Goal: Task Accomplishment & Management: Manage account settings

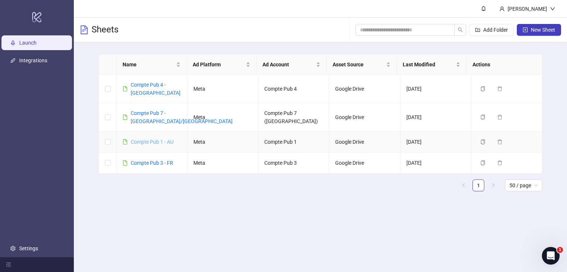
click at [152, 139] on link "Compte Pub 1 - AU" at bounding box center [152, 142] width 43 height 6
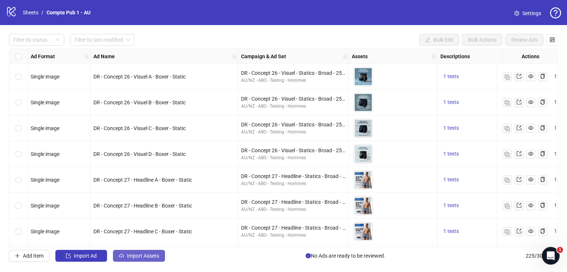
click at [158, 256] on span "Import Assets" at bounding box center [143, 256] width 32 height 6
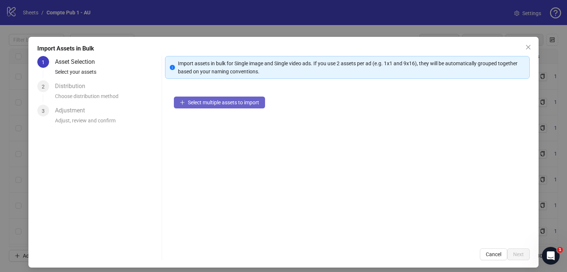
click at [260, 101] on button "Select multiple assets to import" at bounding box center [219, 103] width 91 height 12
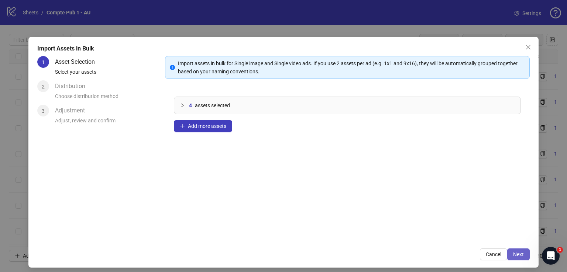
click at [515, 250] on button "Next" at bounding box center [518, 255] width 23 height 12
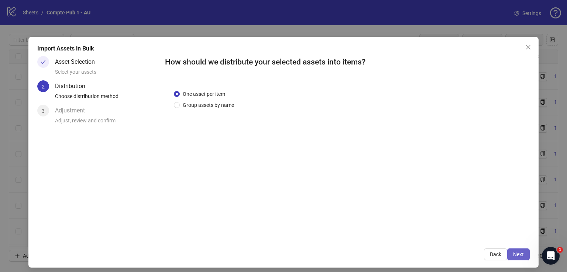
click at [513, 250] on button "Next" at bounding box center [518, 255] width 23 height 12
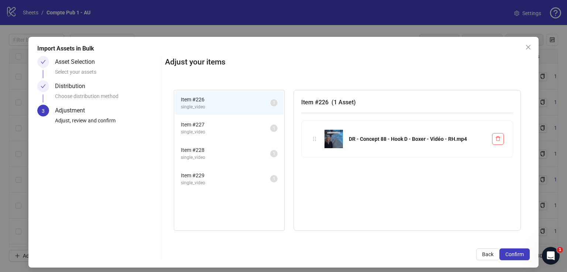
click at [513, 250] on button "Confirm" at bounding box center [514, 255] width 30 height 12
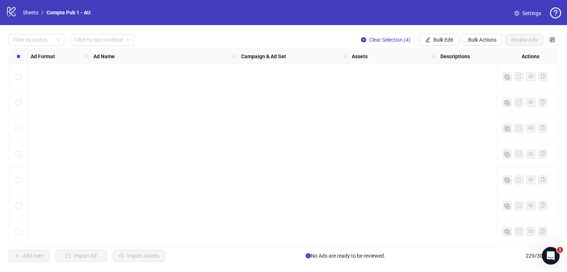
scroll to position [5734, 0]
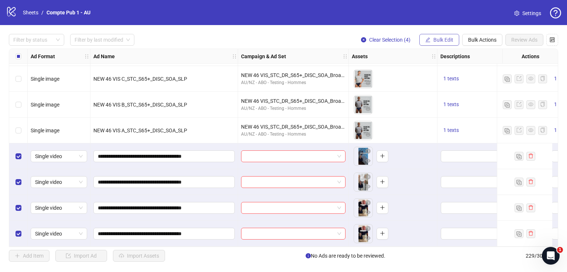
click at [447, 39] on span "Bulk Edit" at bounding box center [443, 40] width 20 height 6
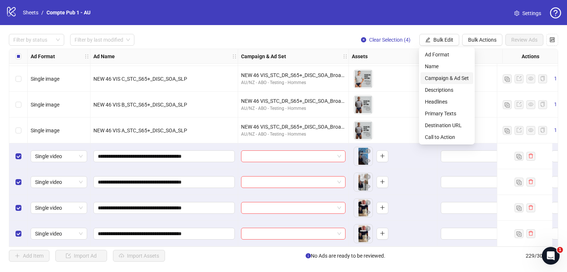
click at [439, 77] on span "Campaign & Ad Set" at bounding box center [447, 78] width 44 height 8
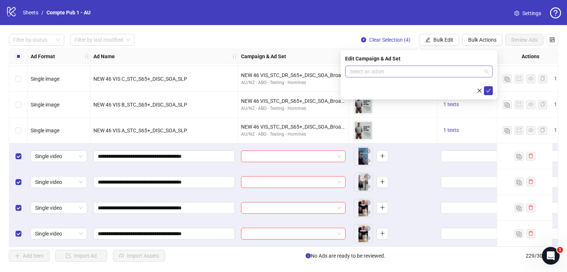
click at [356, 70] on input "search" at bounding box center [415, 71] width 132 height 11
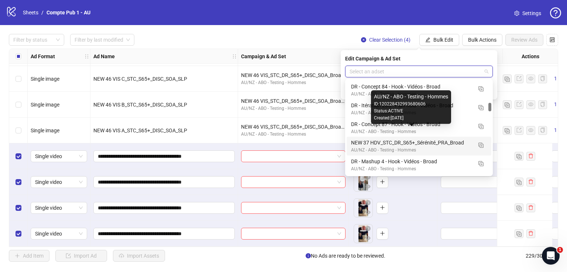
scroll to position [244, 0]
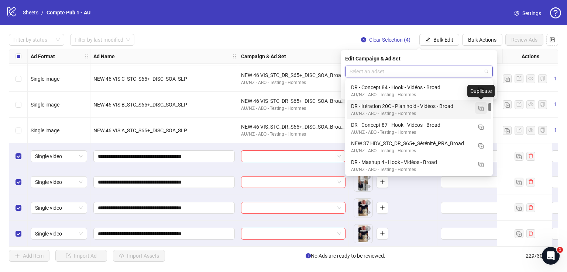
click at [477, 108] on button "button" at bounding box center [481, 108] width 12 height 12
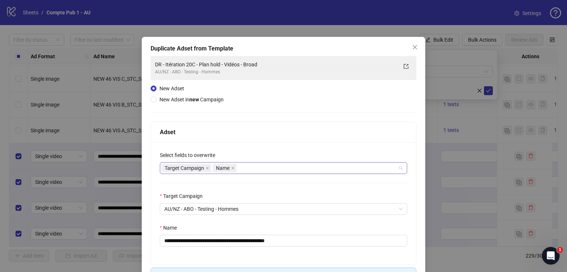
click at [282, 169] on div "Target Campaign Name" at bounding box center [279, 168] width 236 height 10
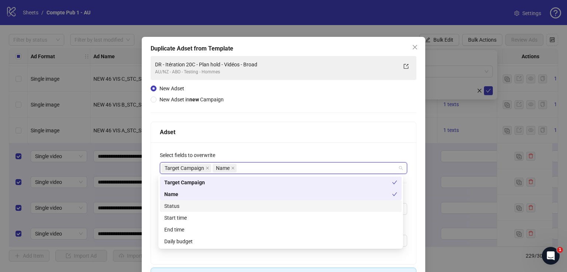
click at [247, 207] on div "Status" at bounding box center [280, 206] width 233 height 8
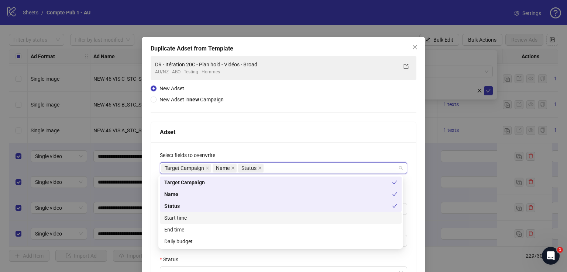
click at [246, 216] on div "Start time" at bounding box center [280, 218] width 233 height 8
click at [246, 240] on div "Daily budget" at bounding box center [280, 242] width 233 height 8
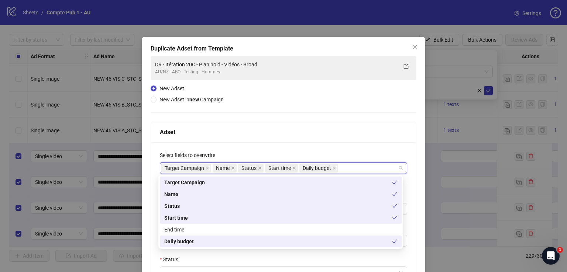
click at [296, 141] on div "Adset" at bounding box center [283, 132] width 265 height 21
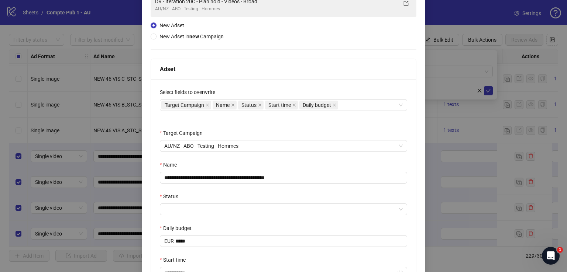
scroll to position [64, 0]
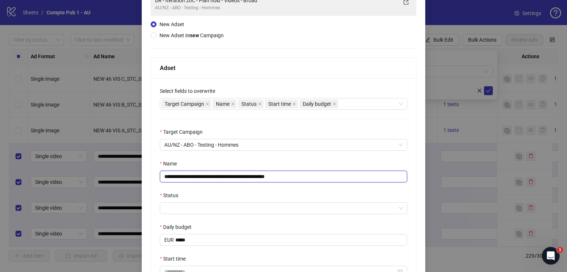
click at [272, 172] on input "**********" at bounding box center [283, 177] width 247 height 12
paste input "text"
click at [255, 172] on input "**********" at bounding box center [283, 177] width 247 height 12
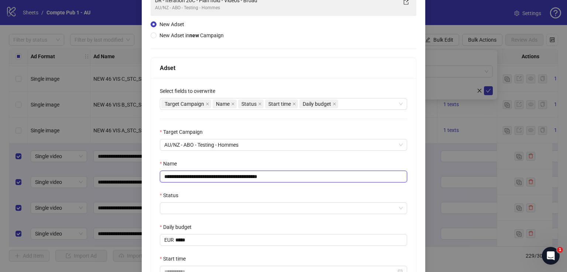
click at [255, 172] on input "**********" at bounding box center [283, 177] width 247 height 12
paste input "text"
type input "**********"
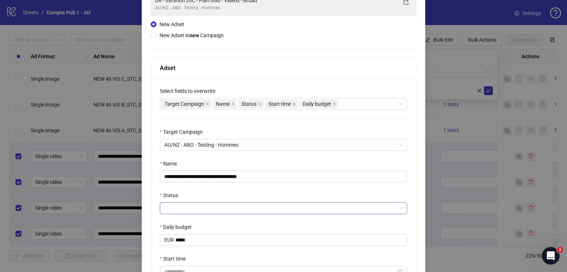
click at [229, 208] on input "Status" at bounding box center [280, 208] width 232 height 11
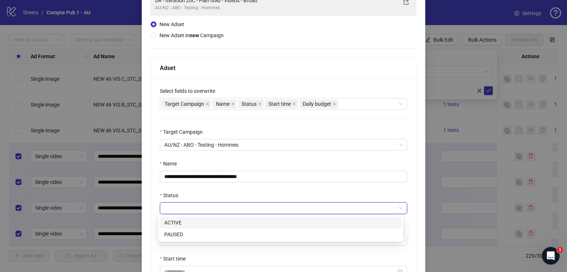
click at [223, 222] on div "ACTIVE" at bounding box center [280, 223] width 233 height 8
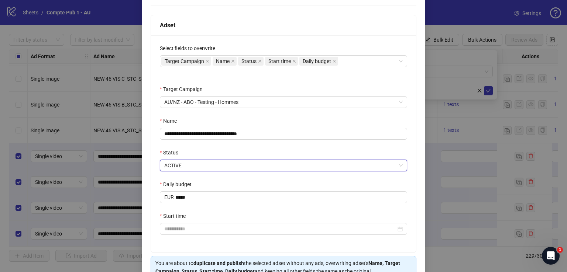
scroll to position [108, 0]
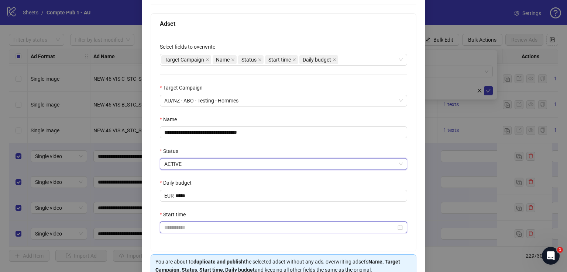
click at [214, 226] on input "Start time" at bounding box center [280, 228] width 232 height 8
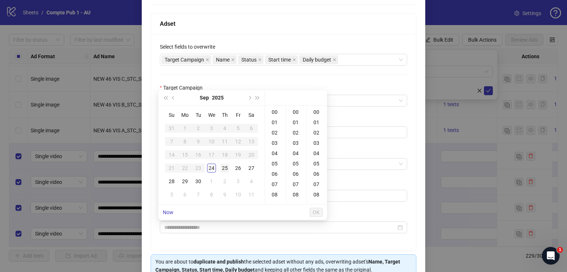
click at [222, 169] on div "25" at bounding box center [224, 168] width 9 height 9
click at [272, 154] on div "04" at bounding box center [275, 153] width 18 height 10
type input "**********"
click at [311, 213] on button "OK" at bounding box center [316, 212] width 13 height 9
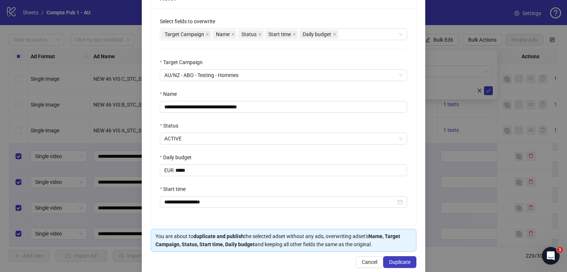
scroll to position [146, 0]
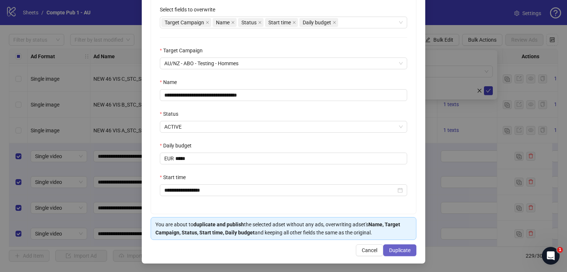
click at [389, 251] on span "Duplicate" at bounding box center [399, 251] width 21 height 6
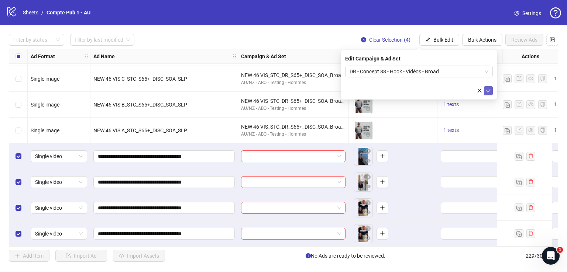
click at [484, 90] on button "submit" at bounding box center [488, 90] width 9 height 9
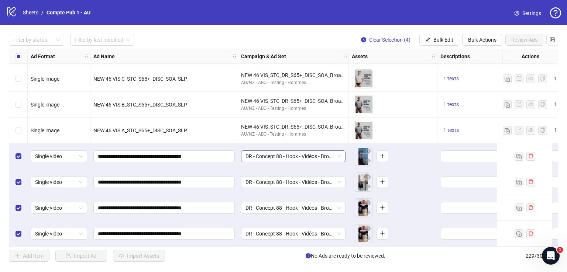
click at [292, 151] on span "DR - Concept 88 - Hook - Vidéos - Broad" at bounding box center [293, 156] width 96 height 11
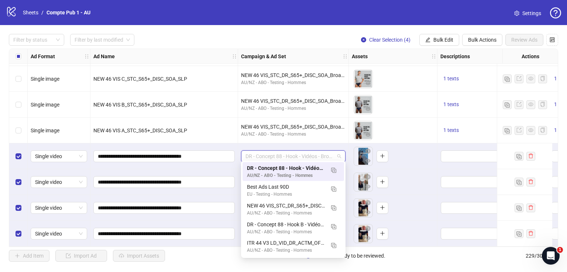
click at [292, 151] on span "DR - Concept 88 - Hook - Vidéos - Broad" at bounding box center [293, 156] width 96 height 11
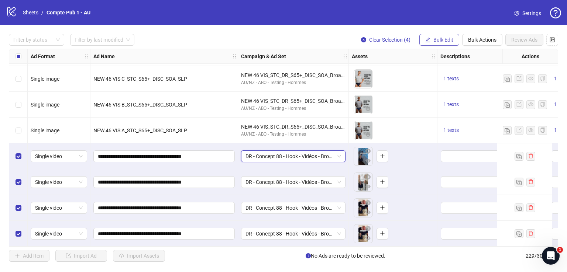
click at [432, 35] on button "Bulk Edit" at bounding box center [439, 40] width 40 height 12
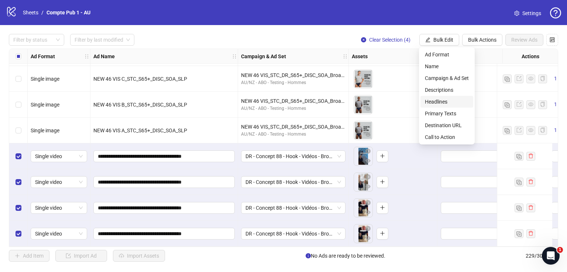
click at [435, 102] on span "Headlines" at bounding box center [447, 102] width 44 height 8
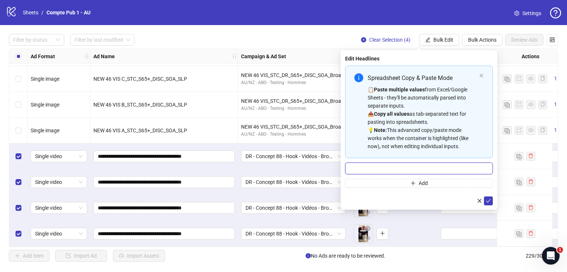
click at [414, 163] on input "Multi-input container - paste or copy values" at bounding box center [419, 169] width 148 height 12
paste input "**********"
type input "**********"
click at [491, 198] on button "submit" at bounding box center [488, 201] width 9 height 9
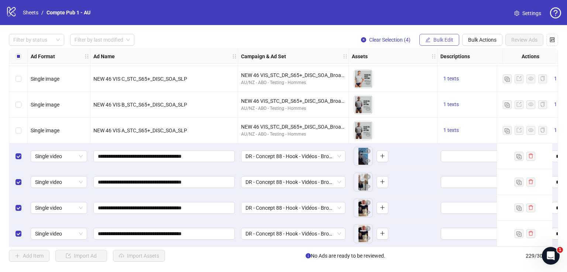
click at [434, 35] on button "Bulk Edit" at bounding box center [439, 40] width 40 height 12
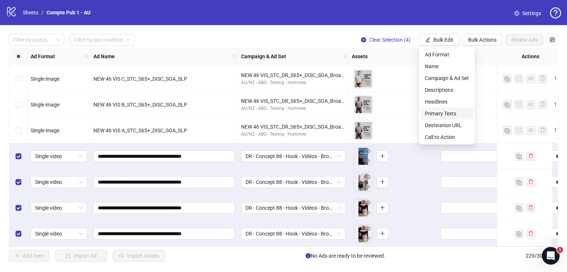
click at [447, 110] on li "Primary Texts" at bounding box center [446, 114] width 53 height 12
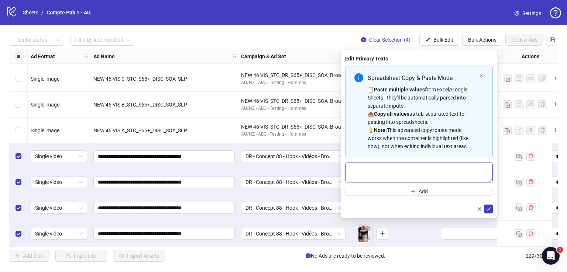
click at [402, 170] on textarea "Multi-text input container - paste or copy values" at bounding box center [419, 173] width 148 height 20
paste textarea "**********"
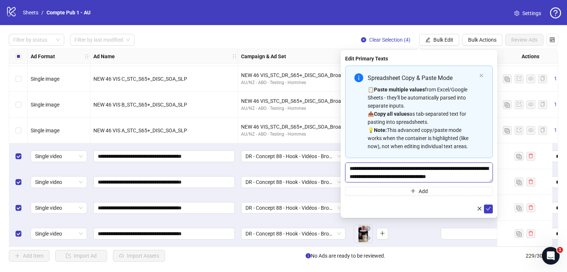
scroll to position [282, 0]
type textarea "**********"
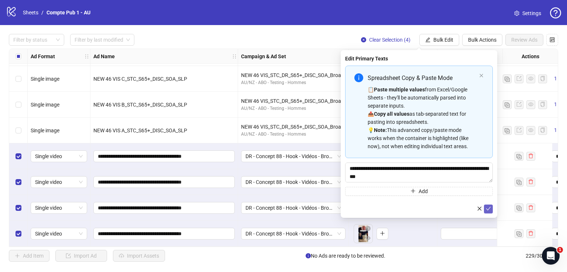
click at [490, 208] on icon "check" at bounding box center [488, 208] width 5 height 5
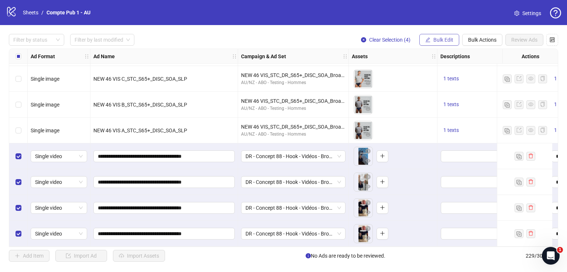
click at [441, 36] on button "Bulk Edit" at bounding box center [439, 40] width 40 height 12
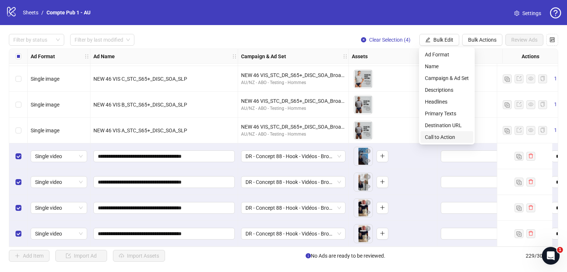
click at [439, 138] on span "Call to Action" at bounding box center [447, 137] width 44 height 8
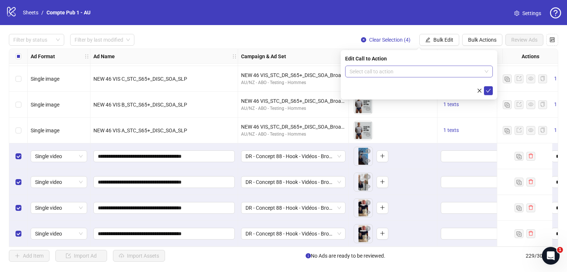
click at [383, 70] on input "search" at bounding box center [415, 71] width 132 height 11
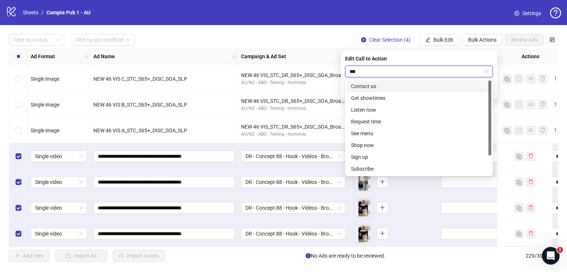
type input "****"
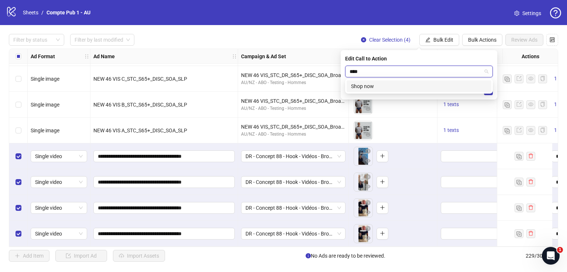
click at [394, 82] on div "Shop now" at bounding box center [418, 86] width 145 height 12
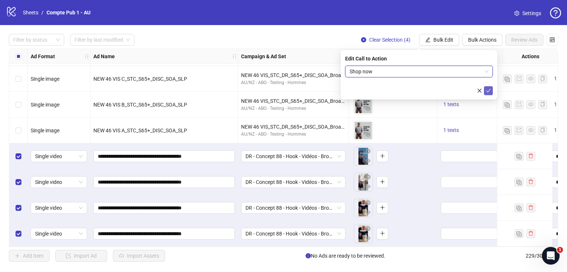
click at [487, 89] on icon "check" at bounding box center [488, 90] width 5 height 5
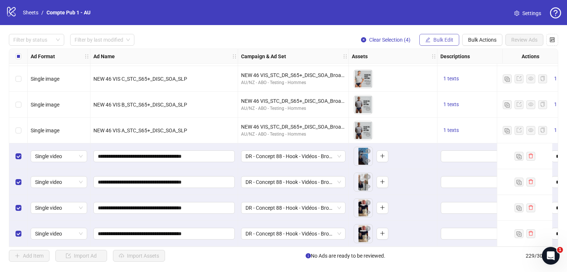
click at [432, 34] on button "Bulk Edit" at bounding box center [439, 40] width 40 height 12
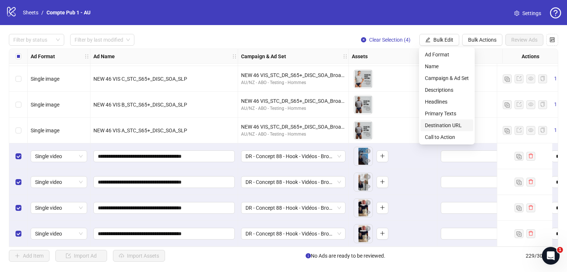
click at [439, 126] on span "Destination URL" at bounding box center [447, 125] width 44 height 8
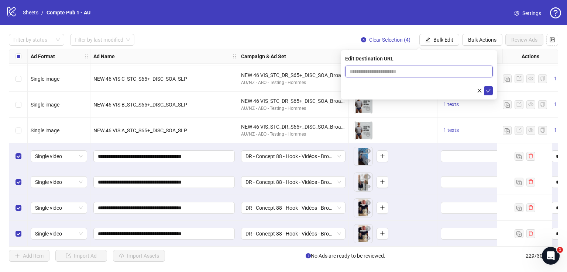
click at [427, 69] on input "text" at bounding box center [415, 72] width 133 height 8
paste input "**********"
type input "**********"
click at [490, 90] on icon "check" at bounding box center [488, 90] width 5 height 5
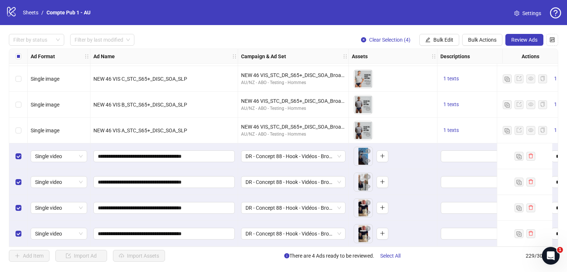
scroll to position [5734, 313]
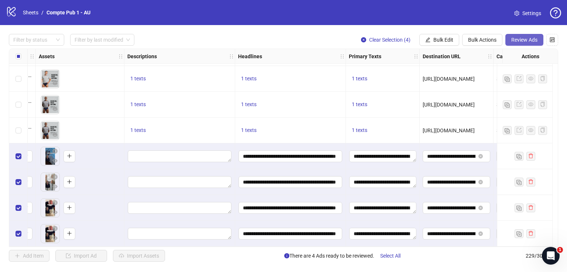
click at [520, 38] on span "Review Ads" at bounding box center [524, 40] width 26 height 6
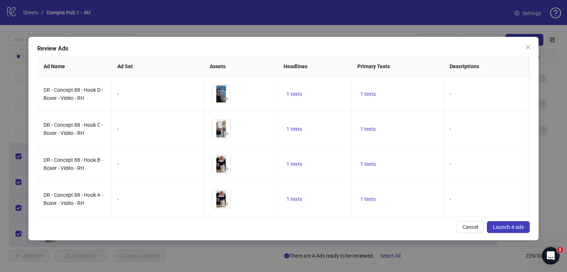
click at [504, 230] on span "Launch 4 ads" at bounding box center [508, 227] width 31 height 6
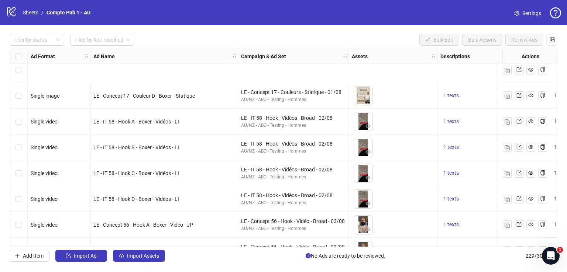
scroll to position [742, 0]
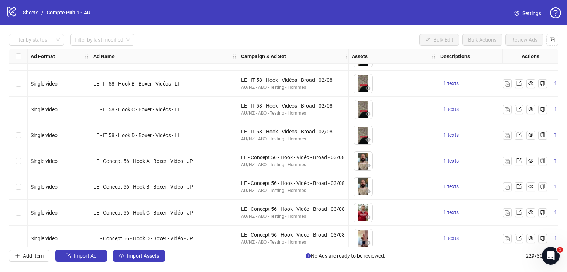
click at [218, 189] on div "LE - Concept 56 - Hook B - Boxer - Vidéo - JP" at bounding box center [163, 187] width 141 height 8
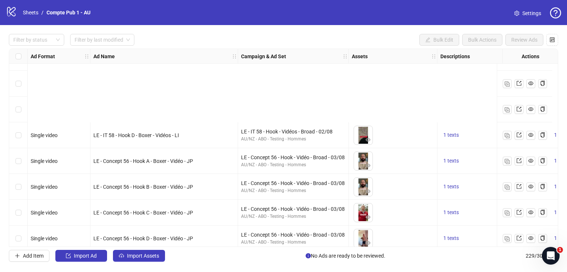
scroll to position [860, 0]
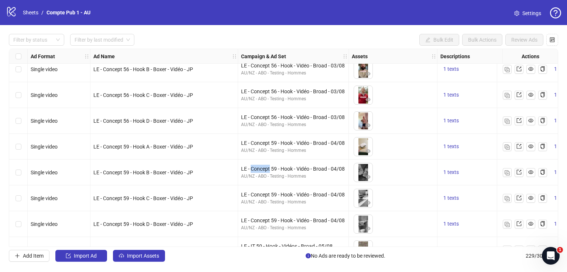
click at [524, 19] on link "Settings" at bounding box center [527, 13] width 39 height 12
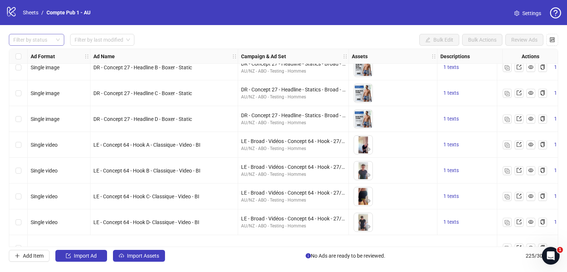
scroll to position [82, 0]
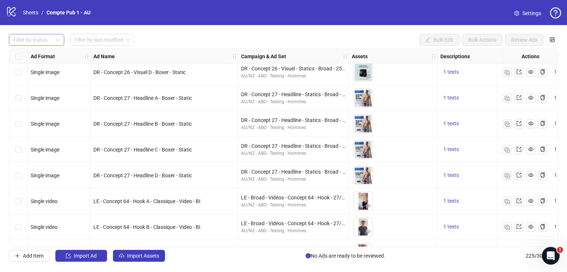
click at [57, 42] on div "Filter by status" at bounding box center [36, 40] width 55 height 12
click at [57, 39] on div "Filter by status" at bounding box center [36, 40] width 55 height 12
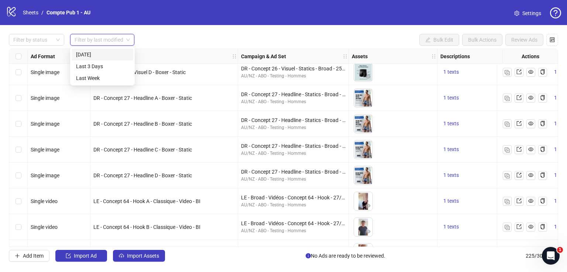
click at [103, 38] on input "search" at bounding box center [99, 39] width 49 height 11
click at [102, 39] on input "search" at bounding box center [99, 39] width 49 height 11
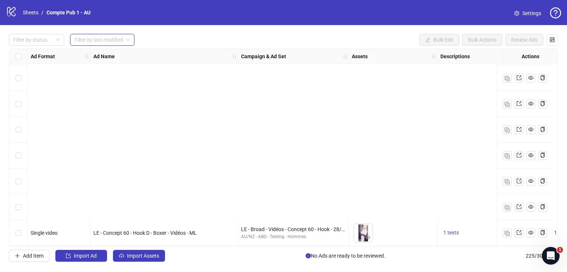
scroll to position [441, 0]
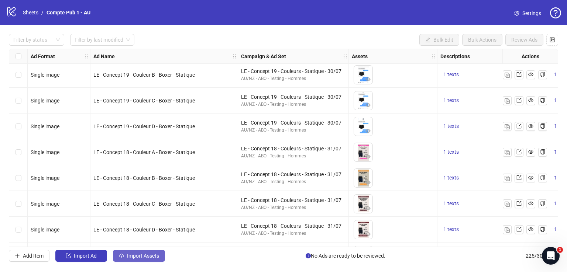
click at [141, 251] on button "Import Assets" at bounding box center [139, 256] width 52 height 12
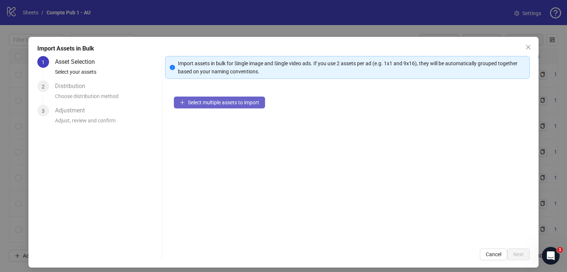
click at [238, 101] on span "Select multiple assets to import" at bounding box center [223, 103] width 71 height 6
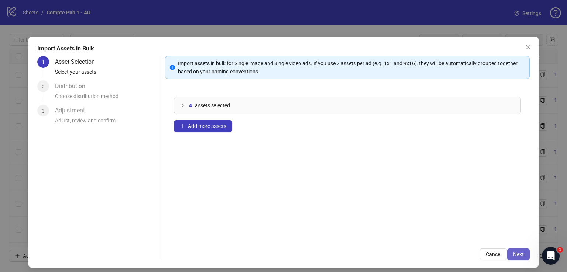
click at [517, 255] on span "Next" at bounding box center [518, 255] width 11 height 6
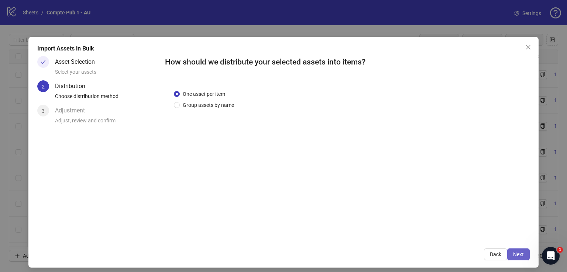
click at [518, 253] on span "Next" at bounding box center [518, 255] width 11 height 6
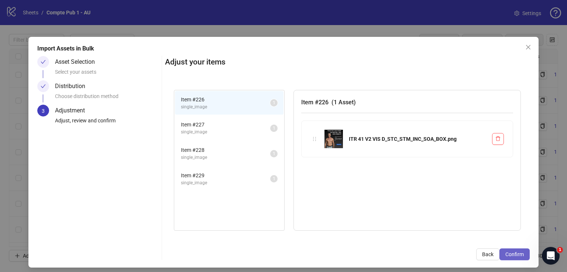
click at [511, 252] on span "Confirm" at bounding box center [514, 255] width 18 height 6
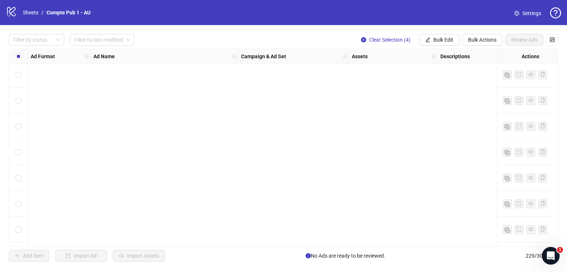
scroll to position [5734, 0]
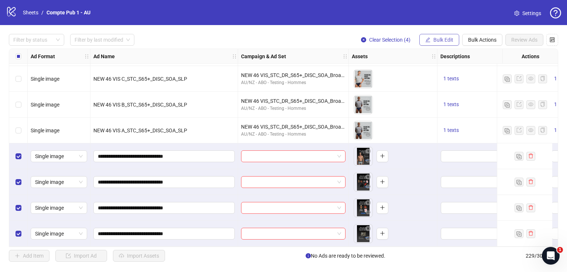
click at [452, 39] on button "Bulk Edit" at bounding box center [439, 40] width 40 height 12
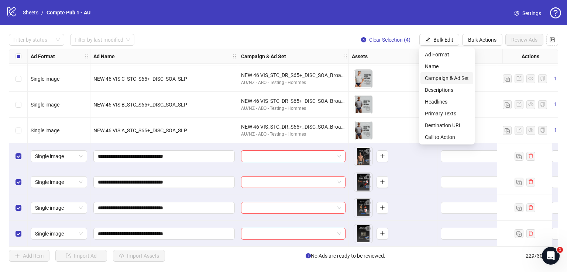
click at [446, 78] on span "Campaign & Ad Set" at bounding box center [447, 78] width 44 height 8
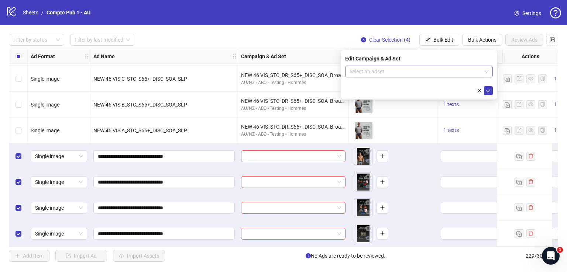
click at [401, 74] on input "search" at bounding box center [415, 71] width 132 height 11
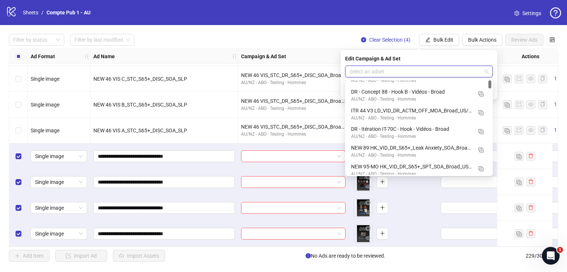
scroll to position [0, 0]
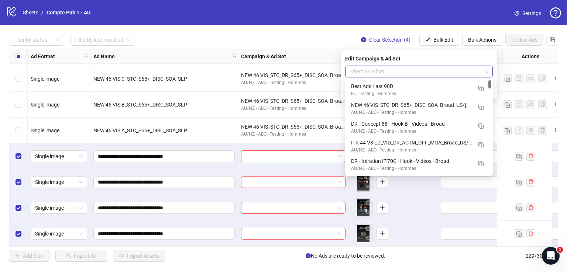
drag, startPoint x: 490, startPoint y: 109, endPoint x: 490, endPoint y: 83, distance: 26.6
click at [489, 83] on div at bounding box center [489, 84] width 3 height 8
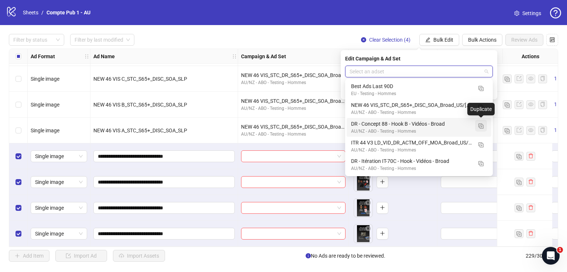
click at [480, 124] on img "button" at bounding box center [480, 126] width 5 height 5
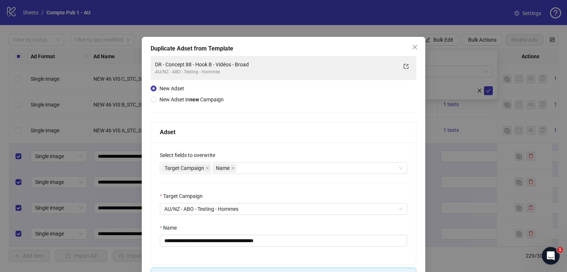
scroll to position [51, 0]
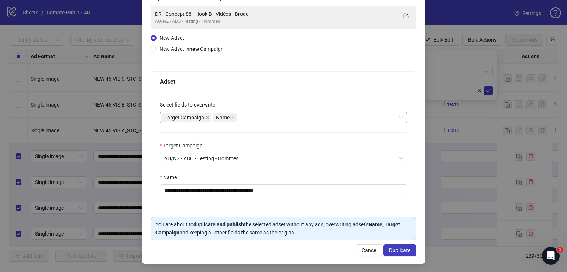
click at [263, 119] on div "Target Campaign Name" at bounding box center [279, 118] width 236 height 10
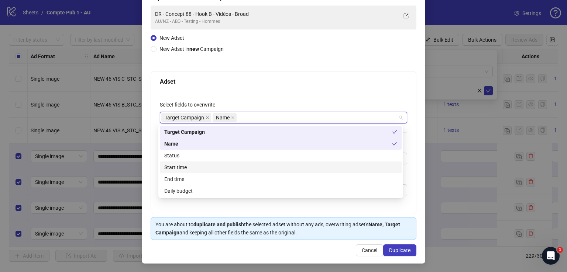
click at [250, 165] on div "Start time" at bounding box center [280, 167] width 233 height 8
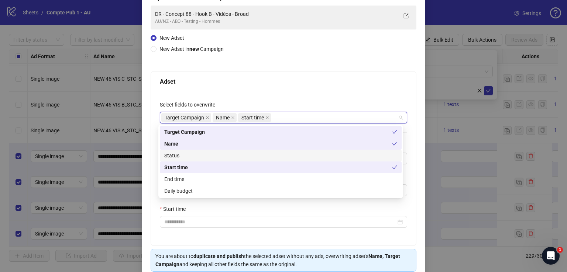
click at [249, 154] on div "Status" at bounding box center [280, 156] width 233 height 8
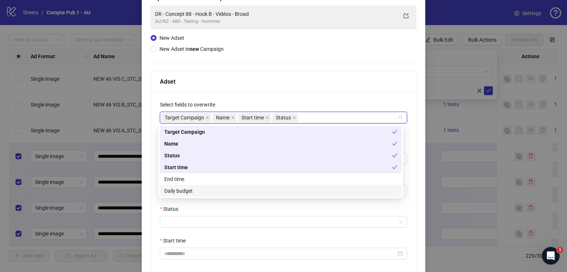
click at [243, 192] on div "Daily budget" at bounding box center [280, 191] width 233 height 8
click at [236, 234] on div "**********" at bounding box center [283, 200] width 265 height 217
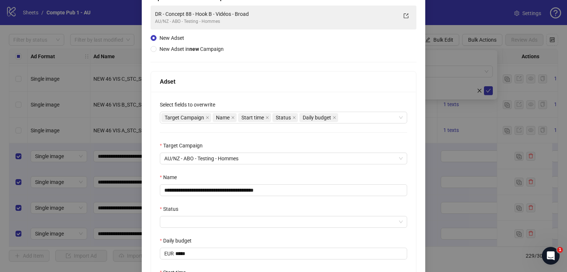
scroll to position [84, 0]
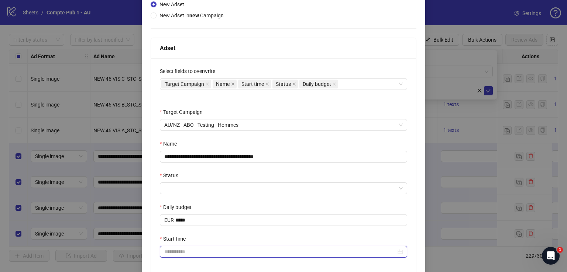
click at [218, 255] on input "Start time" at bounding box center [280, 252] width 232 height 8
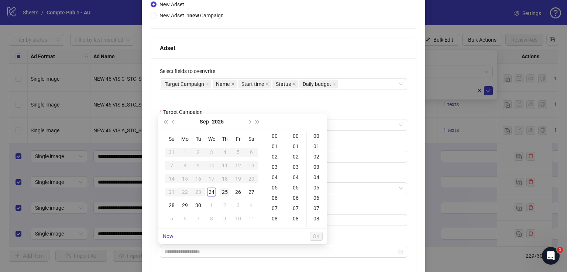
click at [223, 195] on div "25" at bounding box center [224, 192] width 9 height 9
click at [272, 174] on div "04" at bounding box center [275, 177] width 18 height 10
type input "**********"
click at [321, 232] on button "OK" at bounding box center [316, 236] width 13 height 9
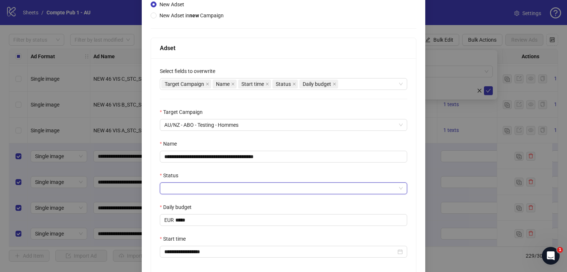
click at [245, 187] on input "Status" at bounding box center [280, 188] width 232 height 11
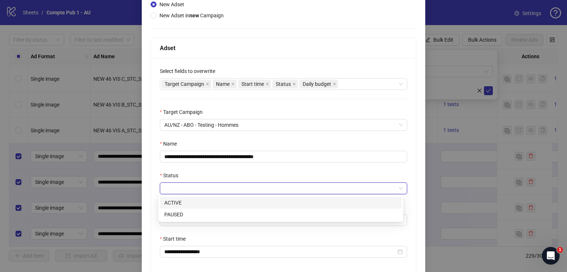
click at [236, 203] on div "ACTIVE" at bounding box center [280, 203] width 233 height 8
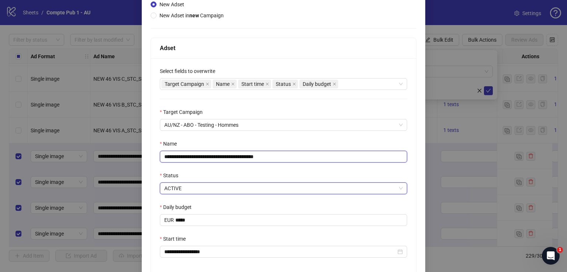
click at [252, 152] on input "**********" at bounding box center [283, 157] width 247 height 12
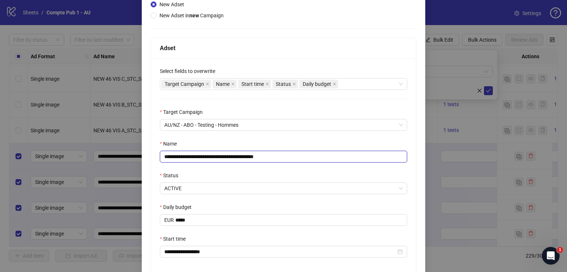
click at [252, 152] on input "**********" at bounding box center [283, 157] width 247 height 12
paste input "*****"
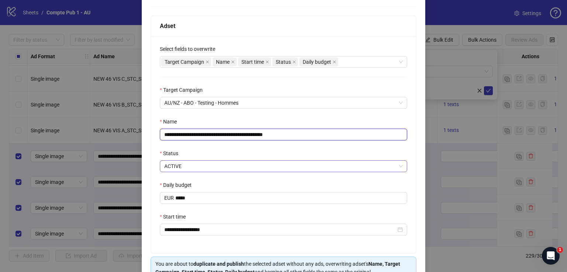
scroll to position [108, 0]
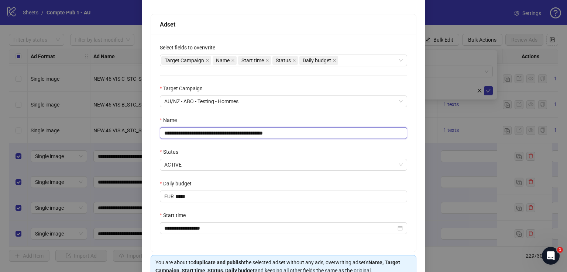
type input "**********"
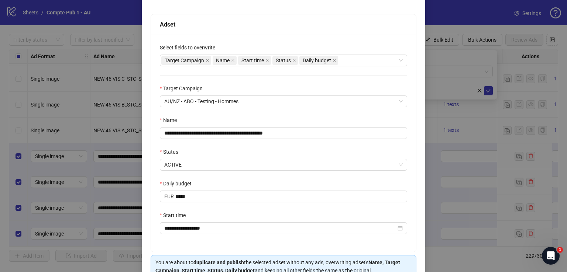
click at [250, 188] on div "Daily budget" at bounding box center [283, 185] width 247 height 11
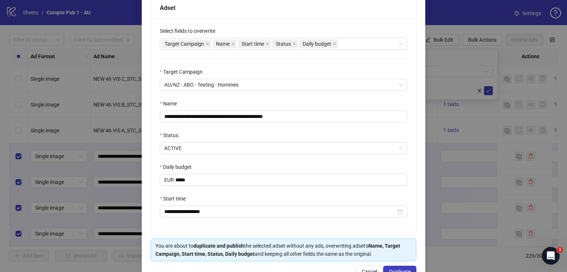
scroll to position [142, 0]
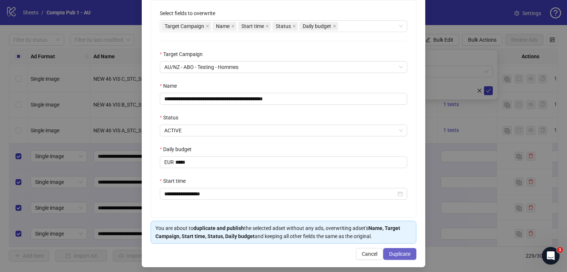
click at [392, 251] on span "Duplicate" at bounding box center [399, 254] width 21 height 6
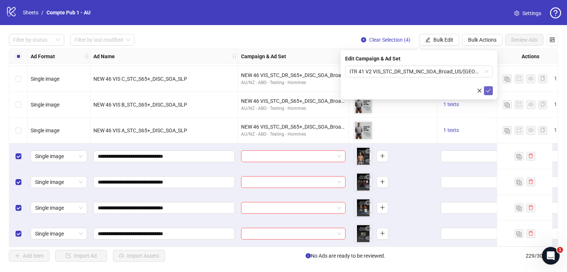
click at [491, 89] on button "submit" at bounding box center [488, 90] width 9 height 9
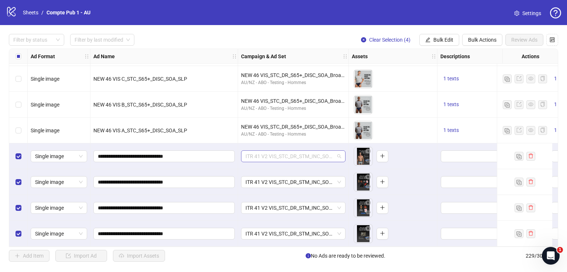
click at [274, 158] on span "ITR 41 V2 VIS_STC_DR_STM_INC_SOA_Broad_US/[GEOGRAPHIC_DATA]/[GEOGRAPHIC_DATA]/A…" at bounding box center [293, 156] width 96 height 11
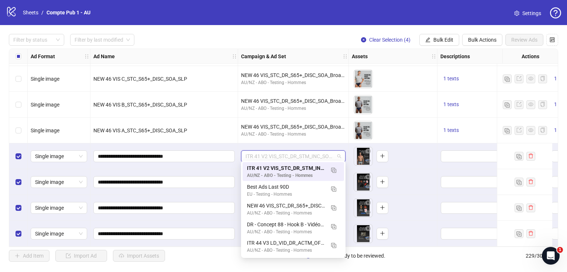
click at [274, 157] on span "ITR 41 V2 VIS_STC_DR_STM_INC_SOA_Broad_US/[GEOGRAPHIC_DATA]/[GEOGRAPHIC_DATA]/A…" at bounding box center [293, 156] width 96 height 11
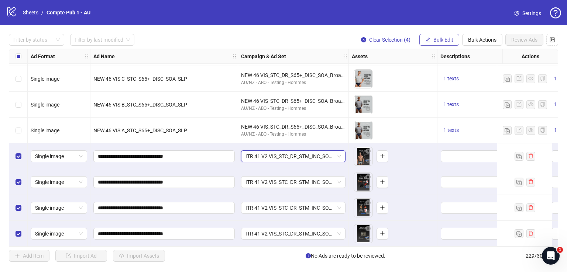
click at [435, 37] on span "Bulk Edit" at bounding box center [443, 40] width 20 height 6
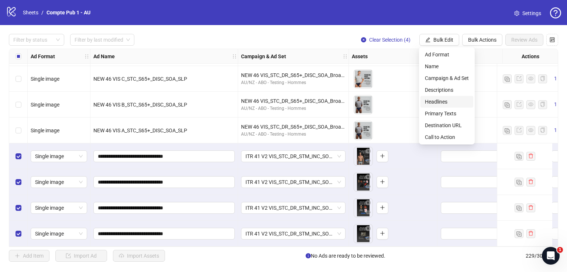
click at [446, 102] on span "Headlines" at bounding box center [447, 102] width 44 height 8
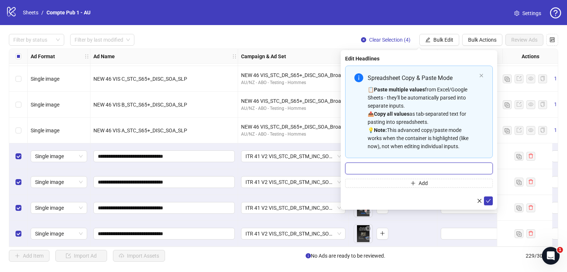
click at [393, 167] on input "Multi-input container - paste or copy values" at bounding box center [419, 169] width 148 height 12
paste input "**********"
type input "**********"
click at [490, 199] on icon "check" at bounding box center [488, 200] width 5 height 5
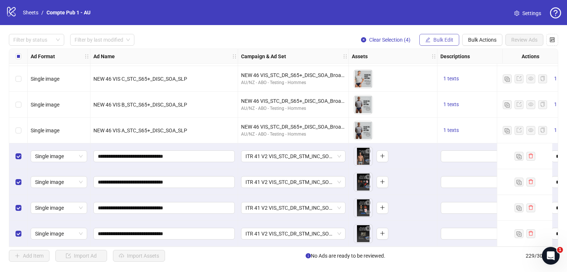
click at [440, 41] on span "Bulk Edit" at bounding box center [443, 40] width 20 height 6
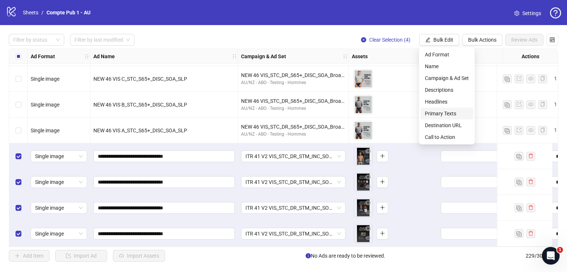
click at [441, 112] on span "Primary Texts" at bounding box center [447, 114] width 44 height 8
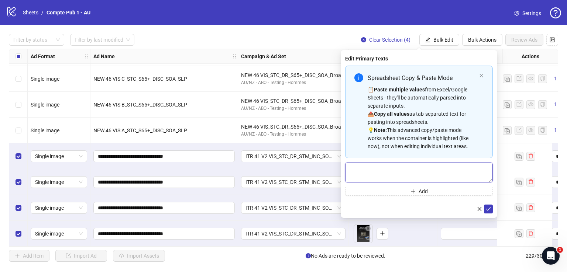
click at [386, 169] on textarea "Multi-text input container - paste or copy values" at bounding box center [419, 173] width 148 height 20
paste textarea "**********"
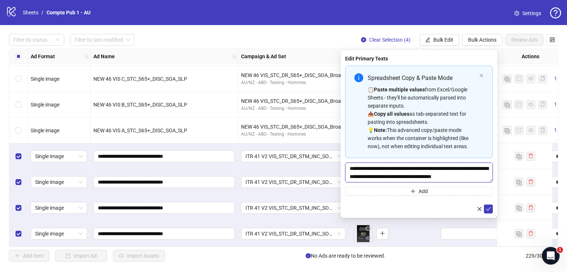
scroll to position [22, 0]
type textarea "**********"
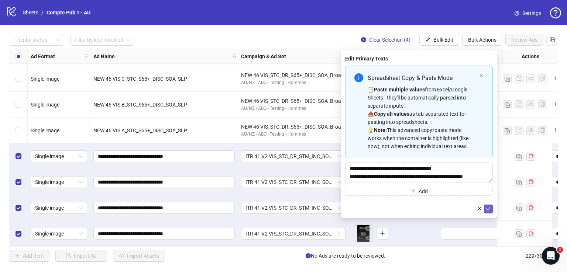
click at [489, 210] on icon "check" at bounding box center [488, 208] width 5 height 5
click at [439, 42] on span "Bulk Edit" at bounding box center [443, 40] width 20 height 6
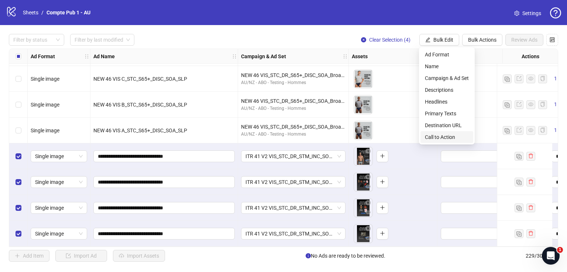
click at [443, 137] on span "Call to Action" at bounding box center [447, 137] width 44 height 8
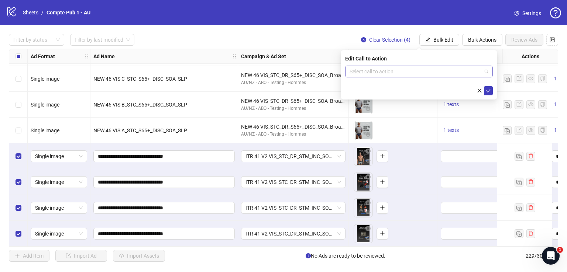
click at [398, 74] on input "search" at bounding box center [415, 71] width 132 height 11
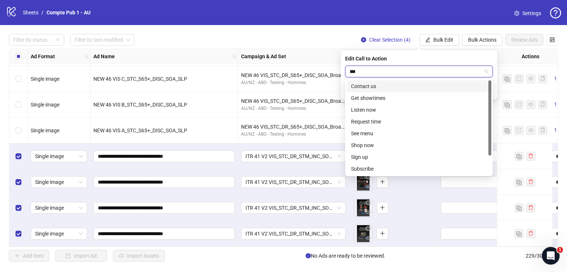
type input "****"
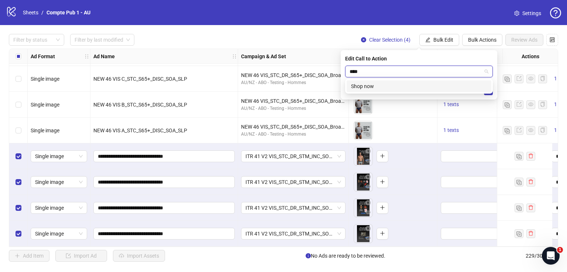
drag, startPoint x: 405, startPoint y: 83, endPoint x: 432, endPoint y: 82, distance: 27.0
click at [405, 83] on div "Shop now" at bounding box center [419, 86] width 136 height 8
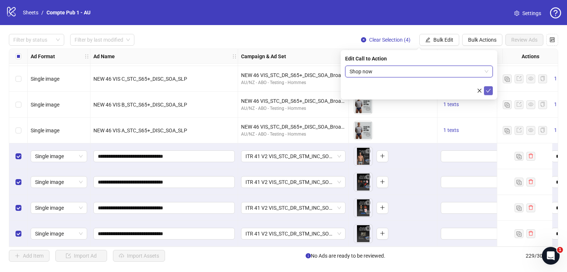
click at [487, 89] on icon "check" at bounding box center [488, 90] width 5 height 5
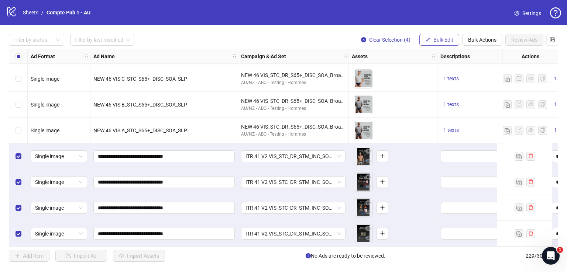
click at [445, 37] on span "Bulk Edit" at bounding box center [443, 40] width 20 height 6
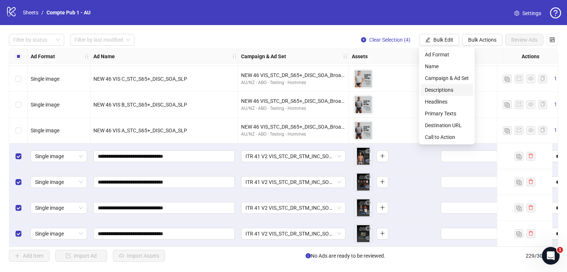
click at [441, 90] on span "Descriptions" at bounding box center [447, 90] width 44 height 8
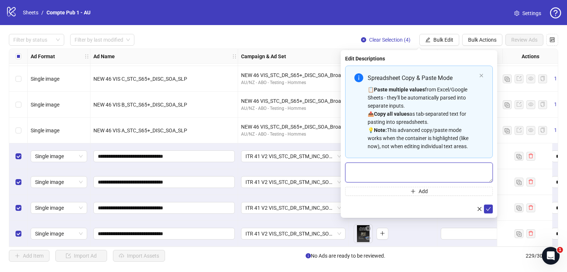
click at [391, 170] on textarea "Multi-text input container - paste or copy values" at bounding box center [419, 173] width 148 height 20
paste textarea "**********"
type textarea "**********"
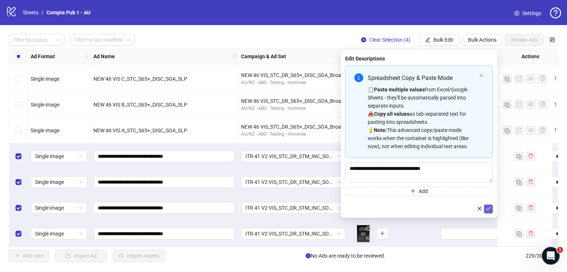
click at [487, 208] on icon "check" at bounding box center [488, 208] width 5 height 5
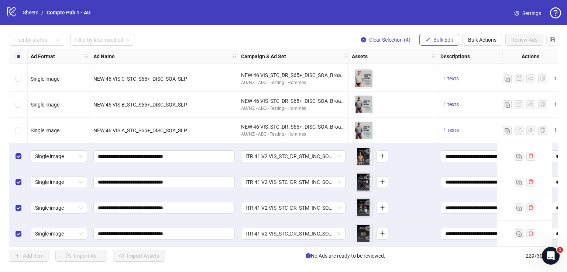
click at [439, 40] on span "Bulk Edit" at bounding box center [443, 40] width 20 height 6
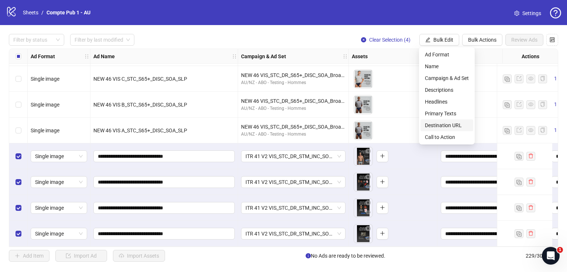
click at [447, 125] on span "Destination URL" at bounding box center [447, 125] width 44 height 8
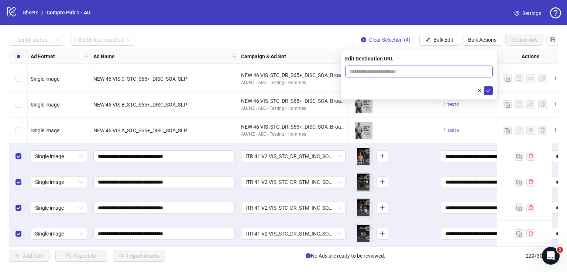
click at [401, 75] on input "text" at bounding box center [415, 72] width 133 height 8
paste input "**********"
type input "**********"
click at [490, 90] on icon "check" at bounding box center [488, 90] width 5 height 5
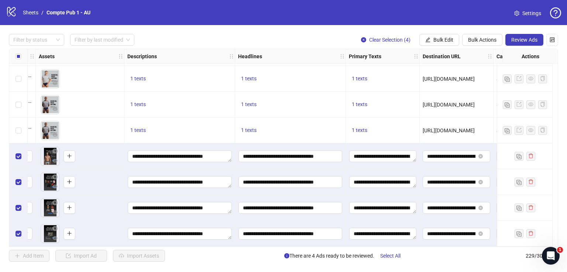
scroll to position [5734, 369]
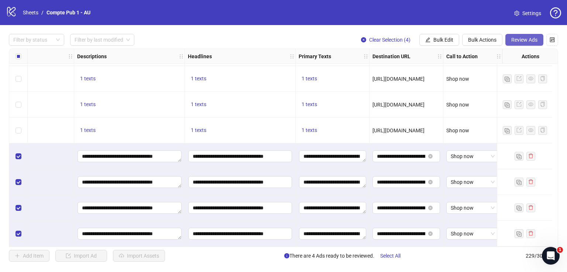
click at [523, 39] on span "Review Ads" at bounding box center [524, 40] width 26 height 6
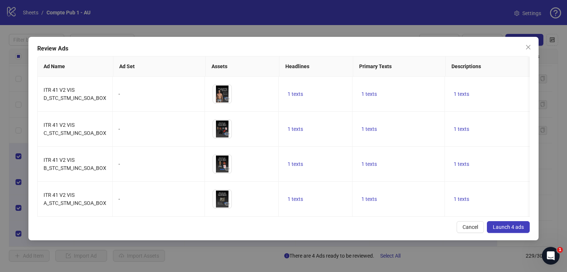
click at [503, 230] on span "Launch 4 ads" at bounding box center [508, 227] width 31 height 6
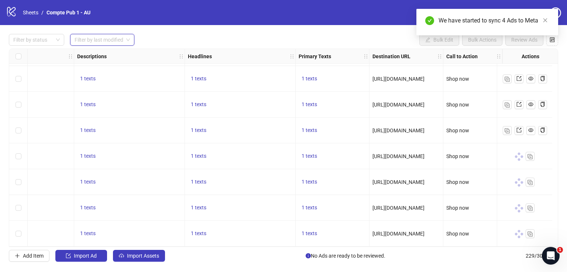
click at [102, 38] on input "search" at bounding box center [99, 39] width 49 height 11
click at [101, 54] on div "[DATE]" at bounding box center [102, 55] width 53 height 8
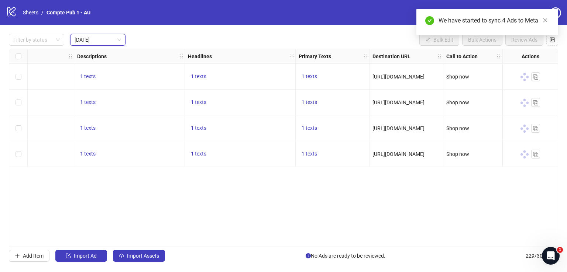
scroll to position [0, 0]
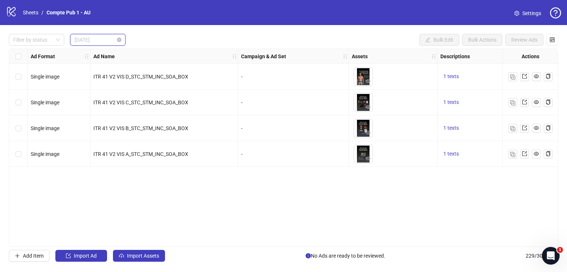
click at [97, 41] on span "[DATE]" at bounding box center [98, 39] width 46 height 11
click at [97, 66] on div "Last 3 Days" at bounding box center [98, 66] width 44 height 8
click at [96, 39] on span "Last 3 Days" at bounding box center [98, 39] width 46 height 11
click at [96, 50] on div "[DATE]" at bounding box center [98, 55] width 52 height 12
click at [31, 14] on link "Sheets" at bounding box center [30, 12] width 18 height 8
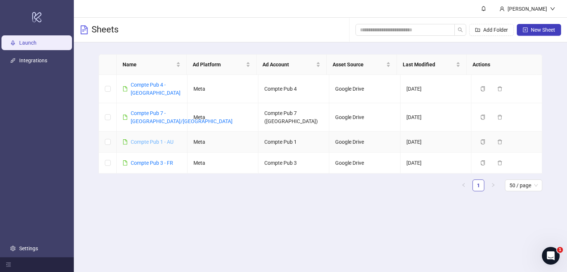
click at [158, 139] on link "Compte Pub 1 - AU" at bounding box center [152, 142] width 43 height 6
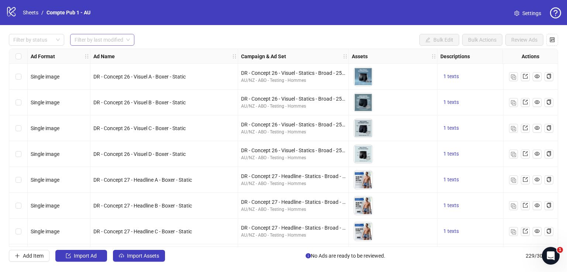
click at [109, 41] on input "search" at bounding box center [99, 39] width 49 height 11
click at [107, 37] on input "search" at bounding box center [99, 39] width 49 height 11
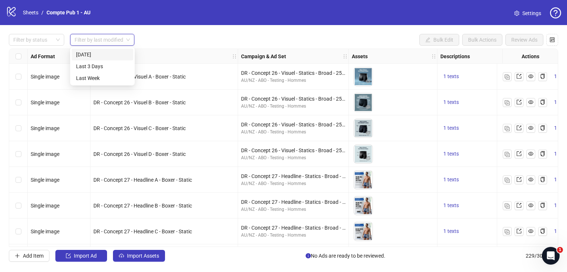
click at [103, 53] on div "[DATE]" at bounding box center [102, 55] width 53 height 8
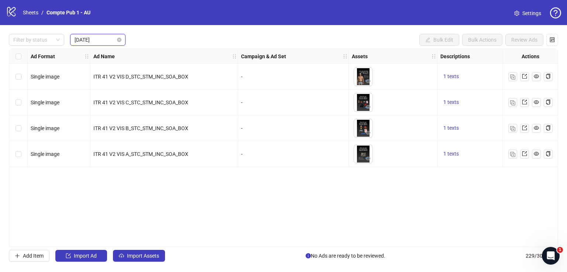
click at [87, 35] on span "[DATE]" at bounding box center [98, 39] width 46 height 11
click at [110, 74] on div "Last Week" at bounding box center [98, 78] width 44 height 8
drag, startPoint x: 97, startPoint y: 39, endPoint x: 97, endPoint y: 44, distance: 5.5
click at [97, 39] on span "Last Week" at bounding box center [98, 39] width 46 height 11
click at [98, 53] on div "[DATE]" at bounding box center [98, 55] width 44 height 8
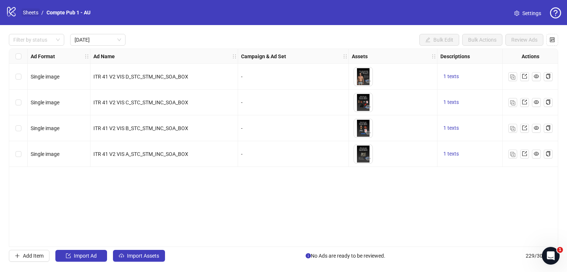
click at [35, 9] on link "Sheets" at bounding box center [30, 12] width 18 height 8
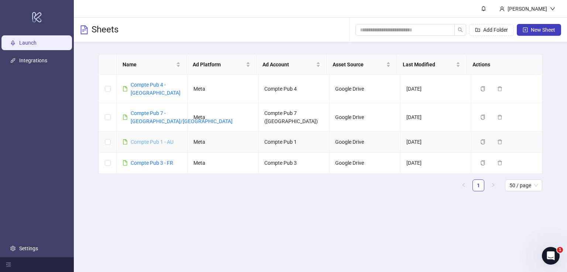
click at [161, 139] on link "Compte Pub 1 - AU" at bounding box center [152, 142] width 43 height 6
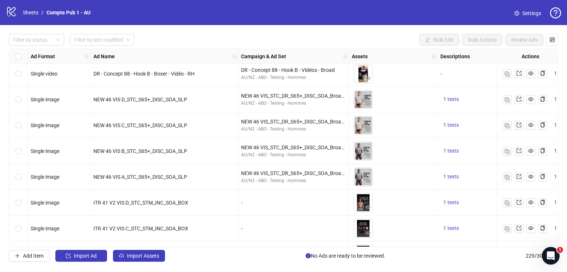
scroll to position [5655, 0]
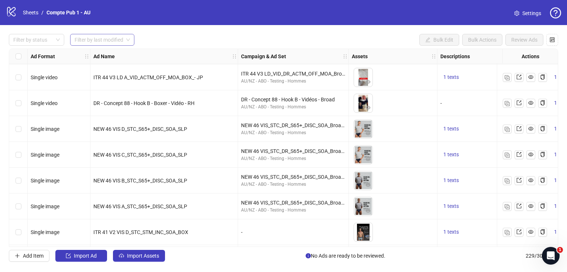
click at [111, 38] on input "search" at bounding box center [99, 39] width 49 height 11
click at [109, 53] on div "[DATE]" at bounding box center [102, 55] width 53 height 8
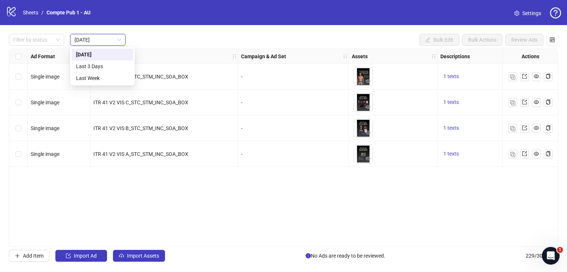
scroll to position [0, 0]
click at [34, 13] on link "Sheets" at bounding box center [30, 12] width 18 height 8
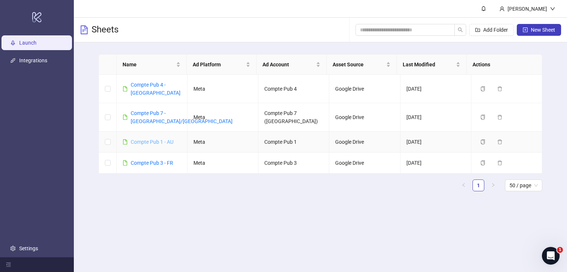
click at [148, 139] on link "Compte Pub 1 - AU" at bounding box center [152, 142] width 43 height 6
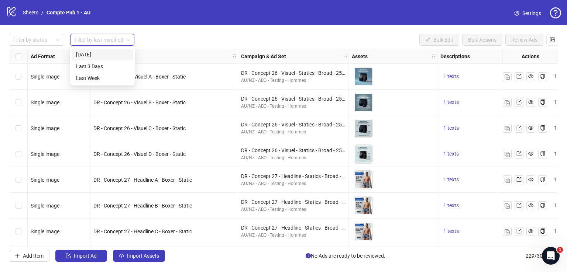
click at [111, 40] on input "search" at bounding box center [99, 39] width 49 height 11
click at [108, 41] on input "search" at bounding box center [99, 39] width 49 height 11
click at [106, 51] on div "[DATE]" at bounding box center [102, 55] width 53 height 8
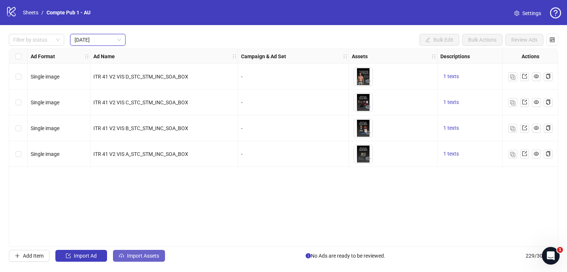
click at [148, 254] on span "Import Assets" at bounding box center [143, 256] width 32 height 6
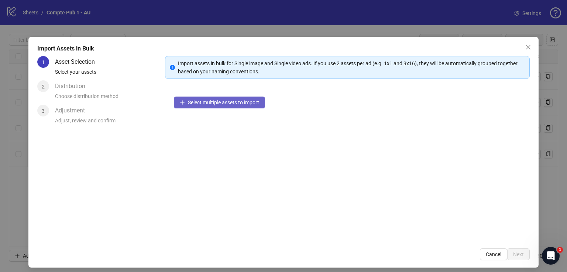
click at [240, 105] on span "Select multiple assets to import" at bounding box center [223, 103] width 71 height 6
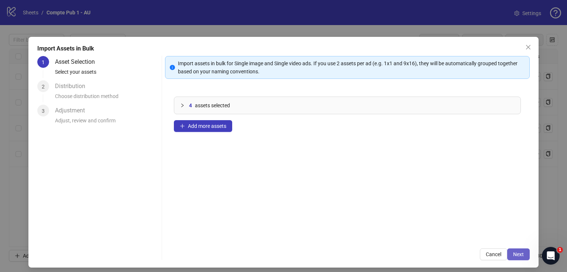
click at [517, 253] on span "Next" at bounding box center [518, 255] width 11 height 6
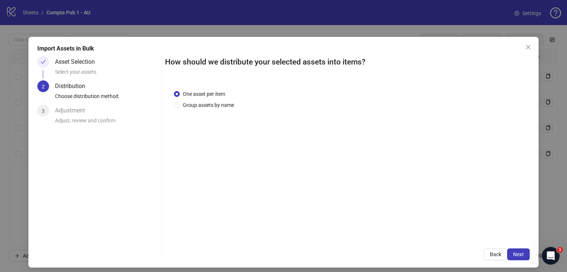
click at [517, 253] on span "Next" at bounding box center [518, 255] width 11 height 6
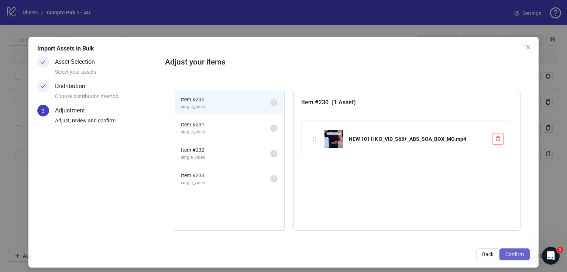
click at [517, 253] on span "Confirm" at bounding box center [514, 255] width 18 height 6
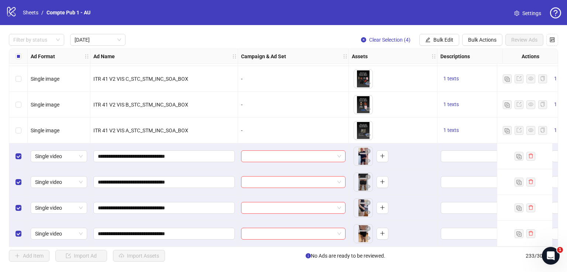
scroll to position [26, 0]
click at [441, 39] on span "Bulk Edit" at bounding box center [443, 40] width 20 height 6
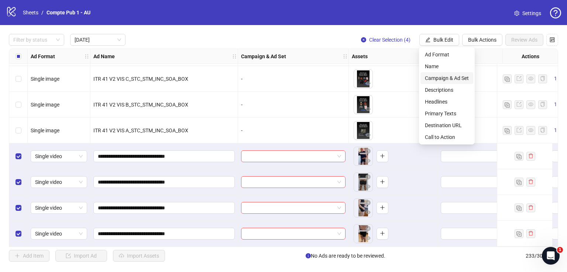
click at [439, 74] on li "Campaign & Ad Set" at bounding box center [446, 78] width 53 height 12
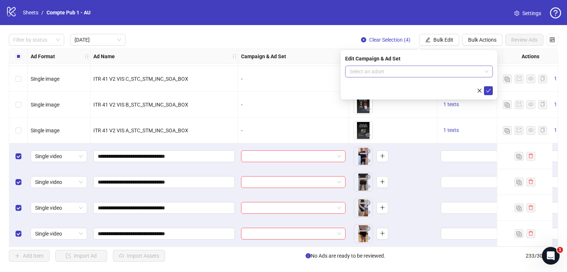
click at [427, 69] on input "search" at bounding box center [415, 71] width 132 height 11
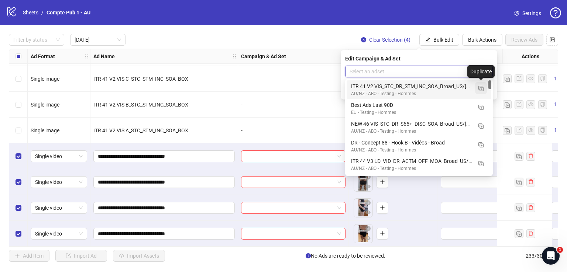
click at [480, 87] on img "button" at bounding box center [480, 88] width 5 height 5
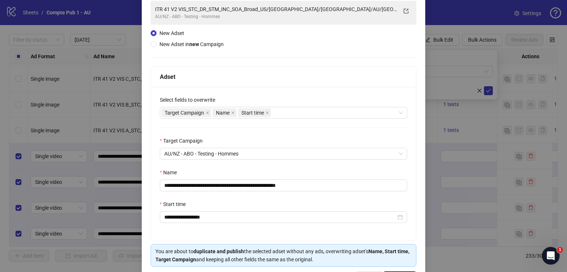
scroll to position [56, 0]
click at [294, 111] on div "Target Campaign Name Start time" at bounding box center [279, 112] width 236 height 10
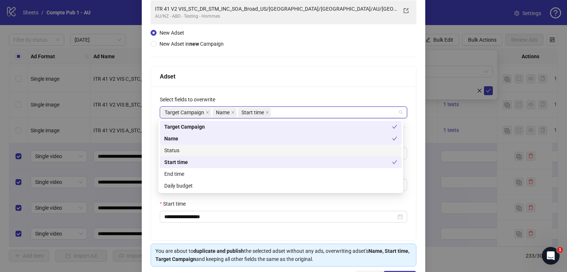
click at [264, 153] on div "Status" at bounding box center [280, 150] width 233 height 8
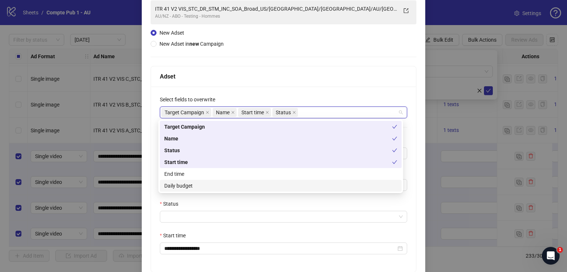
click at [254, 184] on div "Daily budget" at bounding box center [280, 186] width 233 height 8
click at [296, 82] on div "Adset" at bounding box center [283, 76] width 265 height 21
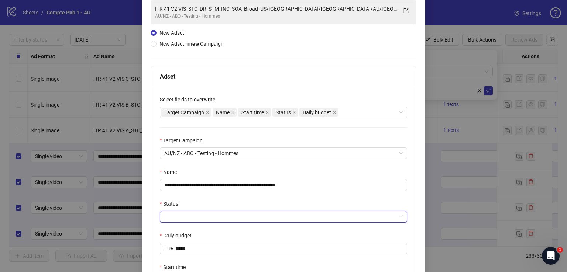
click at [206, 221] on input "Status" at bounding box center [280, 216] width 232 height 11
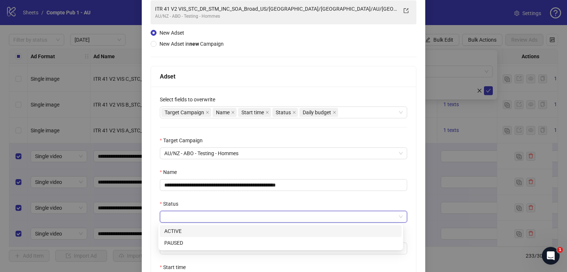
click at [204, 230] on div "ACTIVE" at bounding box center [280, 231] width 233 height 8
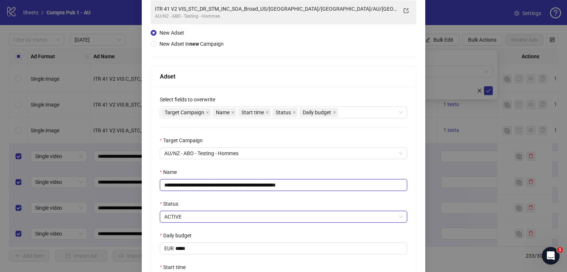
click at [268, 185] on input "**********" at bounding box center [283, 185] width 247 height 12
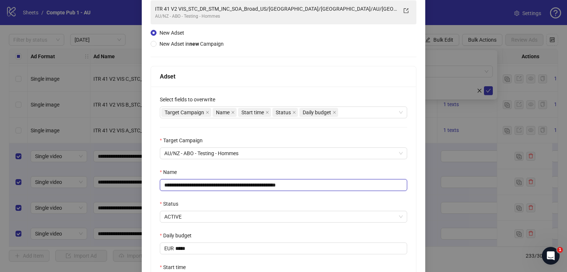
click at [268, 185] on input "**********" at bounding box center [283, 185] width 247 height 12
paste input "text"
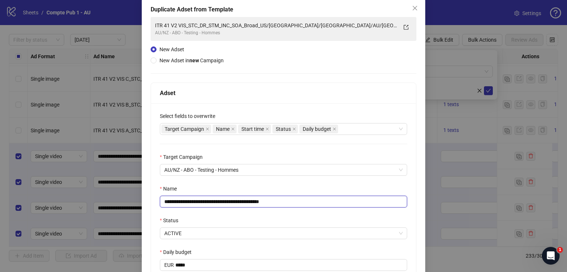
scroll to position [37, 0]
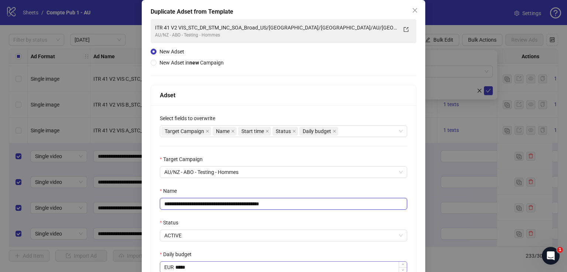
type input "**********"
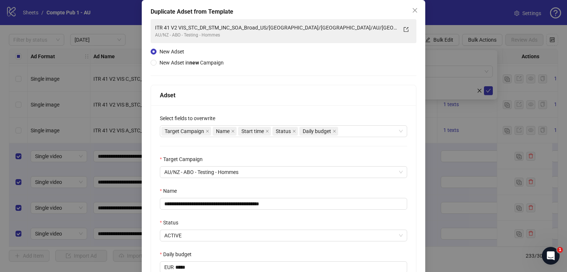
click at [281, 189] on div "Name" at bounding box center [283, 192] width 247 height 11
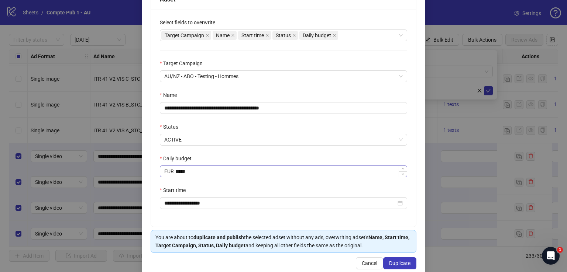
scroll to position [134, 0]
click at [390, 261] on span "Duplicate" at bounding box center [399, 263] width 21 height 6
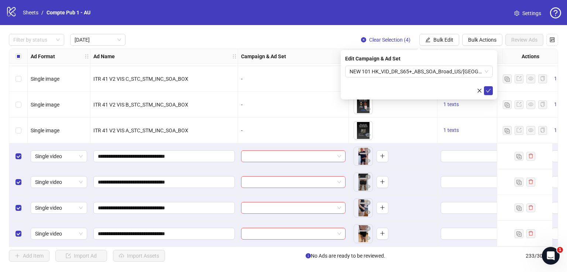
click at [488, 88] on icon "check" at bounding box center [488, 90] width 5 height 5
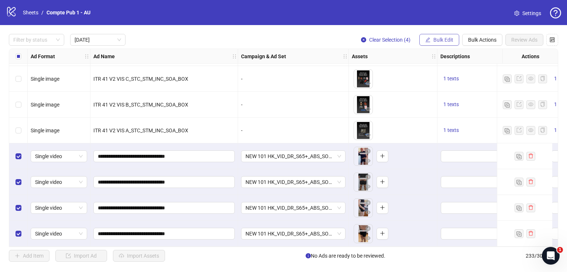
click at [444, 41] on span "Bulk Edit" at bounding box center [443, 40] width 20 height 6
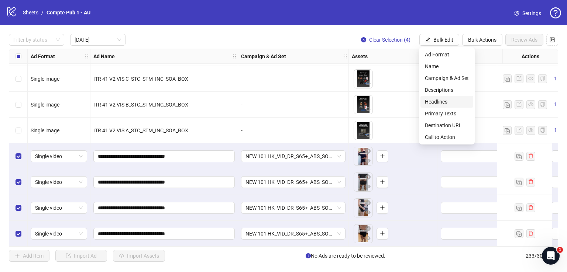
click at [446, 98] on span "Headlines" at bounding box center [447, 102] width 44 height 8
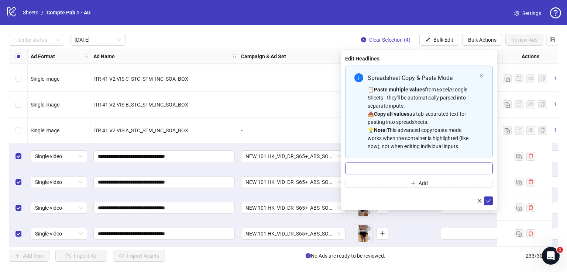
click at [415, 167] on input "Multi-input container - paste or copy values" at bounding box center [419, 169] width 148 height 12
paste input "**********"
type input "**********"
click at [490, 201] on icon "check" at bounding box center [488, 200] width 5 height 5
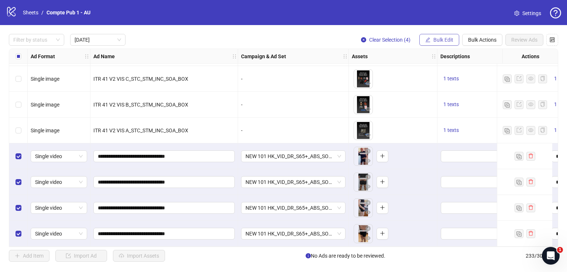
click at [445, 35] on button "Bulk Edit" at bounding box center [439, 40] width 40 height 12
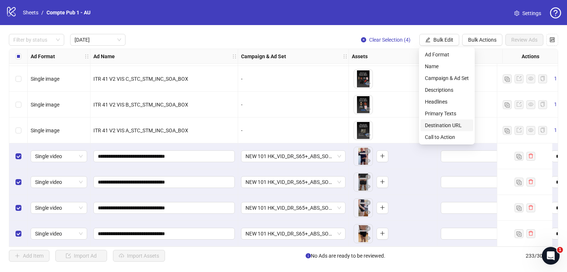
click at [446, 135] on span "Call to Action" at bounding box center [447, 137] width 44 height 8
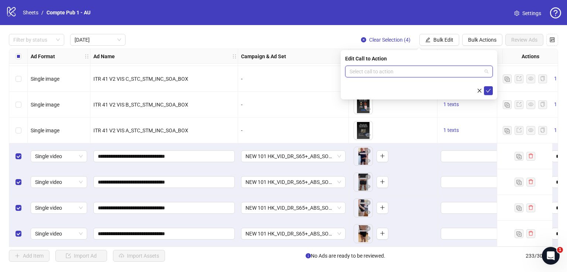
click at [425, 72] on input "search" at bounding box center [415, 71] width 132 height 11
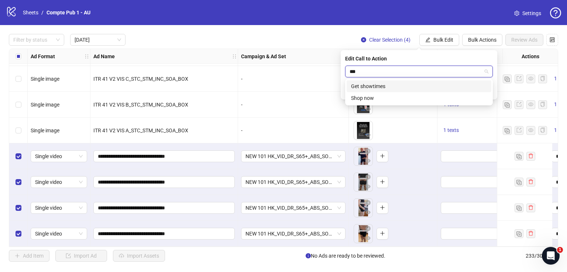
type input "****"
click at [429, 82] on div "Shop now" at bounding box center [418, 86] width 145 height 12
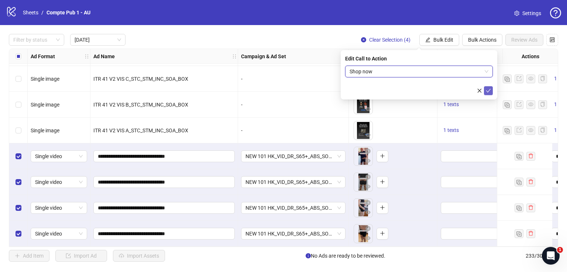
click at [488, 92] on icon "check" at bounding box center [488, 90] width 5 height 5
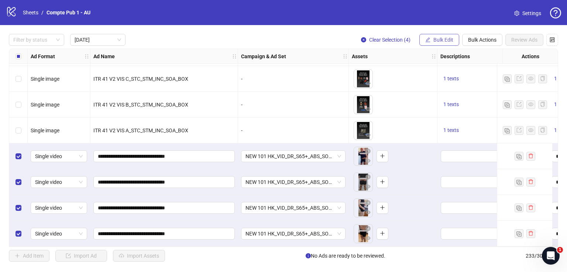
click at [442, 35] on button "Bulk Edit" at bounding box center [439, 40] width 40 height 12
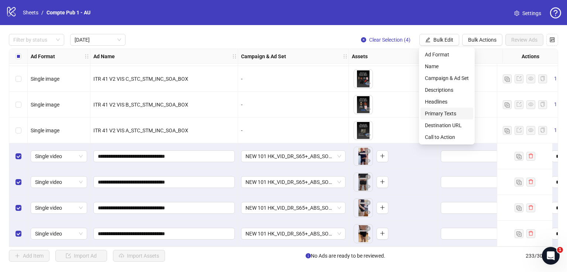
click at [447, 114] on span "Primary Texts" at bounding box center [447, 114] width 44 height 8
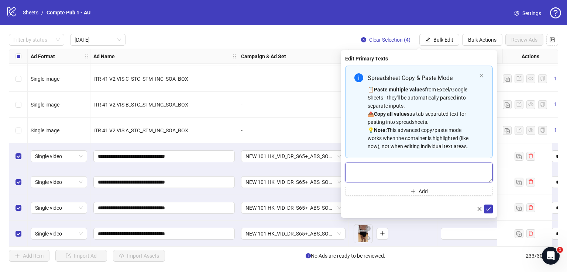
click at [403, 166] on textarea "Multi-text input container - paste or copy values" at bounding box center [419, 173] width 148 height 20
paste textarea "**********"
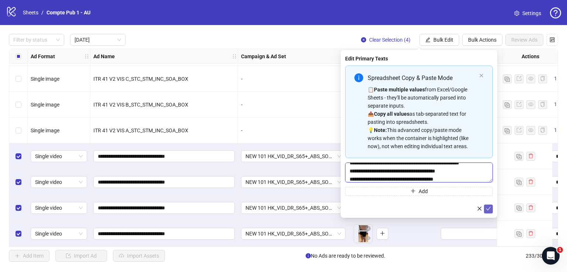
type textarea "**********"
click at [488, 210] on icon "check" at bounding box center [488, 208] width 5 height 5
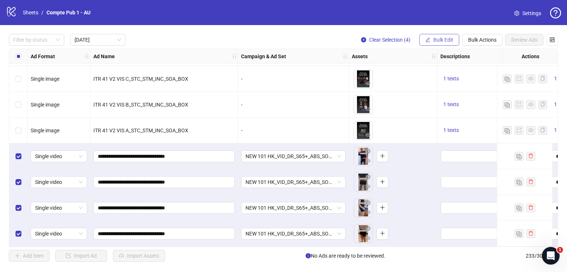
click at [443, 41] on span "Bulk Edit" at bounding box center [443, 40] width 20 height 6
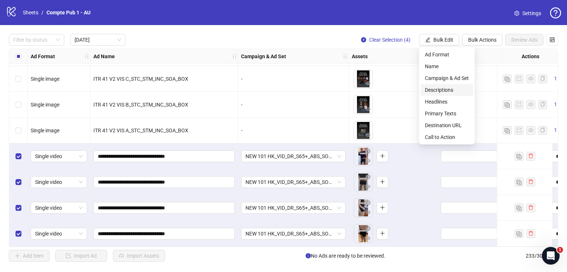
click at [442, 89] on span "Descriptions" at bounding box center [447, 90] width 44 height 8
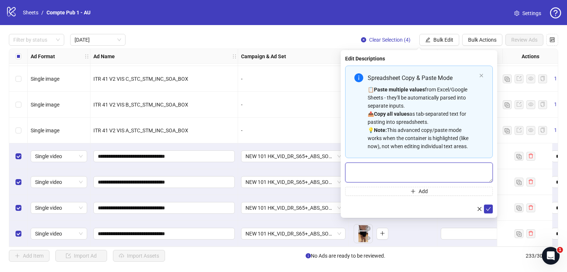
click at [376, 176] on textarea "Multi-text input container - paste or copy values" at bounding box center [419, 173] width 148 height 20
paste textarea "**********"
type textarea "**********"
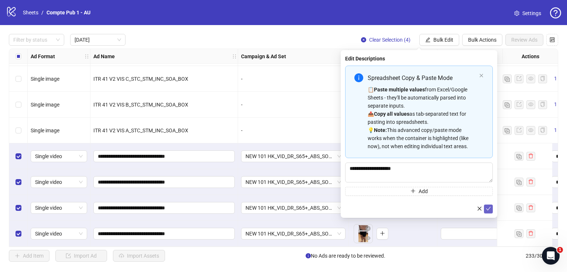
click at [490, 206] on button "submit" at bounding box center [488, 209] width 9 height 9
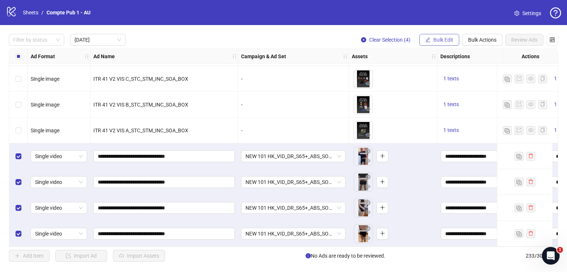
click at [434, 39] on span "Bulk Edit" at bounding box center [443, 40] width 20 height 6
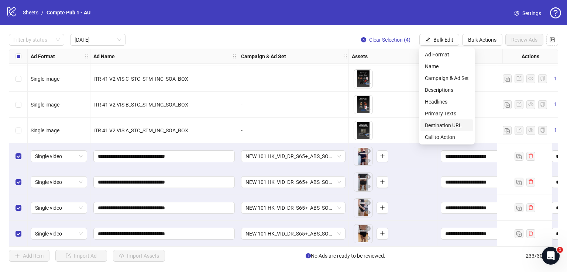
click at [455, 124] on span "Destination URL" at bounding box center [447, 125] width 44 height 8
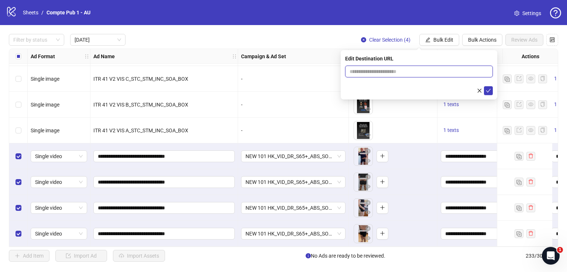
click at [415, 70] on input "text" at bounding box center [415, 72] width 133 height 8
type input "*"
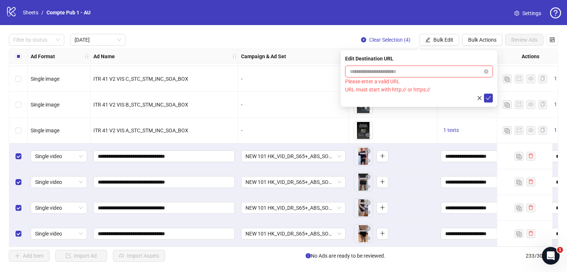
paste input "**********"
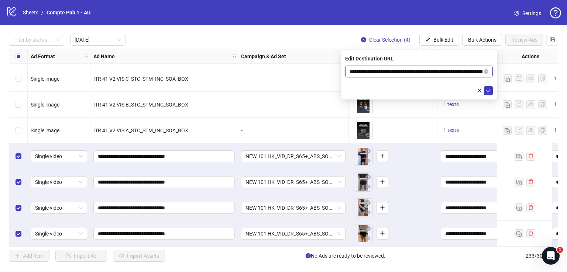
scroll to position [0, 52]
type input "**********"
click at [487, 93] on span "submit" at bounding box center [488, 91] width 5 height 6
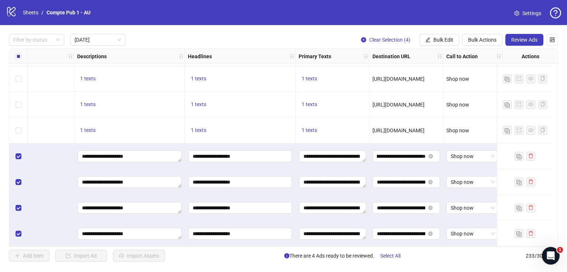
scroll to position [26, 365]
click at [519, 39] on span "Review Ads" at bounding box center [524, 40] width 26 height 6
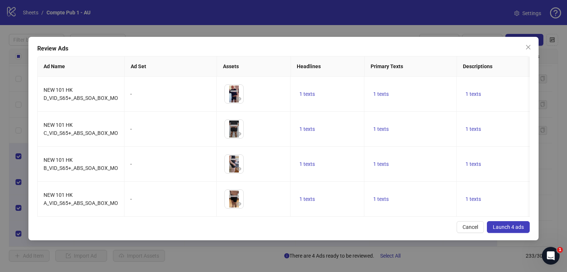
click at [503, 230] on span "Launch 4 ads" at bounding box center [508, 227] width 31 height 6
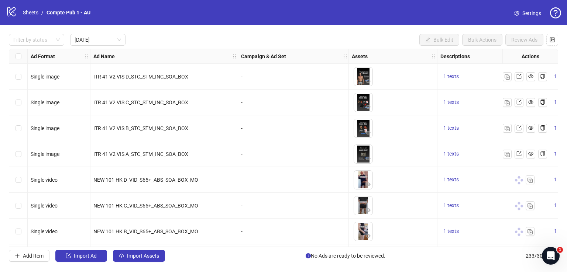
scroll to position [26, 0]
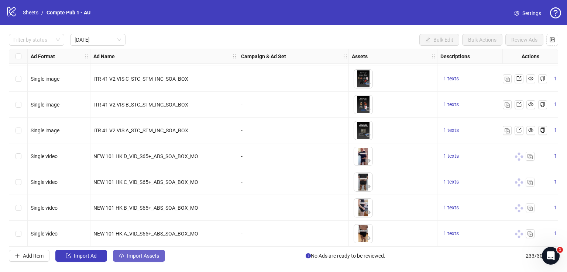
click at [151, 253] on span "Import Assets" at bounding box center [143, 256] width 32 height 6
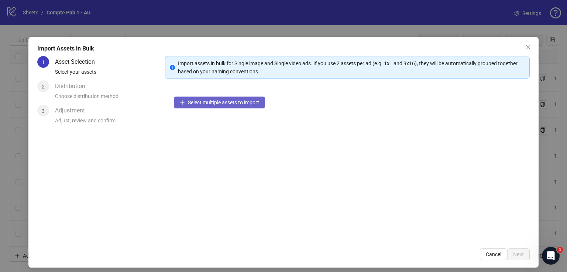
click at [249, 102] on span "Select multiple assets to import" at bounding box center [223, 103] width 71 height 6
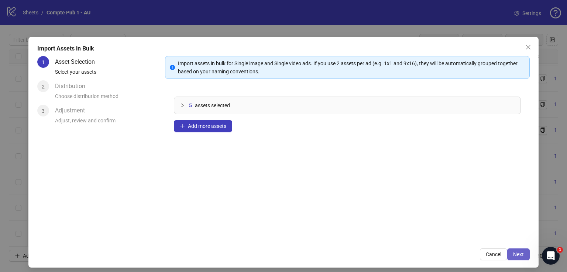
click at [513, 252] on span "Next" at bounding box center [518, 255] width 11 height 6
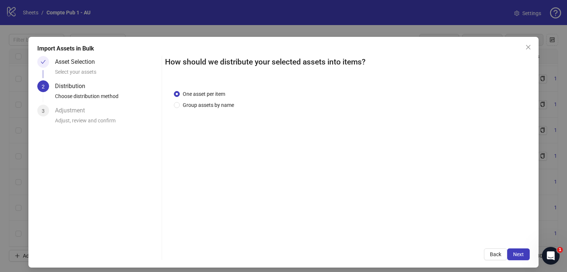
click at [513, 252] on span "Next" at bounding box center [518, 255] width 11 height 6
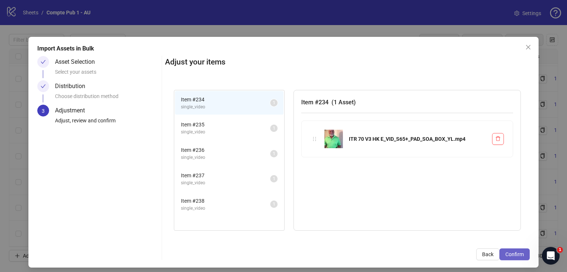
click at [510, 254] on span "Confirm" at bounding box center [514, 255] width 18 height 6
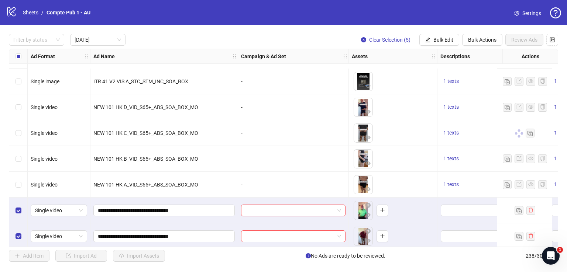
scroll to position [155, 0]
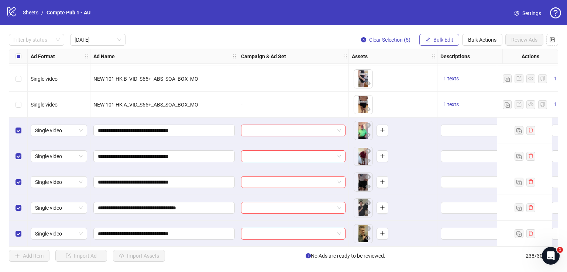
click at [442, 37] on span "Bulk Edit" at bounding box center [443, 40] width 20 height 6
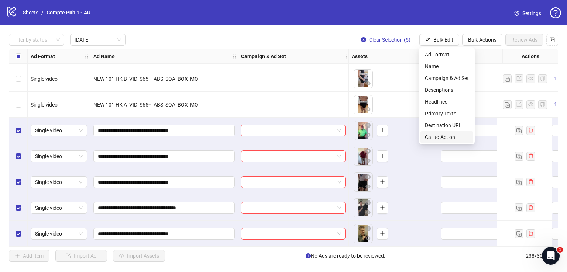
click at [440, 136] on span "Call to Action" at bounding box center [447, 137] width 44 height 8
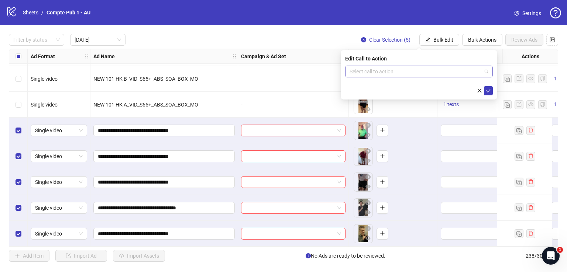
click at [415, 69] on input "search" at bounding box center [415, 71] width 132 height 11
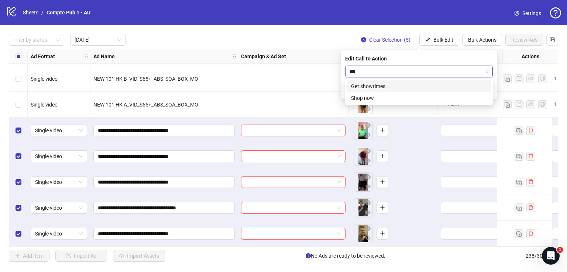
type input "****"
click at [423, 84] on div "Shop now" at bounding box center [419, 86] width 136 height 8
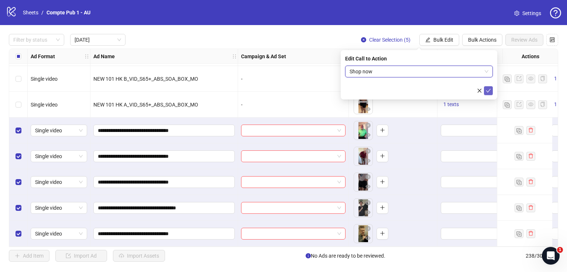
click at [488, 90] on icon "check" at bounding box center [488, 90] width 5 height 5
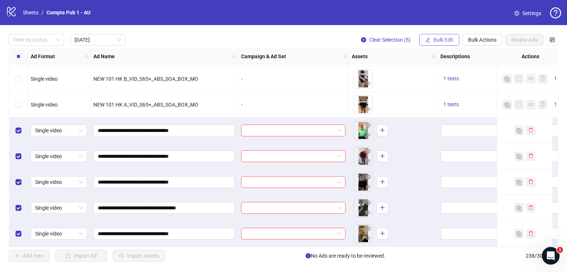
click at [435, 39] on span "Bulk Edit" at bounding box center [443, 40] width 20 height 6
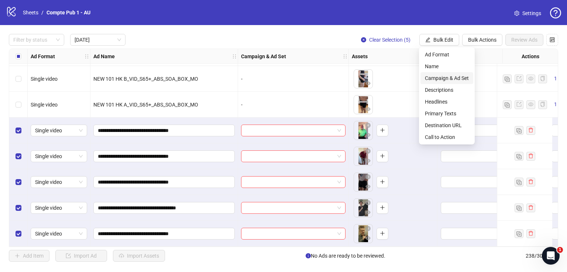
click at [443, 75] on span "Campaign & Ad Set" at bounding box center [447, 78] width 44 height 8
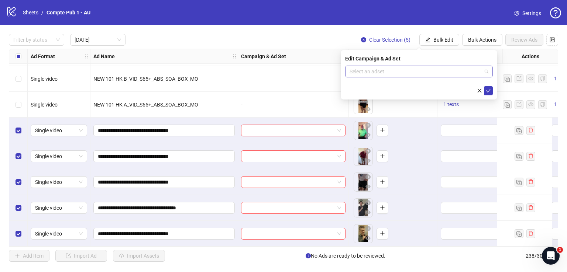
click at [411, 76] on input "search" at bounding box center [415, 71] width 132 height 11
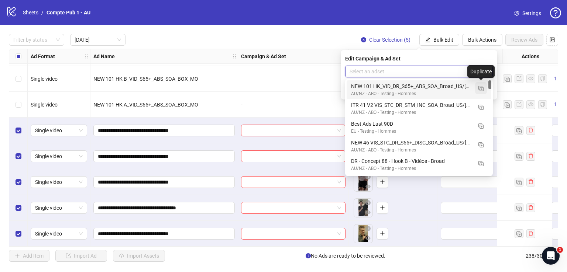
click at [479, 90] on img "button" at bounding box center [480, 88] width 5 height 5
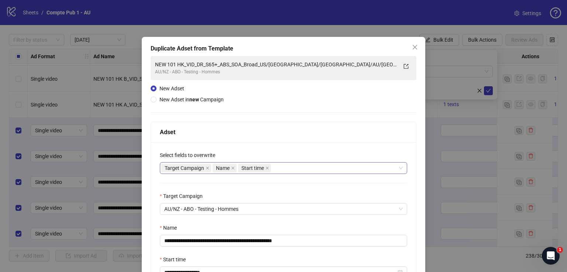
click at [284, 166] on div "Target Campaign Name Start time" at bounding box center [279, 168] width 236 height 10
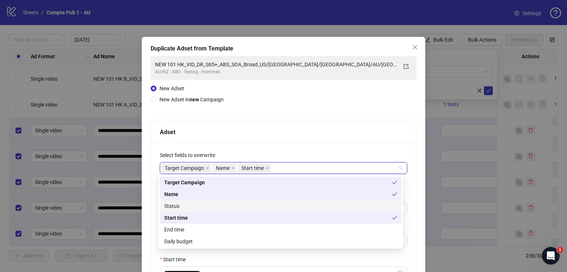
click at [244, 207] on div "Status" at bounding box center [280, 206] width 233 height 8
click at [240, 242] on div "Daily budget" at bounding box center [280, 242] width 233 height 8
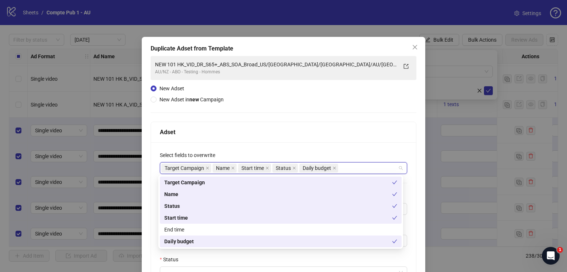
click at [272, 136] on div "Adset" at bounding box center [283, 132] width 247 height 9
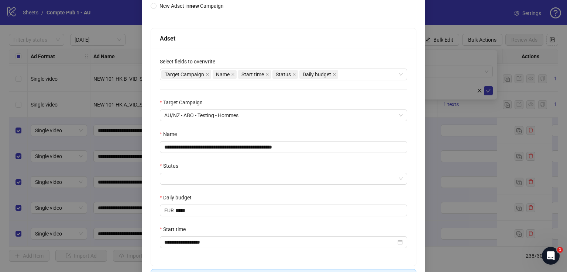
scroll to position [94, 0]
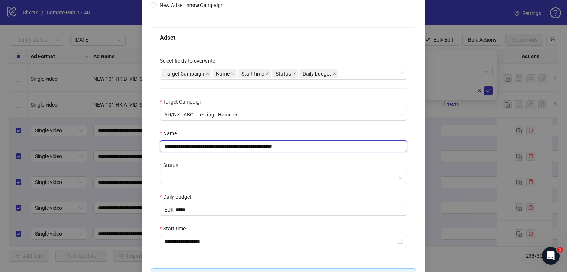
click at [311, 148] on input "**********" at bounding box center [283, 147] width 247 height 12
paste input "text"
type input "**********"
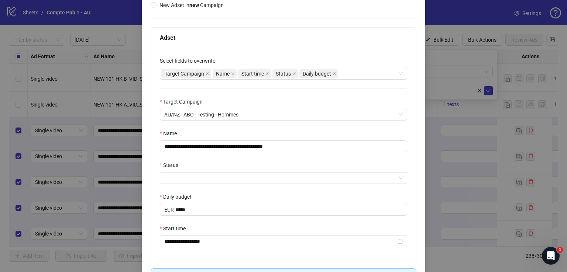
click at [266, 199] on div "Daily budget" at bounding box center [283, 198] width 247 height 11
click at [244, 177] on input "Status" at bounding box center [280, 178] width 232 height 11
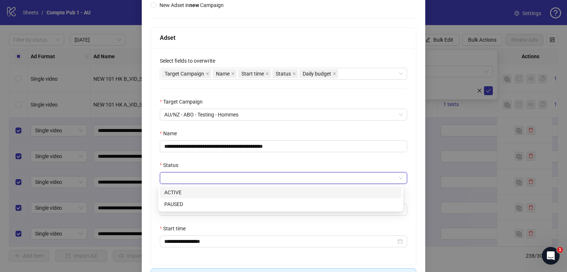
click at [240, 189] on div "ACTIVE" at bounding box center [280, 193] width 233 height 8
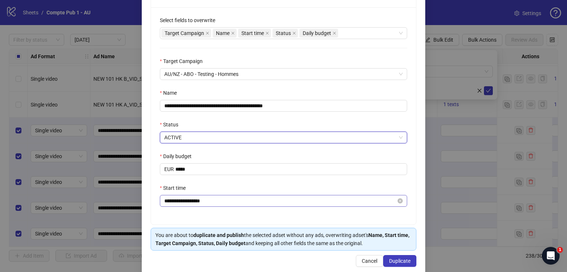
scroll to position [135, 0]
click at [386, 256] on button "Duplicate" at bounding box center [399, 261] width 33 height 12
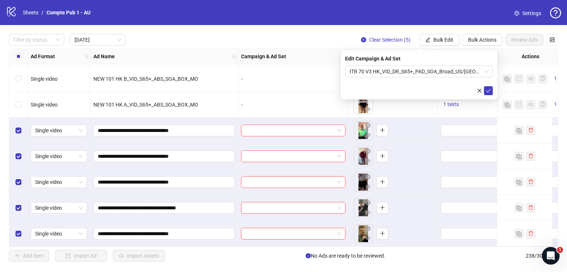
click at [490, 90] on icon "check" at bounding box center [488, 90] width 5 height 5
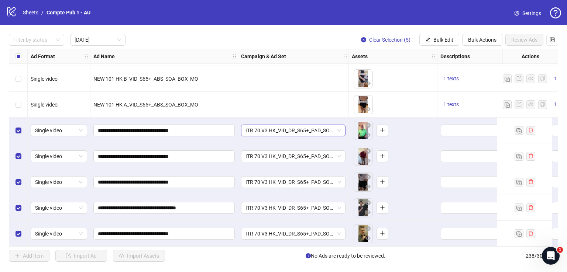
click at [318, 127] on span "ITR 70 V3 HK_VID_DR_S65+_PAD_SOA_Broad_US/[GEOGRAPHIC_DATA]/[GEOGRAPHIC_DATA]/A…" at bounding box center [293, 130] width 96 height 11
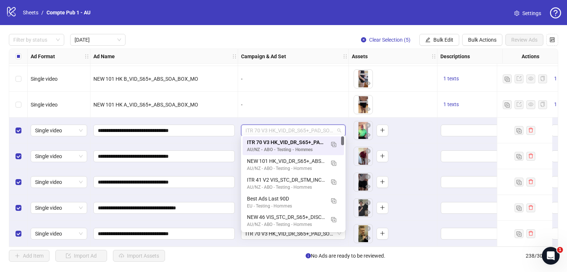
click at [319, 127] on span "ITR 70 V3 HK_VID_DR_S65+_PAD_SOA_Broad_US/[GEOGRAPHIC_DATA]/[GEOGRAPHIC_DATA]/A…" at bounding box center [293, 130] width 96 height 11
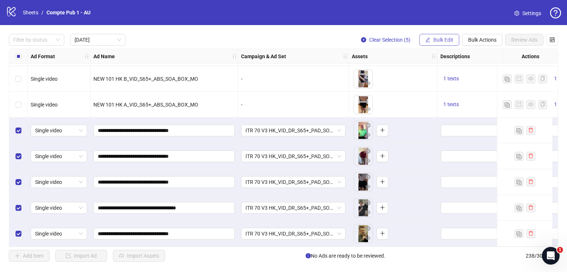
click at [439, 40] on span "Bulk Edit" at bounding box center [443, 40] width 20 height 6
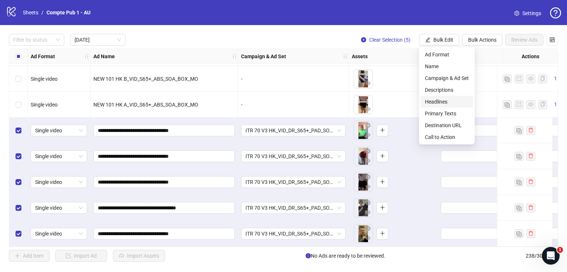
click at [443, 103] on span "Headlines" at bounding box center [447, 102] width 44 height 8
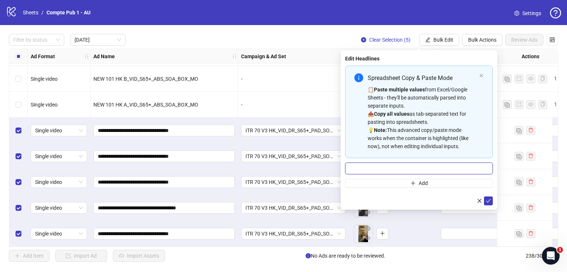
click at [401, 168] on input "Multi-input container - paste or copy values" at bounding box center [419, 169] width 148 height 12
paste input "**********"
type input "**********"
click at [486, 200] on icon "check" at bounding box center [488, 200] width 5 height 5
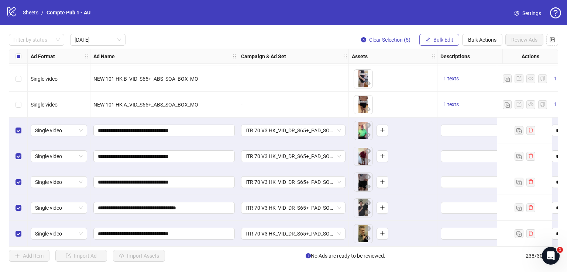
click at [438, 37] on span "Bulk Edit" at bounding box center [443, 40] width 20 height 6
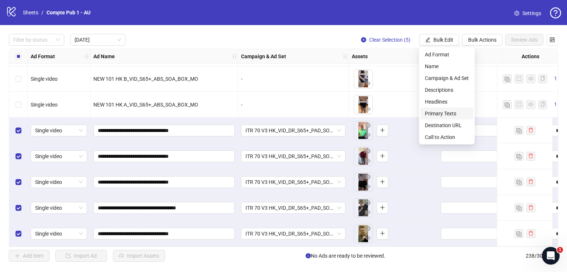
click at [450, 115] on span "Primary Texts" at bounding box center [447, 114] width 44 height 8
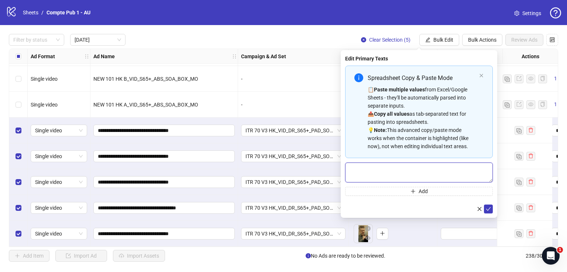
click at [397, 173] on textarea "Multi-text input container - paste or copy values" at bounding box center [419, 173] width 148 height 20
paste textarea "**********"
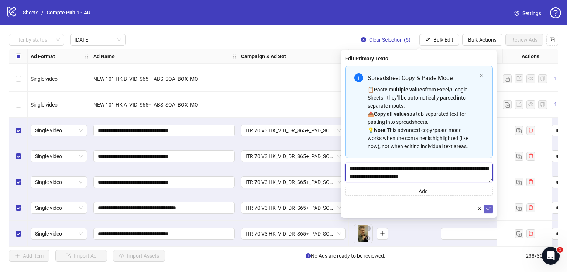
type textarea "**********"
click at [488, 209] on icon "check" at bounding box center [488, 208] width 5 height 5
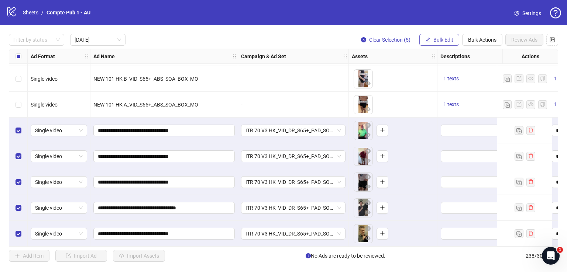
click at [425, 38] on button "Bulk Edit" at bounding box center [439, 40] width 40 height 12
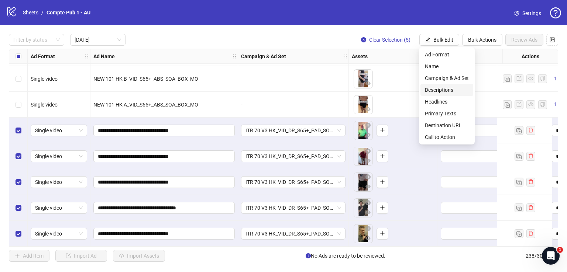
click at [447, 91] on span "Descriptions" at bounding box center [447, 90] width 44 height 8
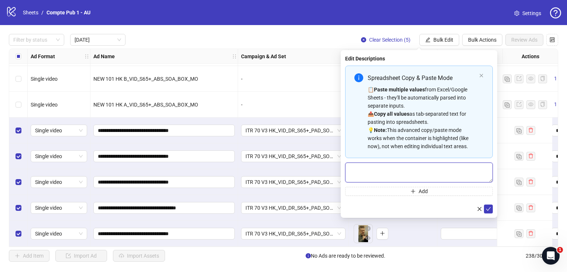
click at [383, 171] on textarea "Multi-text input container - paste or copy values" at bounding box center [419, 173] width 148 height 20
paste textarea "**********"
type textarea "**********"
click at [488, 211] on icon "check" at bounding box center [488, 208] width 5 height 5
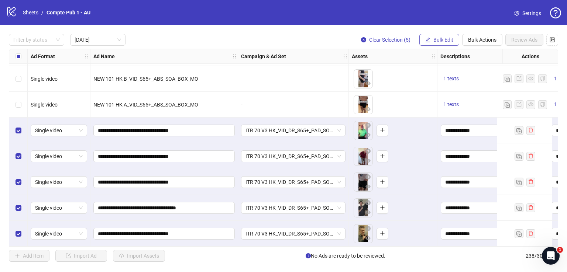
click at [443, 45] on button "Bulk Edit" at bounding box center [439, 40] width 40 height 12
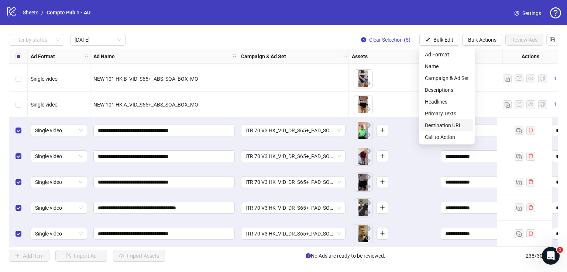
click at [440, 125] on span "Destination URL" at bounding box center [447, 125] width 44 height 8
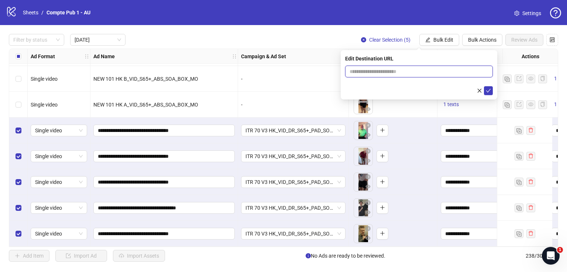
click at [408, 75] on input "text" at bounding box center [415, 72] width 133 height 8
paste input "**********"
type input "**********"
click at [486, 90] on icon "check" at bounding box center [488, 90] width 5 height 5
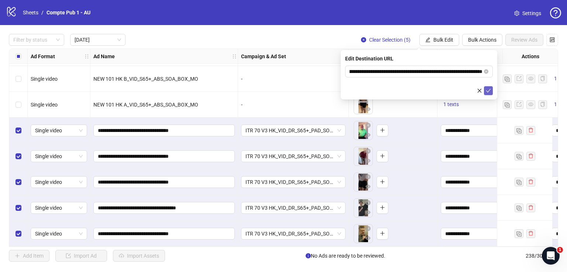
scroll to position [0, 0]
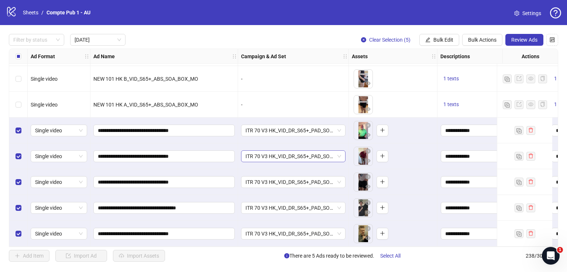
click at [331, 152] on span "ITR 70 V3 HK_VID_DR_S65+_PAD_SOA_Broad_US/[GEOGRAPHIC_DATA]/[GEOGRAPHIC_DATA]/A…" at bounding box center [293, 156] width 96 height 11
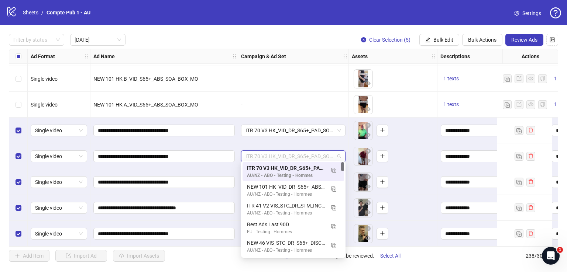
click at [331, 152] on span "ITR 70 V3 HK_VID_DR_S65+_PAD_SOA_Broad_US/[GEOGRAPHIC_DATA]/[GEOGRAPHIC_DATA]/A…" at bounding box center [293, 156] width 96 height 11
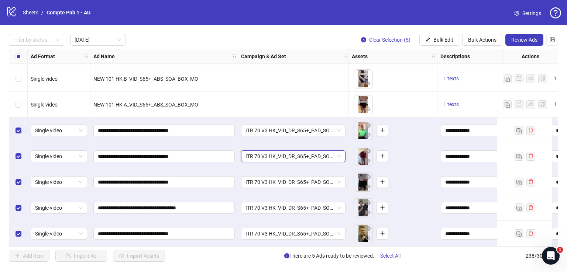
scroll to position [155, 369]
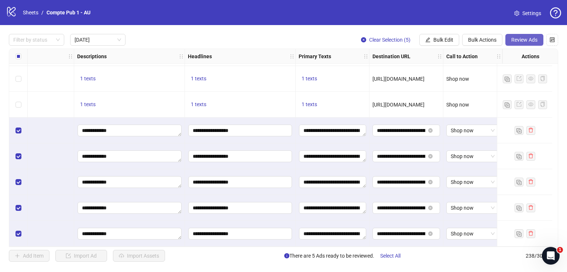
click at [517, 39] on span "Review Ads" at bounding box center [524, 40] width 26 height 6
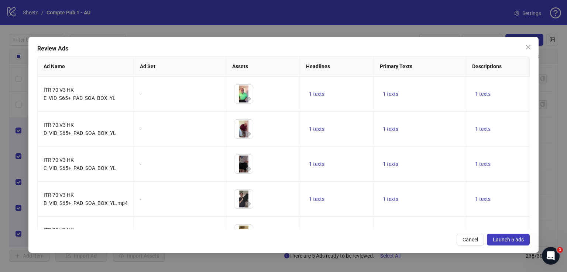
click at [505, 239] on span "Launch 5 ads" at bounding box center [508, 240] width 31 height 6
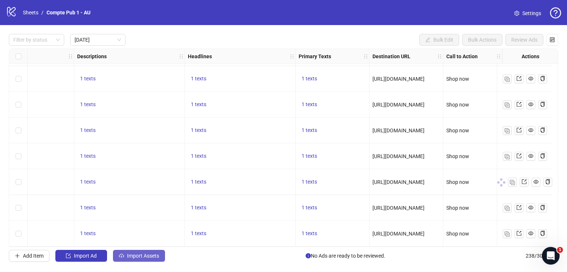
click at [148, 258] on span "Import Assets" at bounding box center [143, 256] width 32 height 6
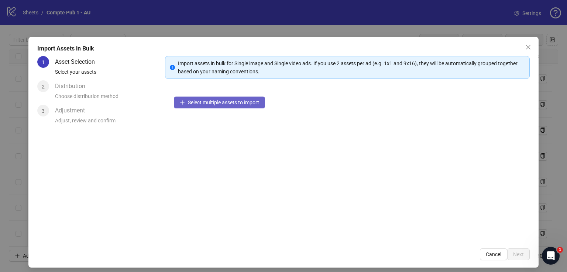
click at [233, 101] on span "Select multiple assets to import" at bounding box center [223, 103] width 71 height 6
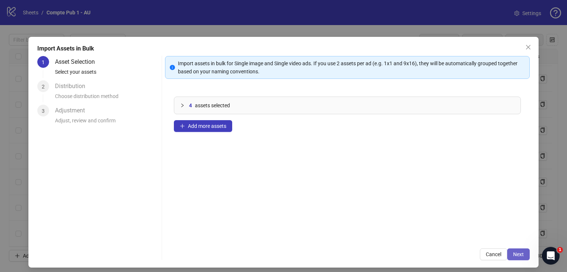
click at [513, 253] on span "Next" at bounding box center [518, 255] width 11 height 6
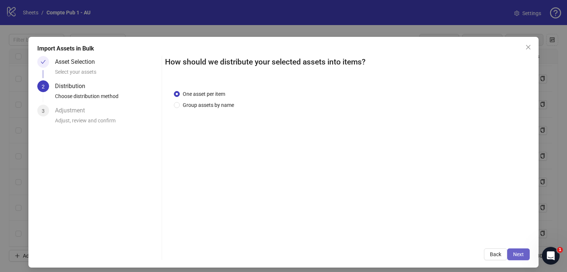
click at [514, 254] on span "Next" at bounding box center [518, 255] width 11 height 6
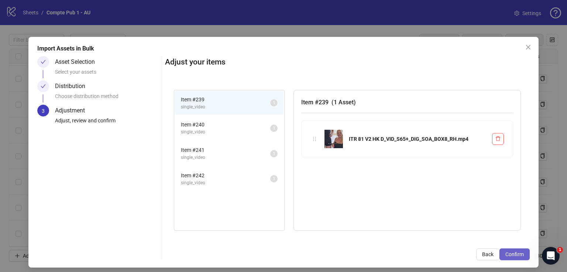
click at [514, 255] on span "Confirm" at bounding box center [514, 255] width 18 height 6
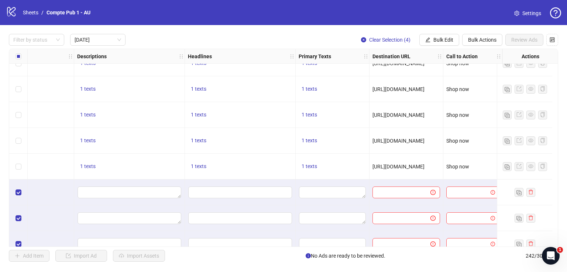
scroll to position [259, 369]
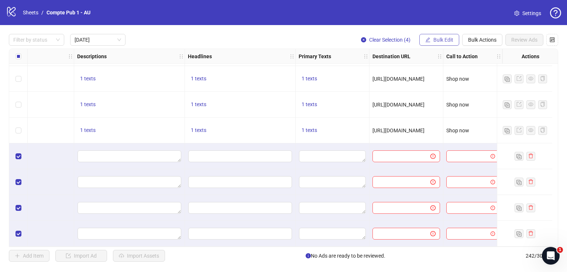
click at [447, 39] on span "Bulk Edit" at bounding box center [443, 40] width 20 height 6
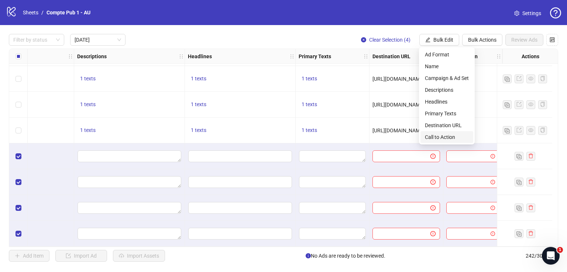
click at [447, 135] on span "Call to Action" at bounding box center [447, 137] width 44 height 8
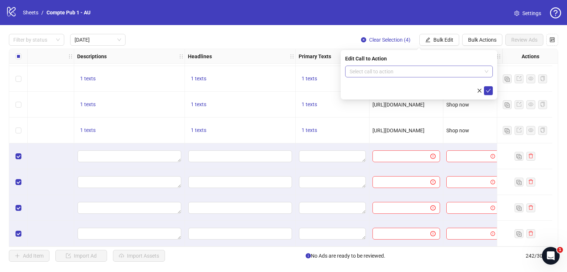
click at [400, 74] on input "search" at bounding box center [415, 71] width 132 height 11
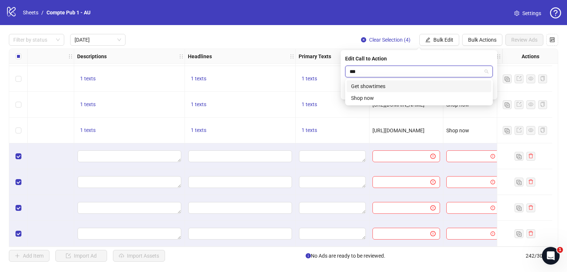
type input "****"
drag, startPoint x: 404, startPoint y: 86, endPoint x: 424, endPoint y: 84, distance: 20.0
click at [404, 86] on div "Shop now" at bounding box center [419, 86] width 136 height 8
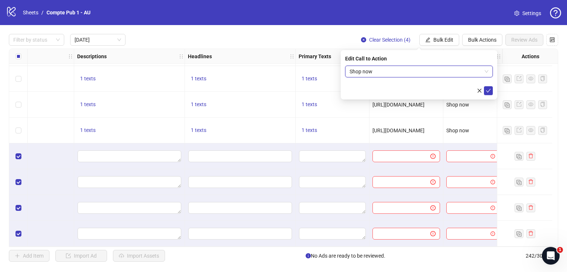
drag, startPoint x: 487, startPoint y: 91, endPoint x: 431, endPoint y: 121, distance: 63.4
click at [487, 91] on icon "check" at bounding box center [488, 90] width 5 height 5
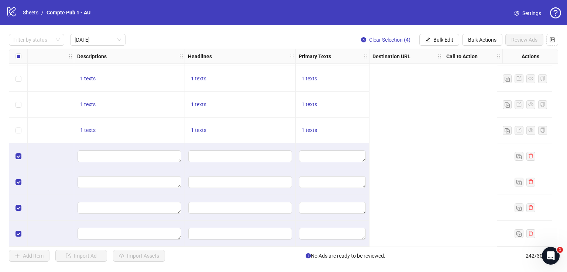
scroll to position [259, 0]
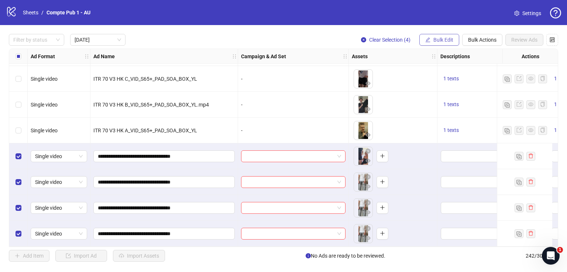
click at [446, 36] on button "Bulk Edit" at bounding box center [439, 40] width 40 height 12
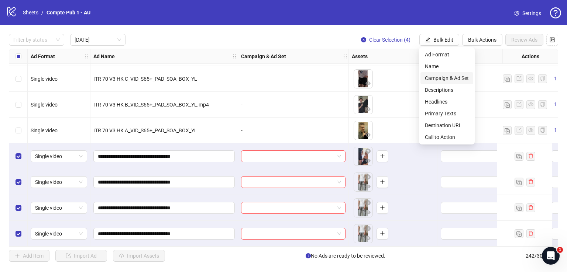
click at [435, 76] on span "Campaign & Ad Set" at bounding box center [447, 78] width 44 height 8
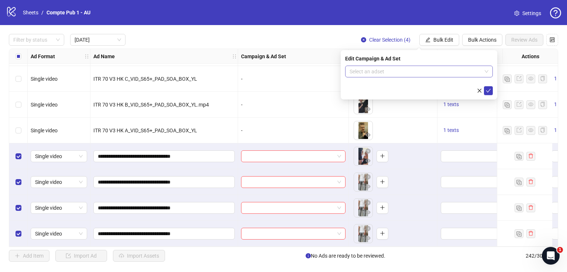
click at [384, 71] on input "search" at bounding box center [415, 71] width 132 height 11
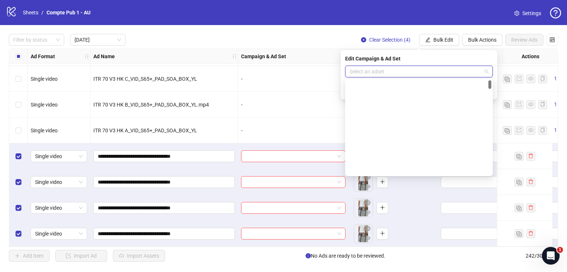
scroll to position [0, 0]
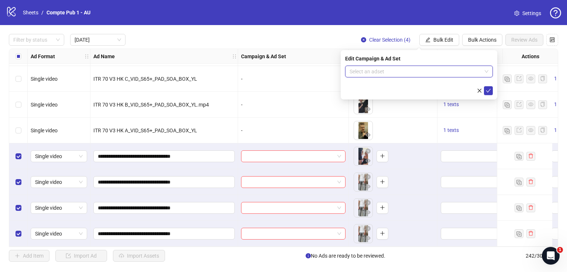
click at [398, 72] on input "search" at bounding box center [415, 71] width 132 height 11
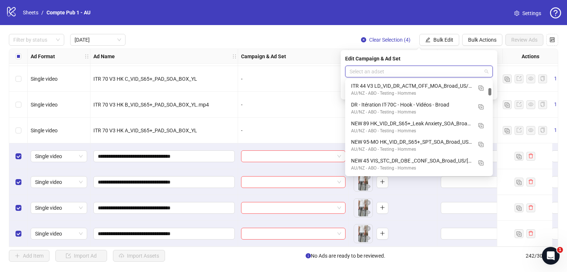
scroll to position [108, 0]
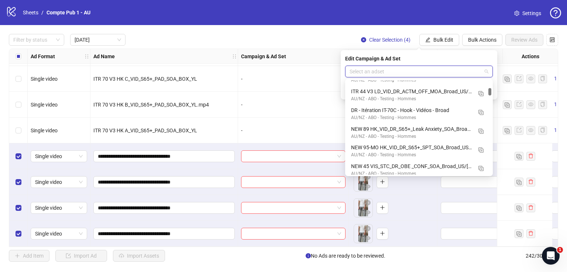
drag, startPoint x: 490, startPoint y: 102, endPoint x: 493, endPoint y: 92, distance: 10.3
click at [493, 92] on body "logo/logo-mobile Sheets / Compte Pub 1 - AU Settings Filter by status [DATE] Cl…" at bounding box center [283, 136] width 567 height 272
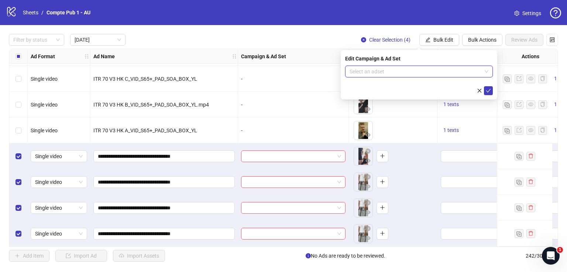
click at [446, 72] on input "search" at bounding box center [415, 71] width 132 height 11
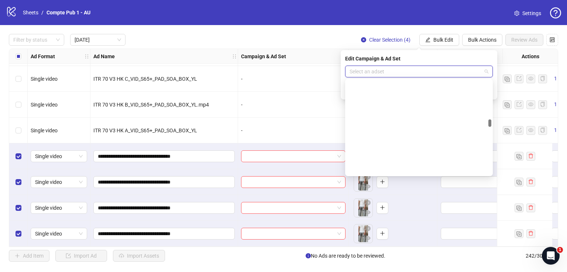
scroll to position [0, 0]
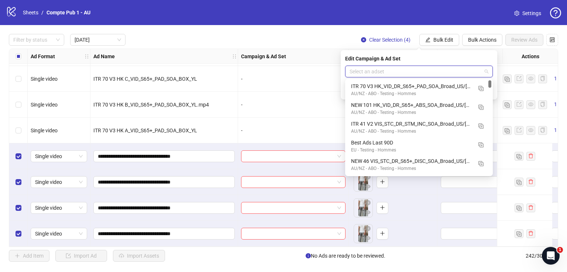
drag, startPoint x: 490, startPoint y: 92, endPoint x: 489, endPoint y: 67, distance: 24.4
click at [489, 67] on body "logo/logo-mobile Sheets / Compte Pub 1 - AU Settings Filter by status [DATE] Cl…" at bounding box center [283, 136] width 567 height 272
click at [480, 88] on img "button" at bounding box center [480, 88] width 5 height 5
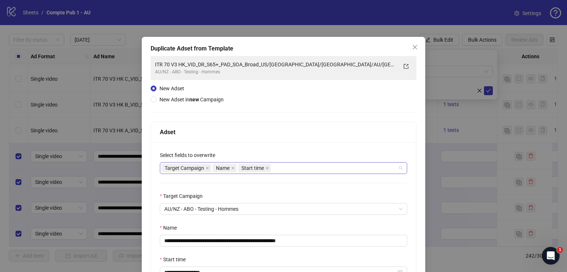
click at [294, 169] on div "Target Campaign Name Start time" at bounding box center [279, 168] width 236 height 10
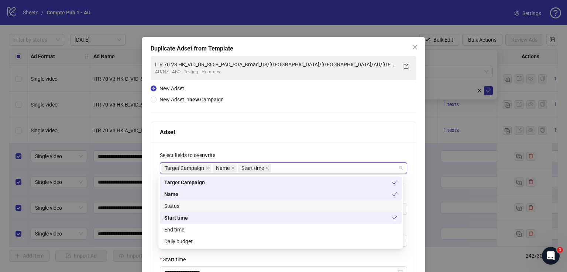
click at [248, 205] on div "Status" at bounding box center [280, 206] width 233 height 8
click at [233, 244] on div "Daily budget" at bounding box center [280, 242] width 233 height 8
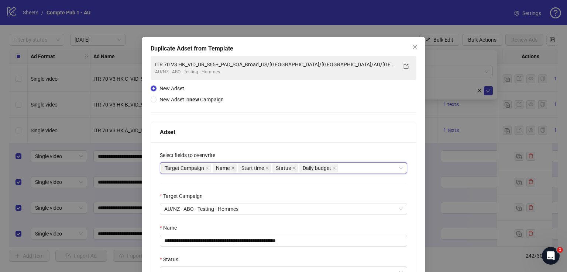
click at [277, 141] on div "**********" at bounding box center [284, 241] width 266 height 238
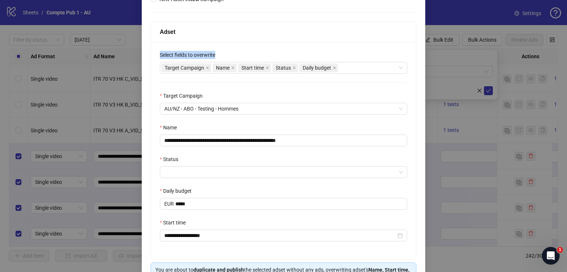
scroll to position [100, 0]
click at [221, 172] on input "Status" at bounding box center [280, 172] width 232 height 11
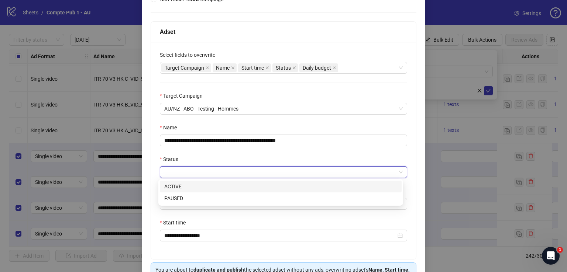
click at [221, 188] on div "ACTIVE" at bounding box center [280, 187] width 233 height 8
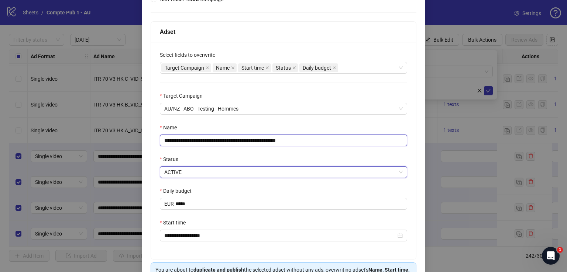
click at [258, 141] on input "**********" at bounding box center [283, 141] width 247 height 12
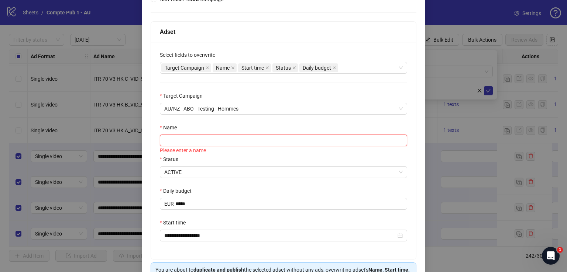
paste input "**********"
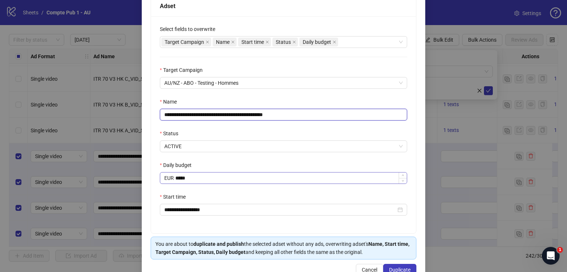
scroll to position [144, 0]
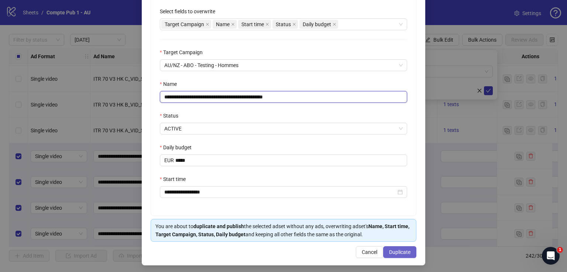
type input "**********"
click at [391, 249] on span "Duplicate" at bounding box center [399, 252] width 21 height 6
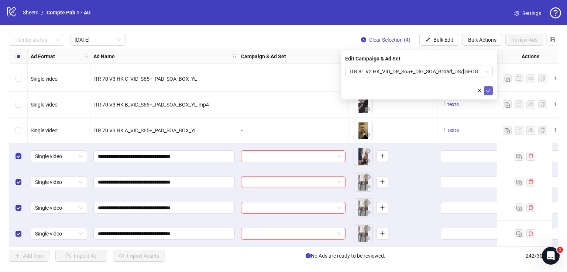
click at [491, 89] on button "submit" at bounding box center [488, 90] width 9 height 9
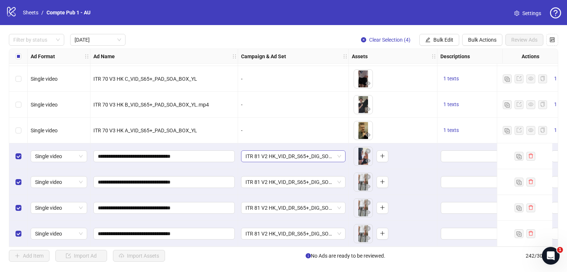
click at [270, 156] on span "ITR 81 V2 HK_VID_DR_S65+_DIG_SOA_Broad_US/[GEOGRAPHIC_DATA]/[GEOGRAPHIC_DATA]/A…" at bounding box center [293, 156] width 96 height 11
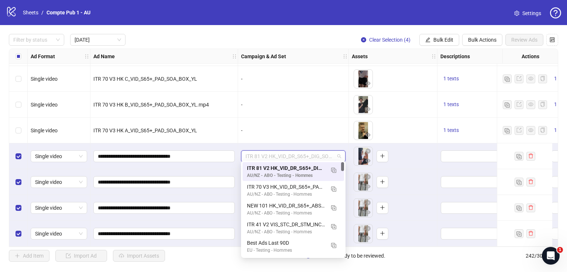
click at [271, 153] on span "ITR 81 V2 HK_VID_DR_S65+_DIG_SOA_Broad_US/[GEOGRAPHIC_DATA]/[GEOGRAPHIC_DATA]/A…" at bounding box center [293, 156] width 96 height 11
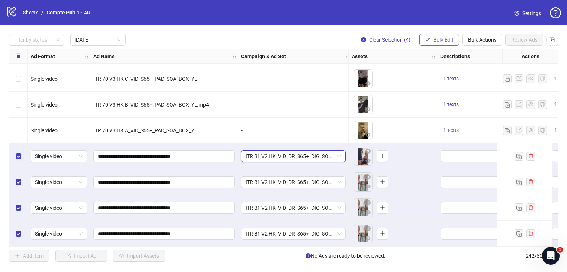
click at [432, 40] on button "Bulk Edit" at bounding box center [439, 40] width 40 height 12
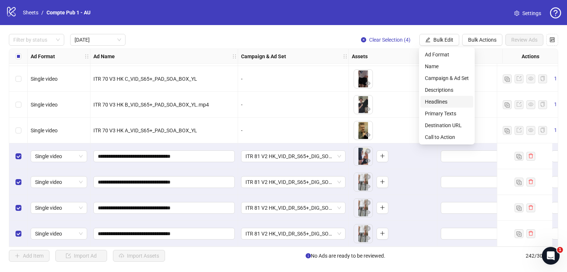
click at [445, 100] on span "Headlines" at bounding box center [447, 102] width 44 height 8
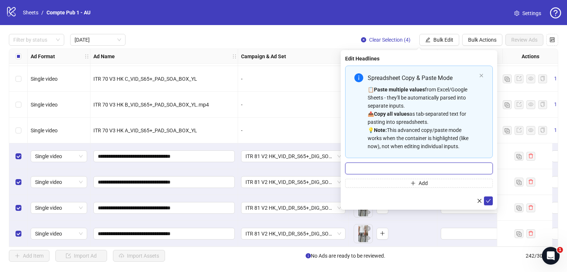
click at [391, 163] on input "Multi-input container - paste or copy values" at bounding box center [419, 169] width 148 height 12
paste input "**********"
type input "**********"
click at [491, 200] on button "submit" at bounding box center [488, 201] width 9 height 9
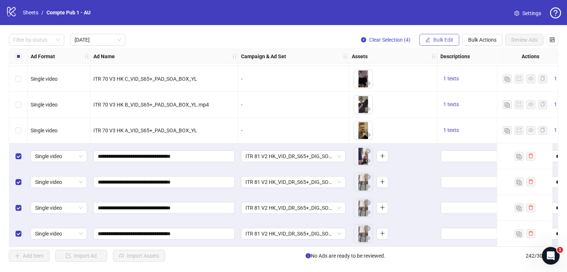
click at [439, 38] on span "Bulk Edit" at bounding box center [443, 40] width 20 height 6
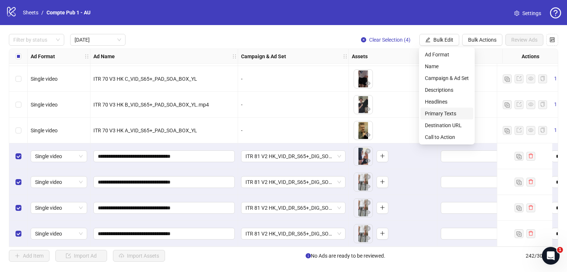
click at [449, 111] on span "Primary Texts" at bounding box center [447, 114] width 44 height 8
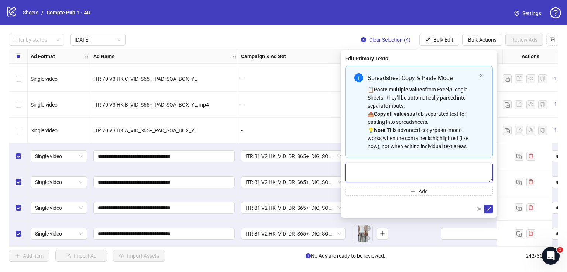
click at [380, 170] on textarea "Multi-text input container - paste or copy values" at bounding box center [419, 173] width 148 height 20
paste textarea "**********"
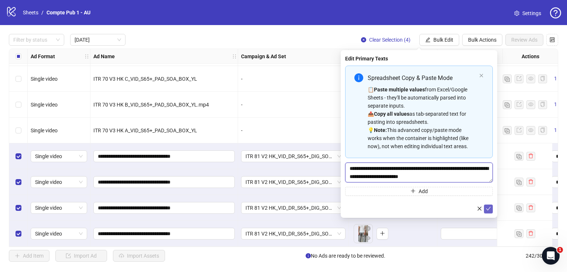
type textarea "**********"
drag, startPoint x: 488, startPoint y: 208, endPoint x: 476, endPoint y: 201, distance: 14.1
click at [488, 208] on icon "check" at bounding box center [488, 208] width 5 height 5
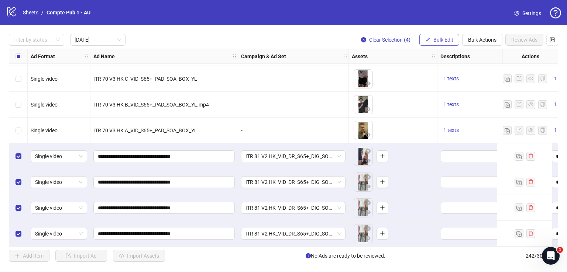
click at [441, 37] on span "Bulk Edit" at bounding box center [443, 40] width 20 height 6
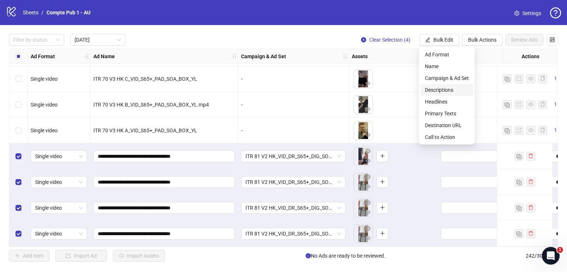
click at [447, 91] on span "Descriptions" at bounding box center [447, 90] width 44 height 8
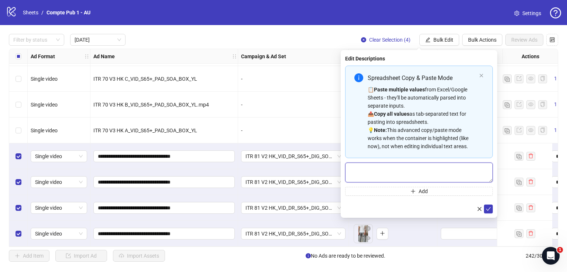
click at [390, 174] on textarea "Multi-text input container - paste or copy values" at bounding box center [419, 173] width 148 height 20
paste textarea "**********"
type textarea "**********"
click at [488, 208] on icon "check" at bounding box center [488, 208] width 5 height 5
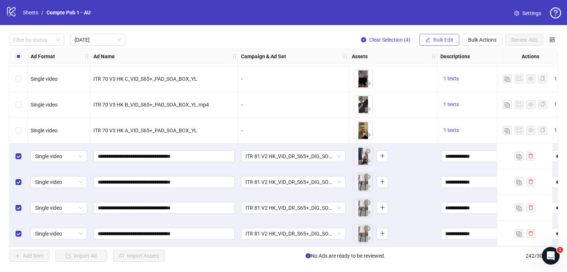
click at [439, 34] on div "Filter by status [DATE] Clear Selection (4) Bulk Edit Bulk Actions Review Ads A…" at bounding box center [283, 148] width 567 height 246
click at [439, 36] on button "Bulk Edit" at bounding box center [439, 40] width 40 height 12
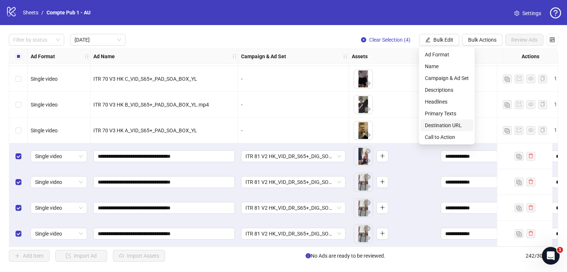
click at [439, 123] on span "Destination URL" at bounding box center [447, 125] width 44 height 8
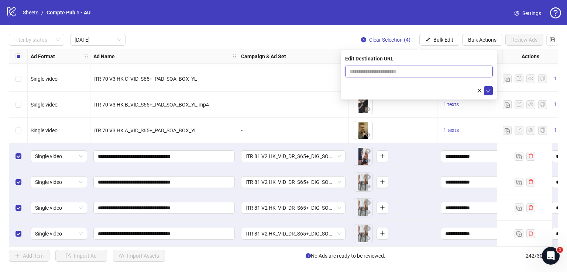
click at [412, 73] on input "text" at bounding box center [415, 72] width 133 height 8
paste input "**********"
click at [462, 74] on input "**********" at bounding box center [415, 72] width 133 height 8
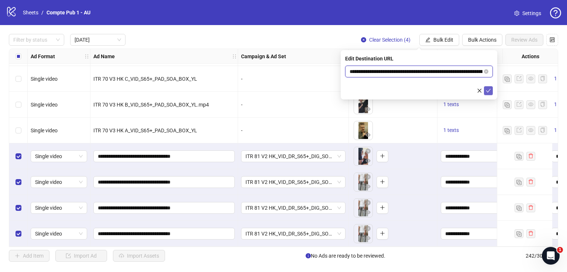
type input "**********"
click at [487, 89] on icon "check" at bounding box center [488, 90] width 5 height 5
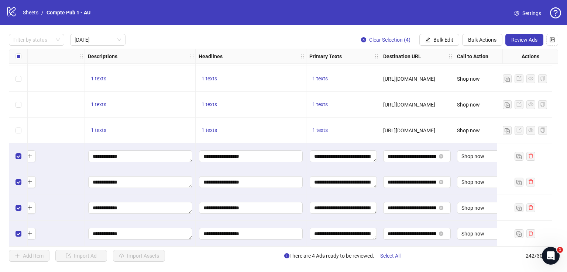
scroll to position [259, 352]
click at [100, 127] on span "1 texts" at bounding box center [98, 130] width 15 height 6
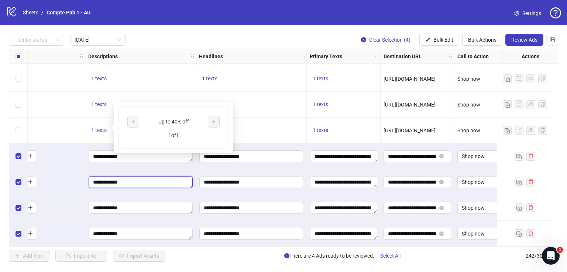
click at [111, 180] on textarea "**********" at bounding box center [141, 182] width 104 height 12
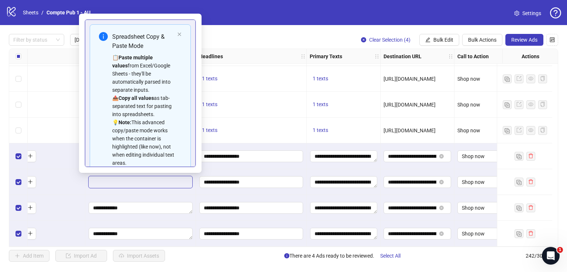
click at [111, 184] on textarea "**********" at bounding box center [141, 182] width 104 height 12
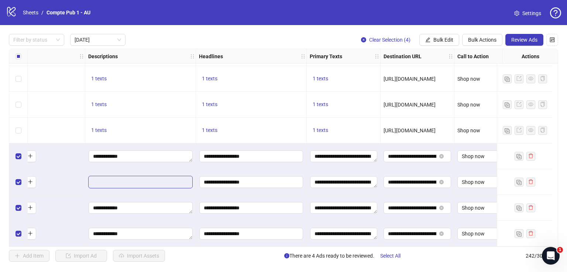
scroll to position [66, 0]
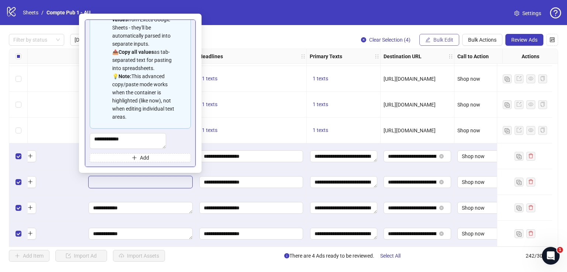
click at [440, 41] on span "Bulk Edit" at bounding box center [443, 40] width 20 height 6
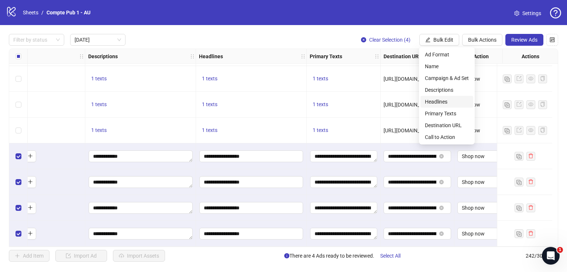
click at [442, 102] on span "Headlines" at bounding box center [447, 102] width 44 height 8
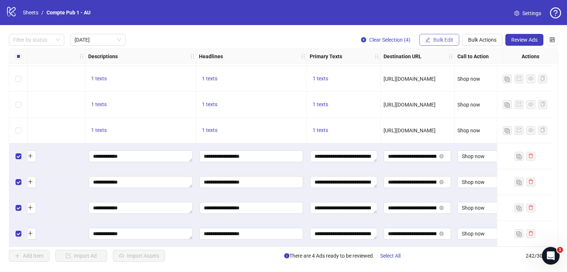
click at [441, 37] on span "Bulk Edit" at bounding box center [443, 40] width 20 height 6
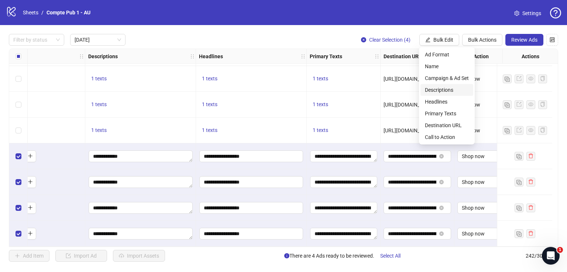
click at [441, 90] on span "Descriptions" at bounding box center [447, 90] width 44 height 8
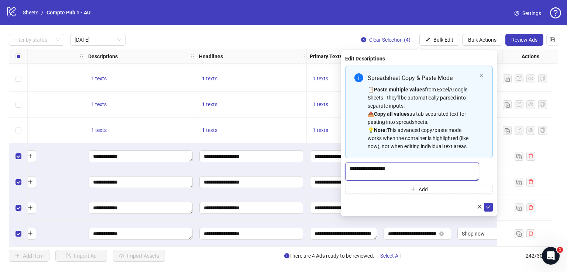
click at [394, 172] on textarea "**********" at bounding box center [412, 172] width 134 height 18
click at [273, 169] on div "**********" at bounding box center [251, 182] width 111 height 26
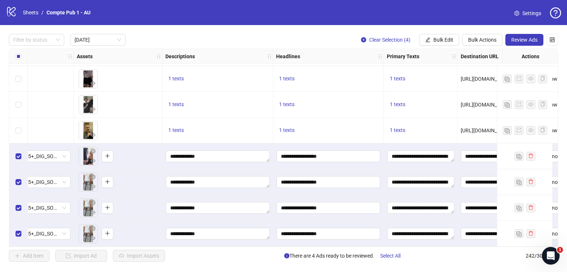
scroll to position [259, 199]
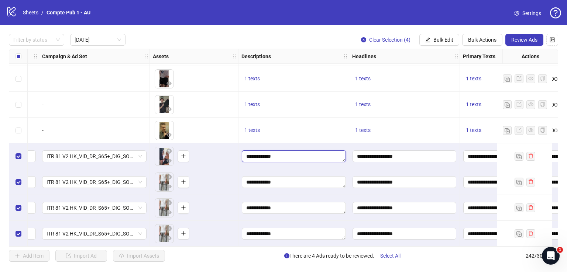
click at [276, 154] on textarea "**********" at bounding box center [294, 157] width 104 height 12
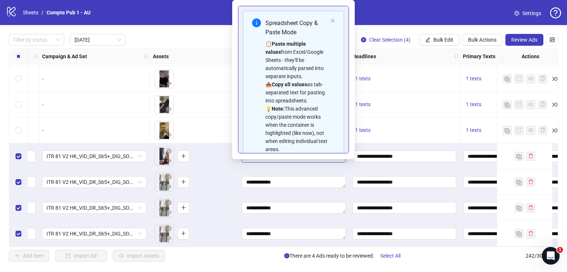
scroll to position [66, 0]
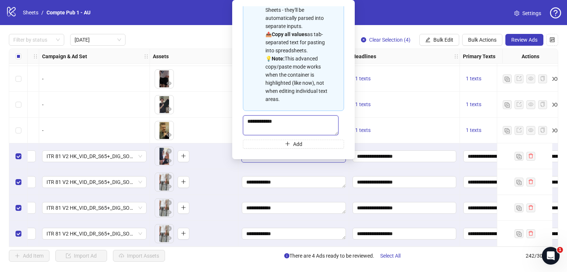
click at [262, 123] on textarea "**********" at bounding box center [291, 125] width 96 height 20
type textarea "**********"
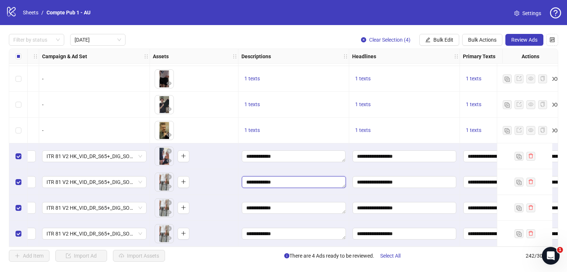
click at [269, 176] on textarea "**********" at bounding box center [294, 182] width 104 height 12
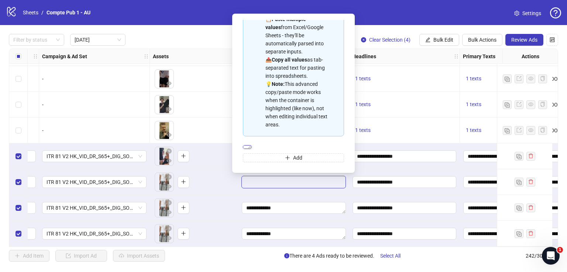
click at [252, 145] on textarea "**********" at bounding box center [247, 147] width 9 height 4
type textarea "**********"
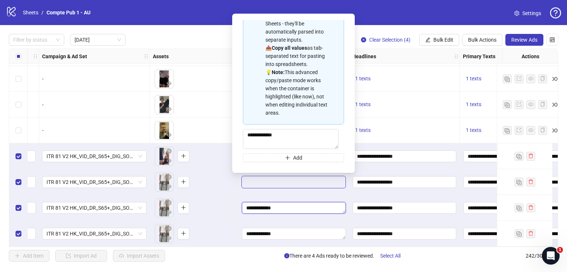
click at [269, 202] on textarea "**********" at bounding box center [294, 208] width 104 height 12
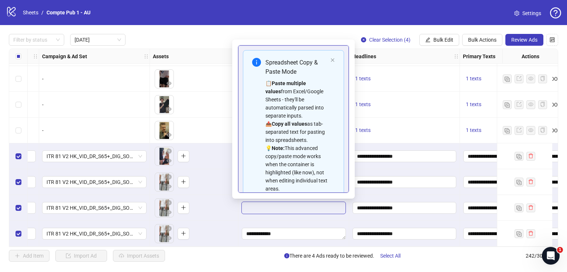
scroll to position [66, 0]
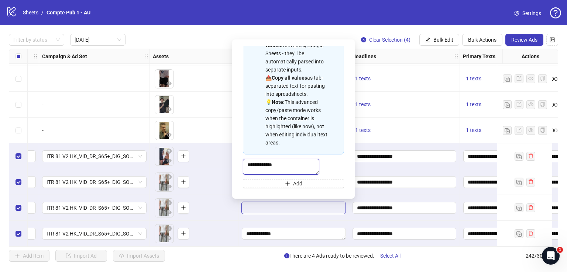
click at [261, 162] on textarea "**********" at bounding box center [281, 167] width 76 height 16
type textarea "**********"
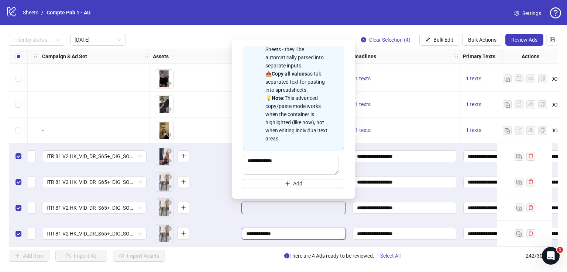
click at [267, 234] on textarea "**********" at bounding box center [294, 234] width 104 height 12
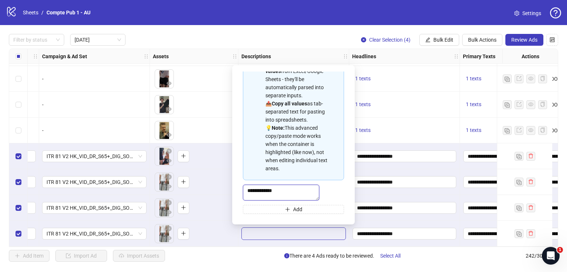
click at [260, 186] on textarea "**********" at bounding box center [281, 193] width 76 height 16
type textarea "**********"
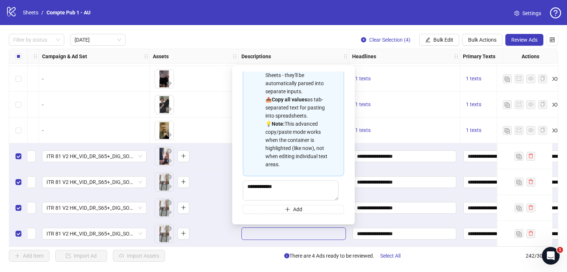
click at [215, 178] on div "To pick up a draggable item, press the space bar. While dragging, use the arrow…" at bounding box center [194, 182] width 82 height 23
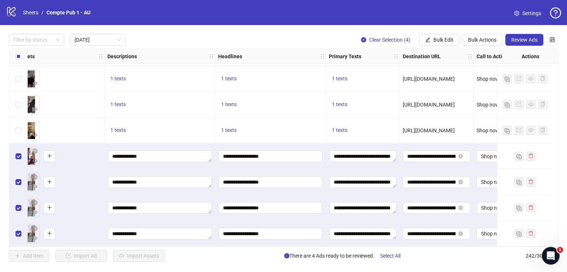
scroll to position [259, 335]
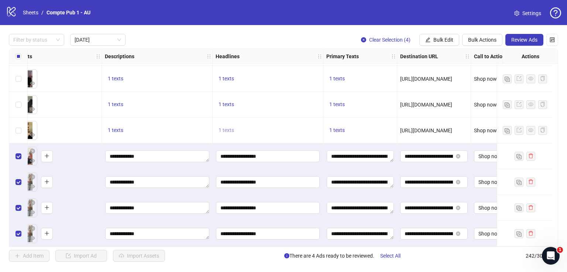
click at [229, 127] on span "1 texts" at bounding box center [225, 130] width 15 height 6
click at [230, 166] on div "**********" at bounding box center [268, 157] width 111 height 26
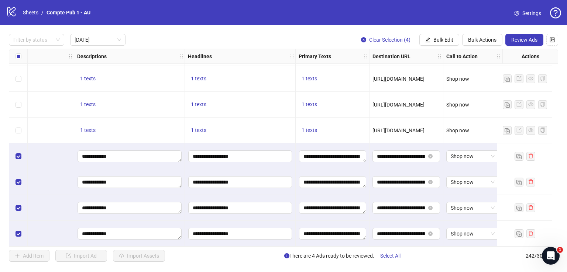
scroll to position [259, 368]
click at [525, 40] on span "Review Ads" at bounding box center [524, 40] width 26 height 6
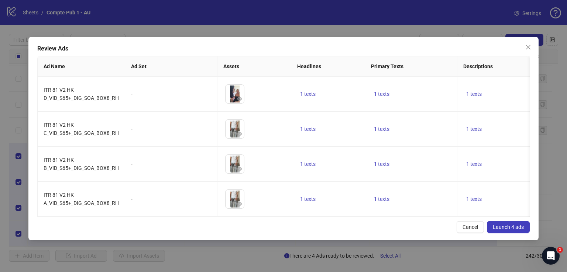
click at [505, 230] on span "Launch 4 ads" at bounding box center [508, 227] width 31 height 6
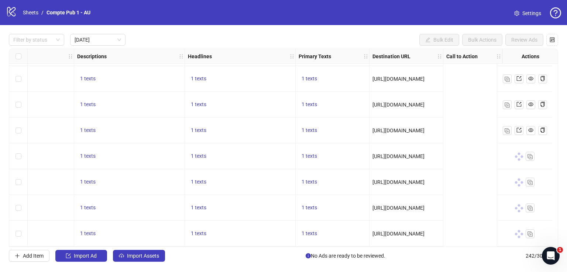
scroll to position [259, 0]
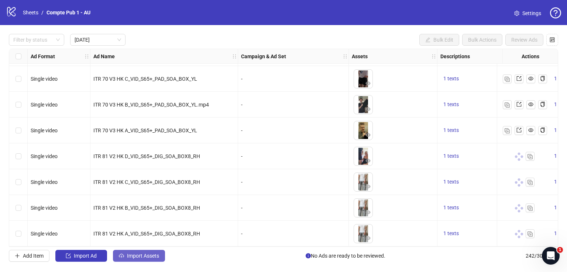
click at [146, 251] on button "Import Assets" at bounding box center [139, 256] width 52 height 12
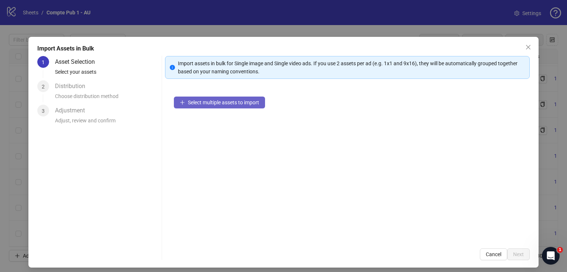
click at [225, 97] on button "Select multiple assets to import" at bounding box center [219, 103] width 91 height 12
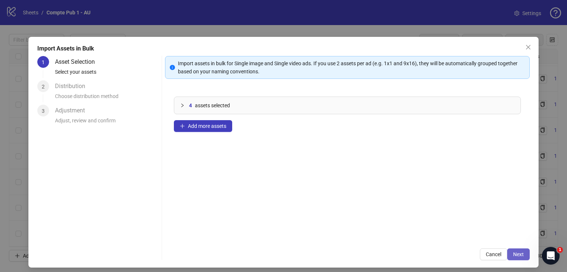
click at [513, 254] on span "Next" at bounding box center [518, 255] width 11 height 6
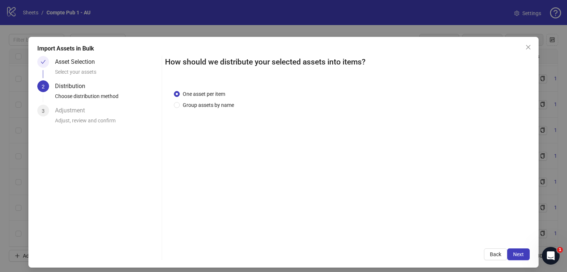
click at [513, 254] on span "Next" at bounding box center [518, 255] width 11 height 6
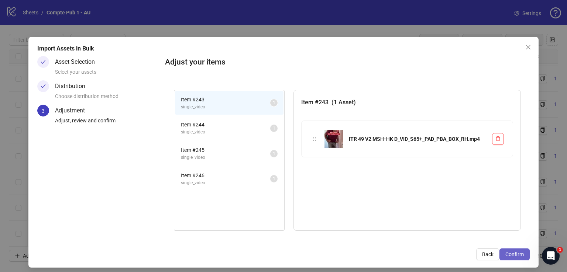
click at [505, 257] on span "Confirm" at bounding box center [514, 255] width 18 height 6
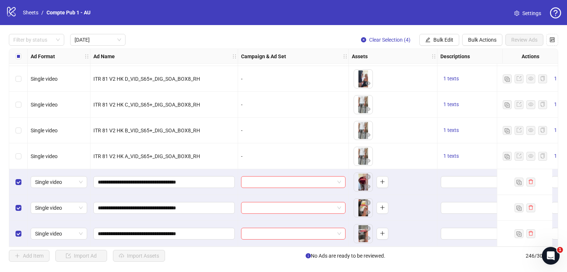
scroll to position [362, 0]
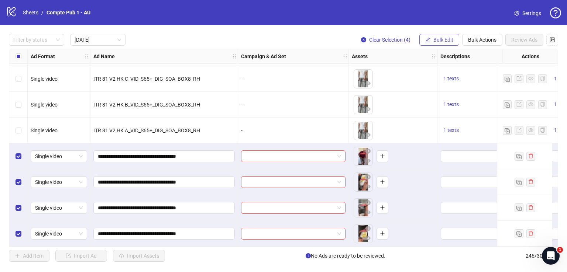
click at [449, 39] on span "Bulk Edit" at bounding box center [443, 40] width 20 height 6
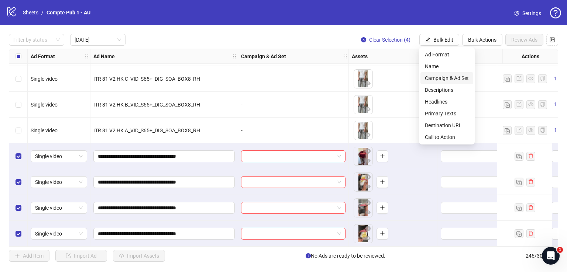
click at [443, 76] on span "Campaign & Ad Set" at bounding box center [447, 78] width 44 height 8
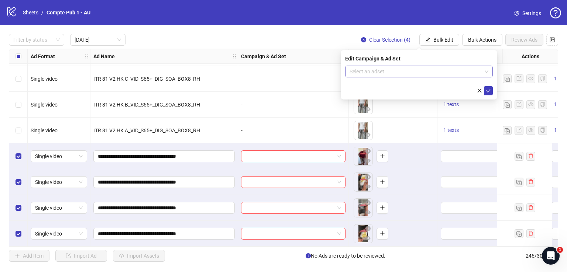
click at [402, 69] on input "search" at bounding box center [415, 71] width 132 height 11
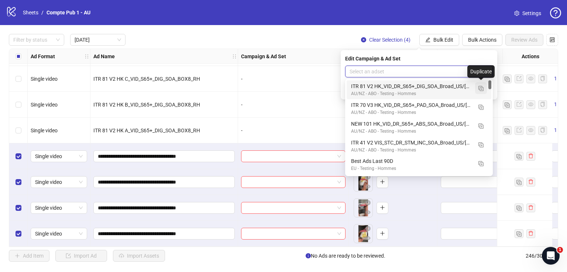
click at [481, 89] on img "button" at bounding box center [480, 88] width 5 height 5
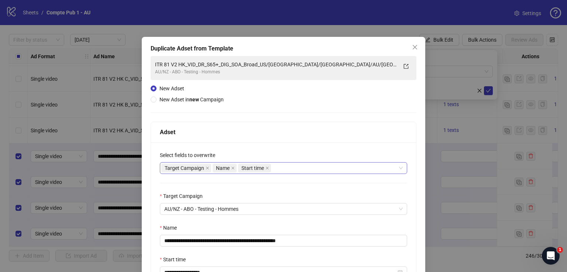
click at [280, 165] on div "Target Campaign Name Start time" at bounding box center [279, 168] width 236 height 10
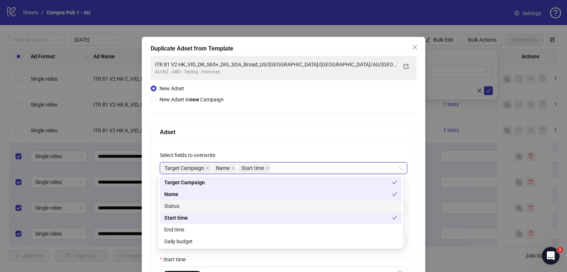
click at [256, 206] on div "Status" at bounding box center [280, 206] width 233 height 8
click at [242, 241] on div "Daily budget" at bounding box center [280, 242] width 233 height 8
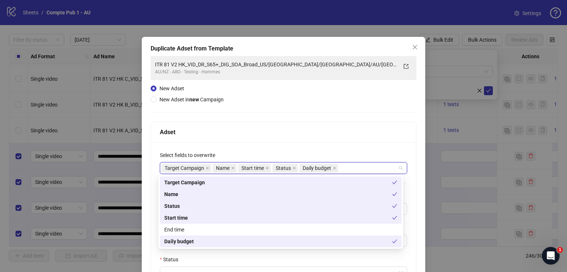
click at [283, 132] on div "Adset" at bounding box center [283, 132] width 247 height 9
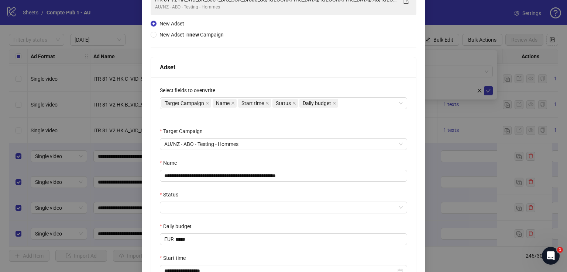
scroll to position [69, 0]
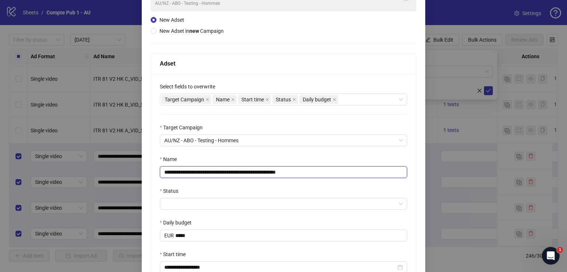
click at [256, 170] on input "**********" at bounding box center [283, 172] width 247 height 12
paste input "text"
type input "**********"
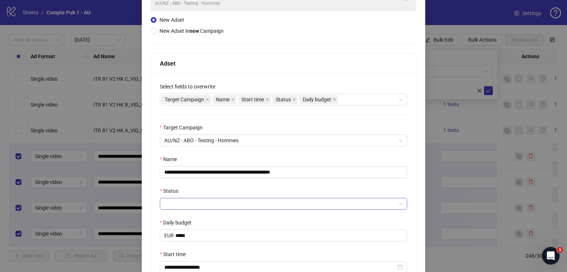
click at [229, 200] on input "Status" at bounding box center [280, 203] width 232 height 11
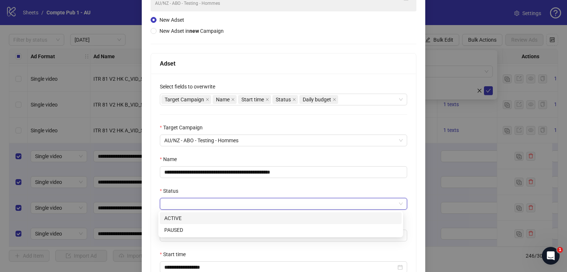
click at [219, 218] on div "ACTIVE" at bounding box center [280, 218] width 233 height 8
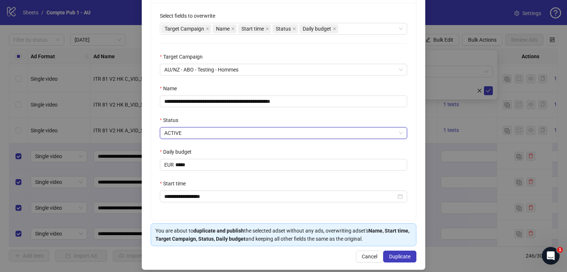
scroll to position [143, 0]
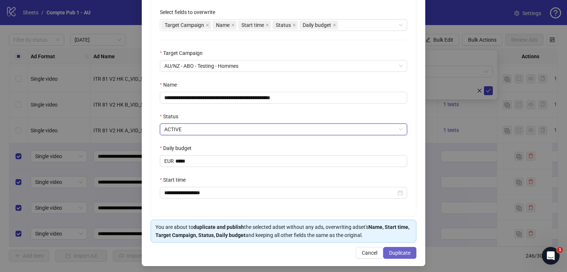
click at [391, 249] on button "Duplicate" at bounding box center [399, 253] width 33 height 12
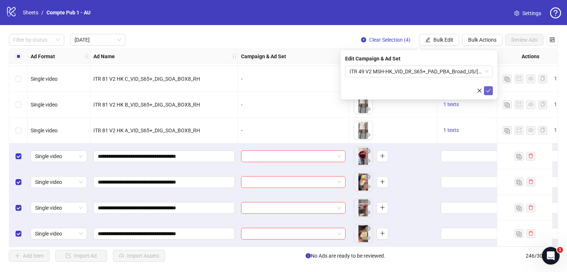
click at [489, 89] on icon "check" at bounding box center [488, 90] width 5 height 5
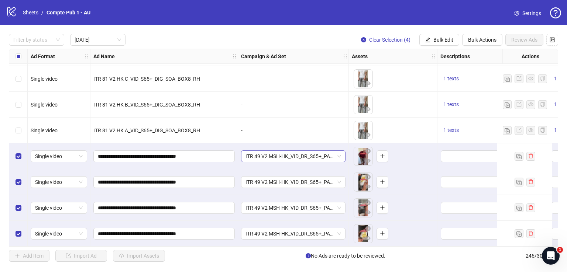
click at [311, 155] on span "ITR 49 V2 MSH-HK_VID_DR_S65+_PAD_PBA_Broad_US/[GEOGRAPHIC_DATA]/[GEOGRAPHIC_DAT…" at bounding box center [293, 156] width 96 height 11
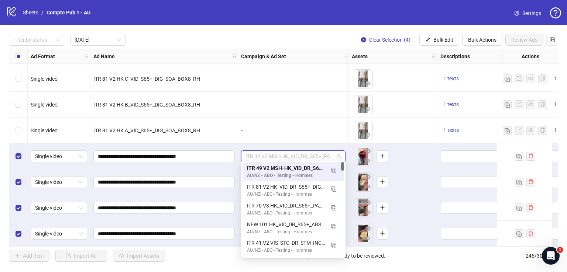
click at [313, 152] on span "ITR 49 V2 MSH-HK_VID_DR_S65+_PAD_PBA_Broad_US/[GEOGRAPHIC_DATA]/[GEOGRAPHIC_DAT…" at bounding box center [293, 156] width 96 height 11
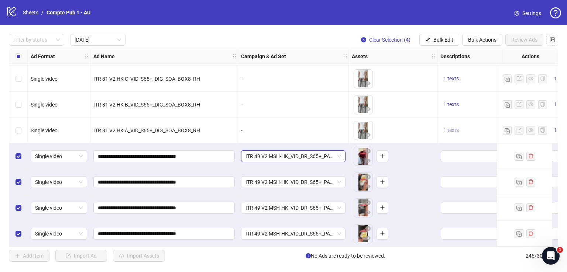
click at [450, 127] on span "1 texts" at bounding box center [450, 130] width 15 height 6
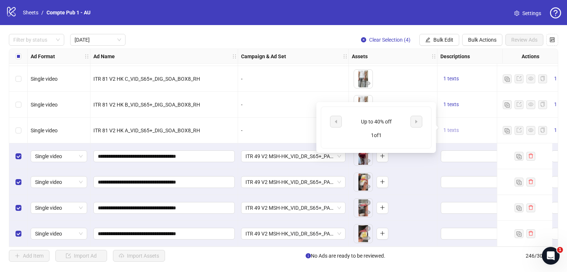
click at [450, 127] on span "1 texts" at bounding box center [450, 130] width 15 height 6
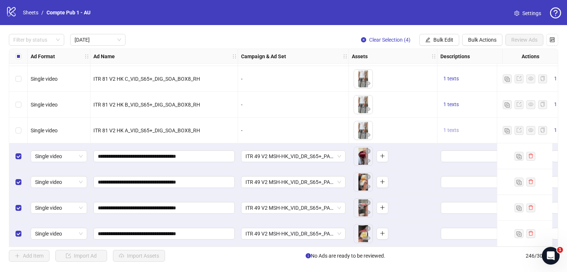
click at [451, 127] on span "1 texts" at bounding box center [450, 130] width 15 height 6
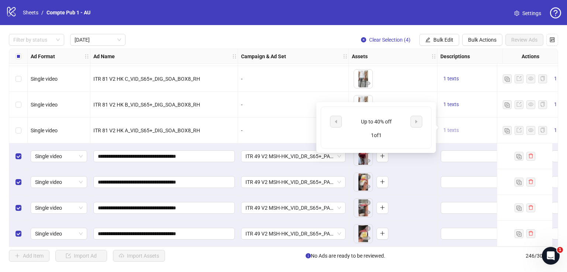
click at [453, 127] on span "1 texts" at bounding box center [450, 130] width 15 height 6
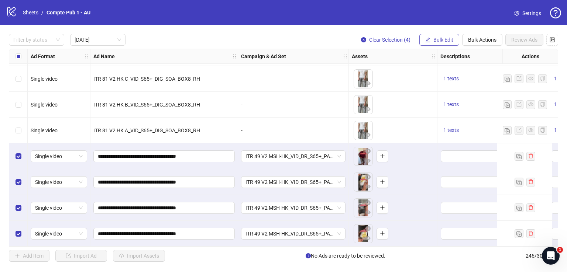
click at [443, 35] on button "Bulk Edit" at bounding box center [439, 40] width 40 height 12
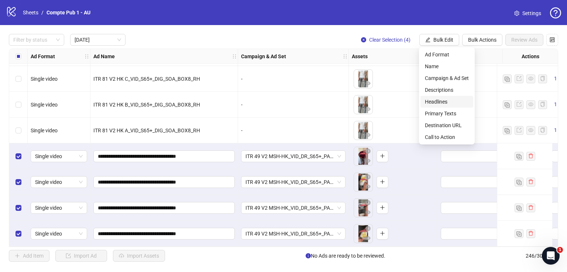
click at [444, 99] on span "Headlines" at bounding box center [447, 102] width 44 height 8
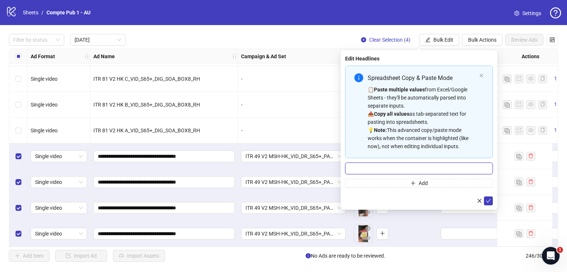
click at [400, 170] on input "Multi-input container - paste or copy values" at bounding box center [419, 169] width 148 height 12
paste input "**********"
type input "**********"
click at [488, 199] on icon "check" at bounding box center [488, 200] width 5 height 5
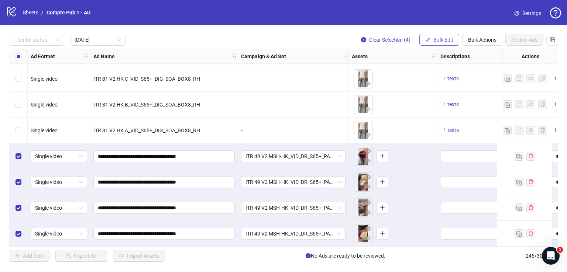
click at [431, 38] on button "Bulk Edit" at bounding box center [439, 40] width 40 height 12
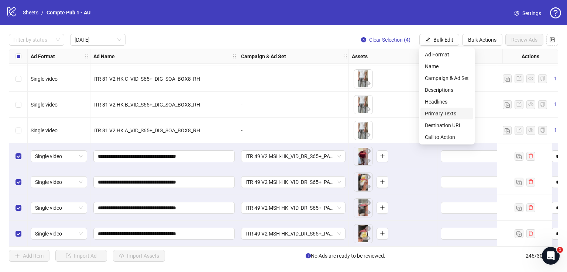
click at [450, 111] on span "Primary Texts" at bounding box center [447, 114] width 44 height 8
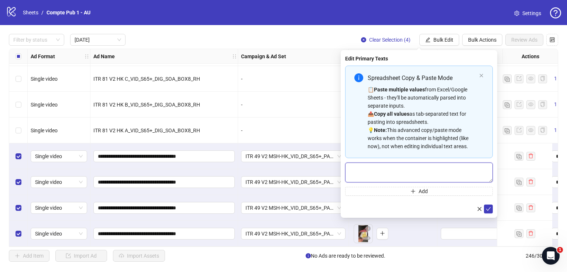
click at [390, 176] on textarea "Multi-text input container - paste or copy values" at bounding box center [419, 173] width 148 height 20
paste textarea "**********"
type textarea "**********"
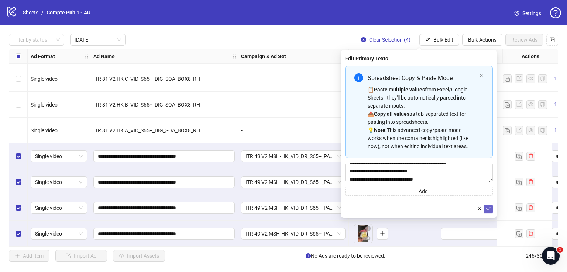
click at [486, 208] on icon "check" at bounding box center [488, 208] width 5 height 5
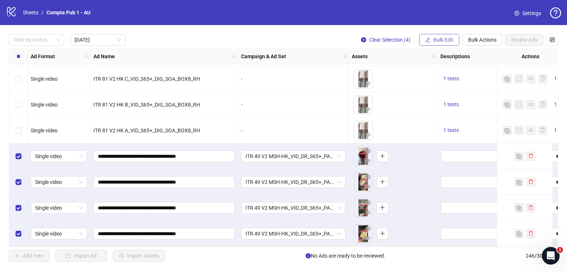
click at [449, 38] on span "Bulk Edit" at bounding box center [443, 40] width 20 height 6
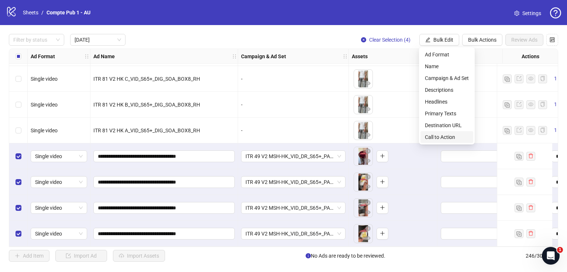
click at [450, 136] on span "Call to Action" at bounding box center [447, 137] width 44 height 8
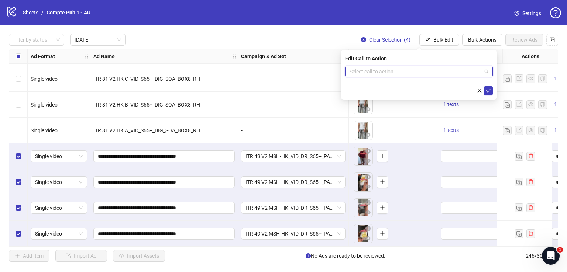
click at [381, 67] on input "search" at bounding box center [415, 71] width 132 height 11
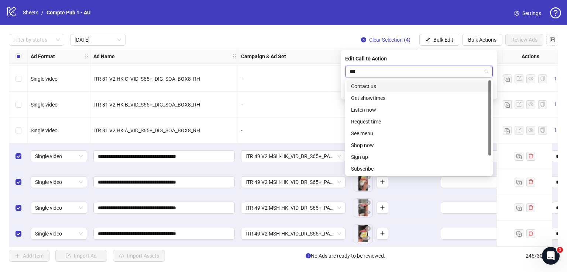
type input "****"
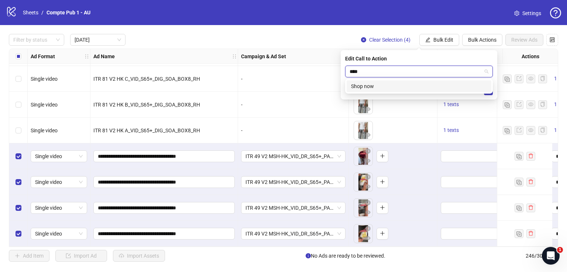
click at [397, 84] on div "Shop now" at bounding box center [419, 86] width 136 height 8
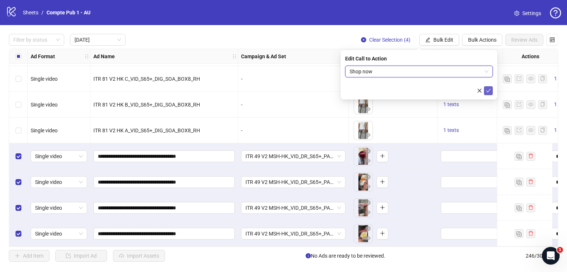
click at [487, 89] on icon "check" at bounding box center [488, 90] width 5 height 5
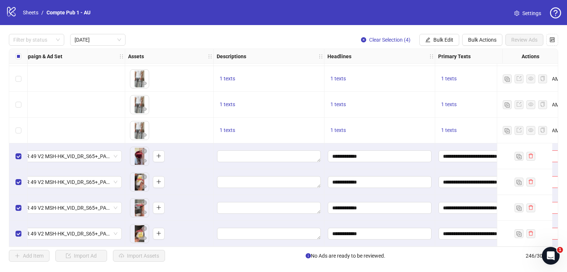
scroll to position [362, 233]
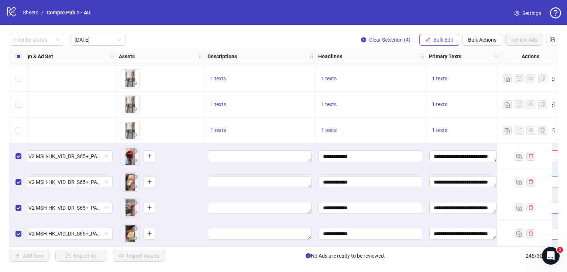
click at [444, 38] on span "Bulk Edit" at bounding box center [443, 40] width 20 height 6
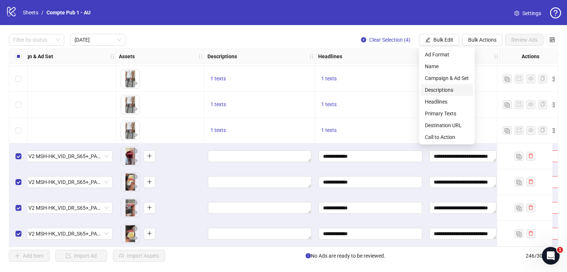
click at [443, 91] on span "Descriptions" at bounding box center [447, 90] width 44 height 8
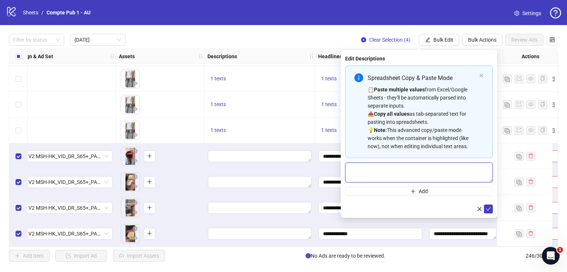
click at [391, 173] on textarea "Multi-text input container - paste or copy values" at bounding box center [419, 173] width 148 height 20
paste textarea "**********"
type textarea "**********"
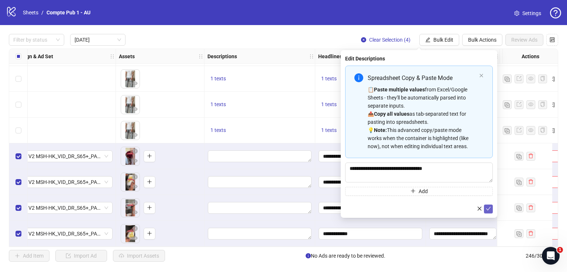
click at [487, 208] on icon "check" at bounding box center [488, 208] width 5 height 5
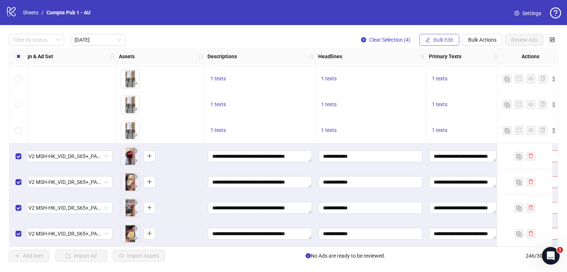
click at [445, 38] on span "Bulk Edit" at bounding box center [443, 40] width 20 height 6
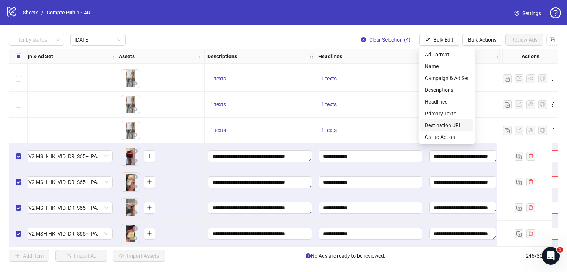
click at [443, 123] on span "Destination URL" at bounding box center [447, 125] width 44 height 8
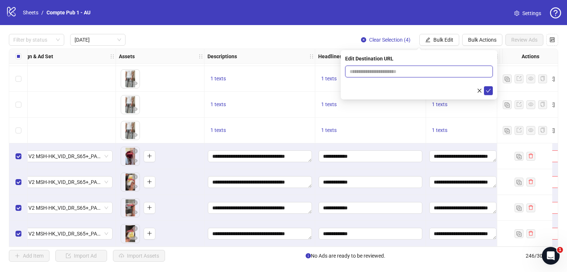
click at [410, 73] on input "text" at bounding box center [415, 72] width 133 height 8
paste input "**********"
type input "**********"
click at [488, 92] on icon "check" at bounding box center [488, 91] width 5 height 4
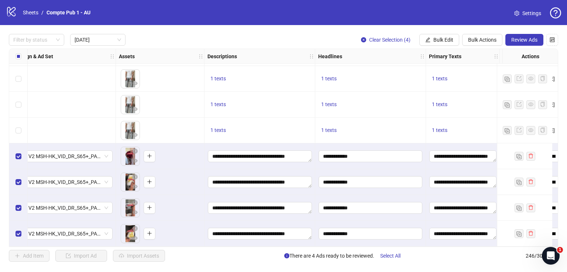
scroll to position [362, 369]
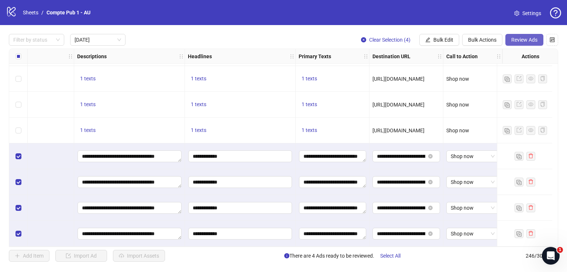
click at [524, 40] on span "Review Ads" at bounding box center [524, 40] width 26 height 6
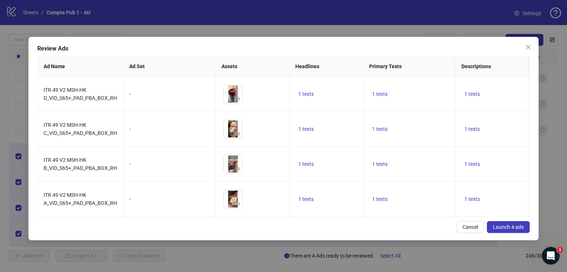
click at [514, 230] on span "Launch 4 ads" at bounding box center [508, 227] width 31 height 6
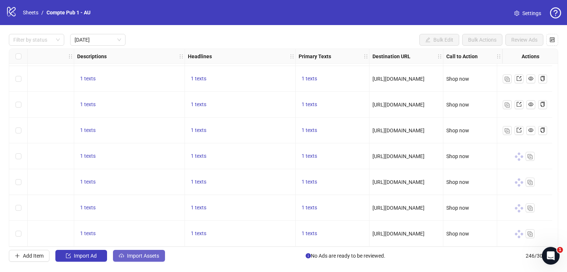
click at [151, 257] on span "Import Assets" at bounding box center [143, 256] width 32 height 6
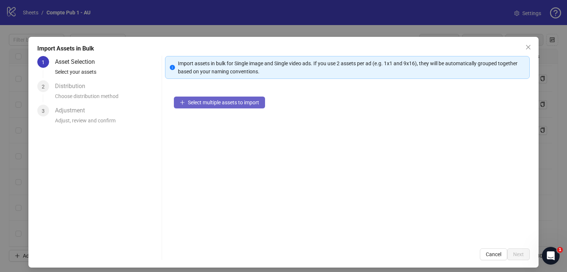
click at [210, 99] on button "Select multiple assets to import" at bounding box center [219, 103] width 91 height 12
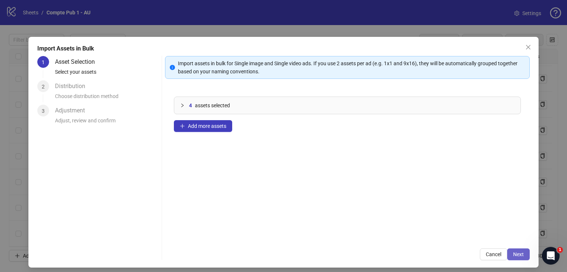
click at [519, 255] on button "Next" at bounding box center [518, 255] width 23 height 12
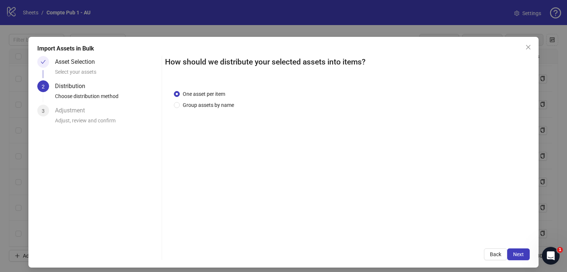
click at [514, 255] on span "Next" at bounding box center [518, 255] width 11 height 6
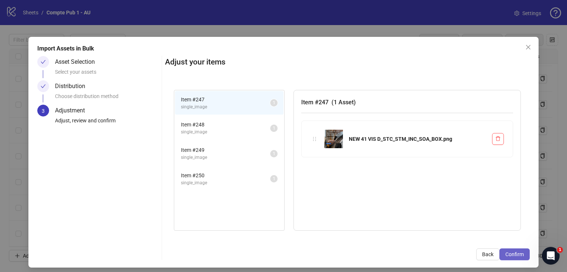
click at [508, 257] on span "Confirm" at bounding box center [514, 255] width 18 height 6
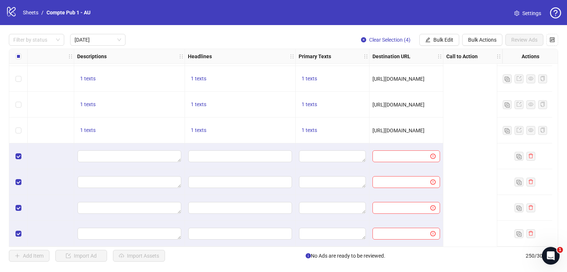
scroll to position [465, 0]
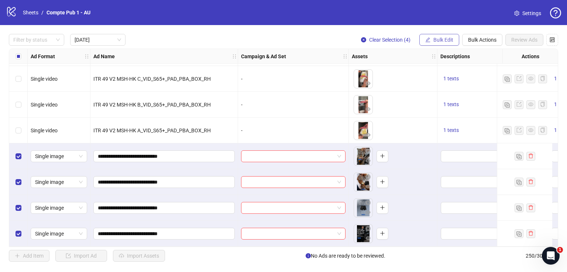
click at [441, 39] on span "Bulk Edit" at bounding box center [443, 40] width 20 height 6
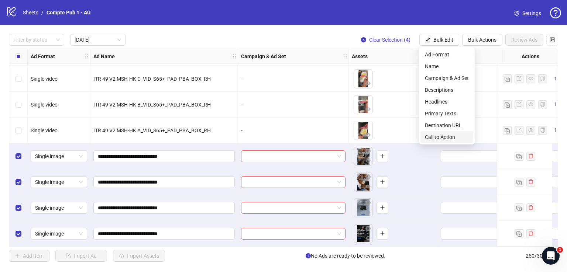
click at [431, 135] on span "Call to Action" at bounding box center [447, 137] width 44 height 8
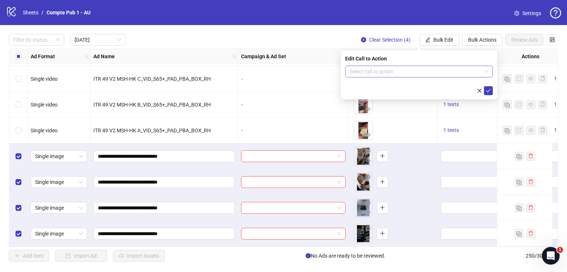
click at [391, 71] on input "search" at bounding box center [415, 71] width 132 height 11
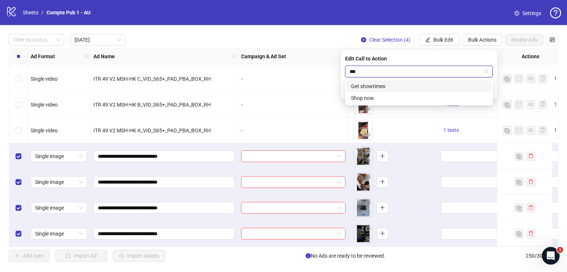
type input "****"
click at [409, 84] on div "Shop now" at bounding box center [419, 86] width 136 height 8
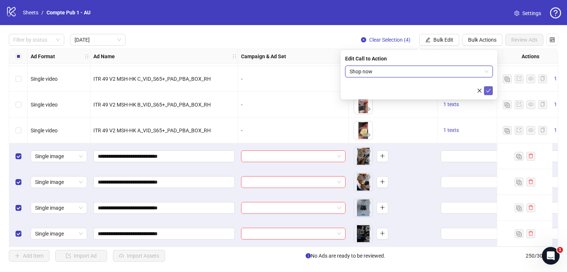
click at [488, 87] on button "submit" at bounding box center [488, 90] width 9 height 9
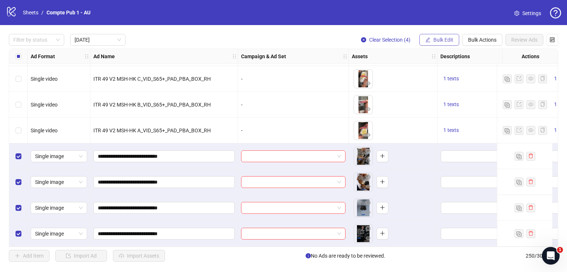
click at [438, 41] on span "Bulk Edit" at bounding box center [443, 40] width 20 height 6
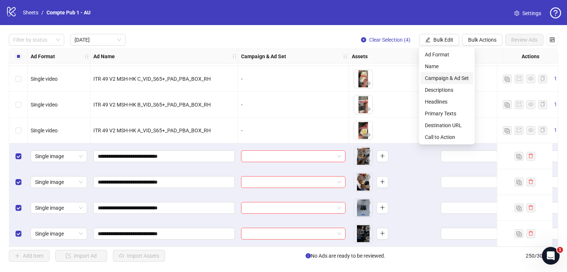
click at [443, 75] on span "Campaign & Ad Set" at bounding box center [447, 78] width 44 height 8
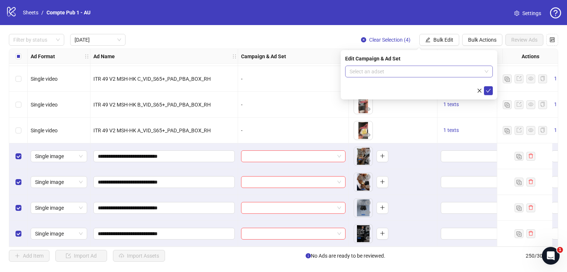
click at [420, 75] on input "search" at bounding box center [415, 71] width 132 height 11
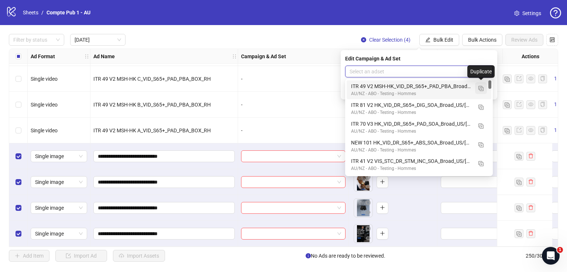
click at [478, 91] on img "button" at bounding box center [480, 88] width 5 height 5
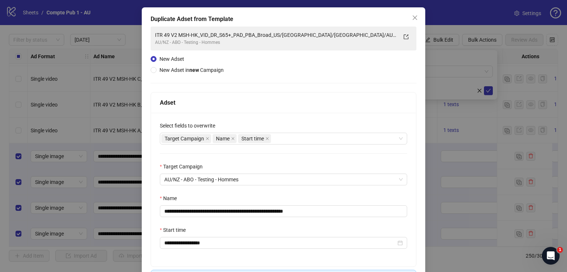
scroll to position [31, 0]
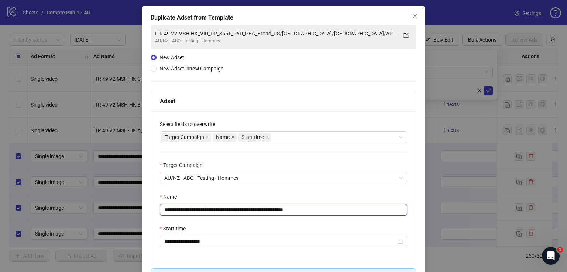
click at [266, 208] on input "**********" at bounding box center [283, 210] width 247 height 12
paste input "text"
click at [294, 137] on div "Target Campaign Name Start time" at bounding box center [279, 137] width 236 height 10
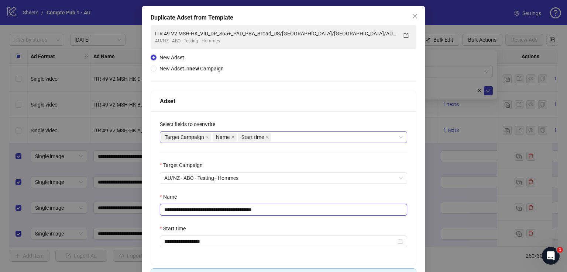
type input "**********"
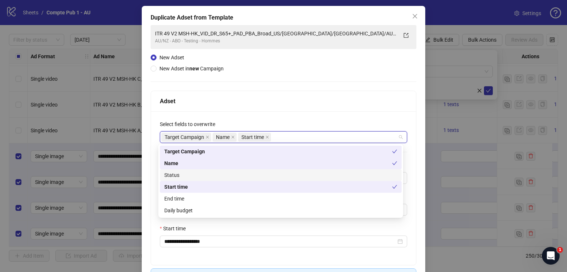
click at [279, 176] on div "Status" at bounding box center [280, 175] width 233 height 8
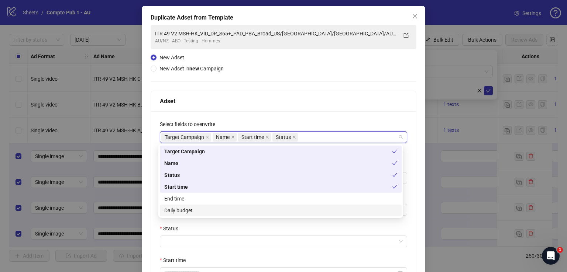
click at [271, 215] on div "Daily budget" at bounding box center [281, 211] width 242 height 12
click at [298, 104] on div "Adset" at bounding box center [283, 101] width 247 height 9
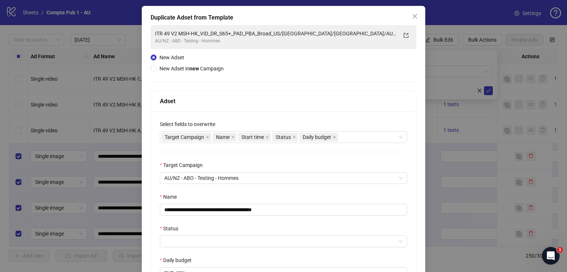
scroll to position [106, 0]
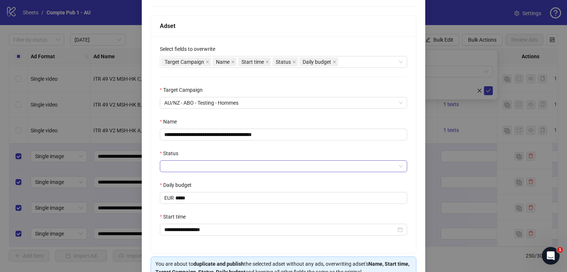
click at [241, 163] on input "Status" at bounding box center [280, 166] width 232 height 11
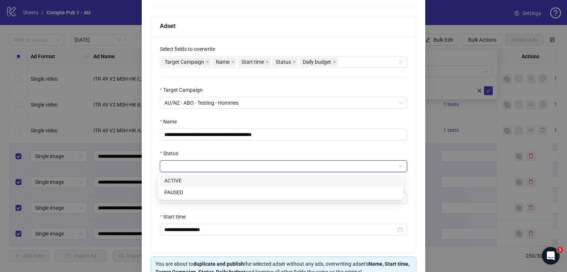
click at [231, 184] on div "ACTIVE" at bounding box center [280, 181] width 233 height 8
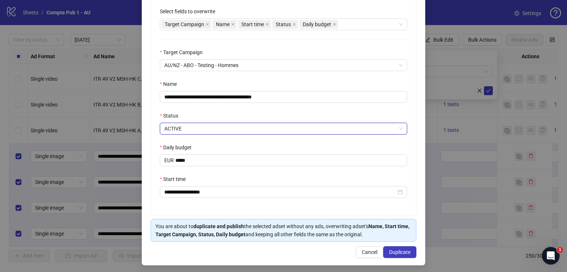
scroll to position [146, 0]
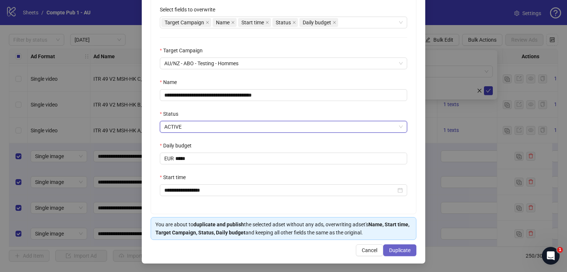
click at [391, 248] on span "Duplicate" at bounding box center [399, 251] width 21 height 6
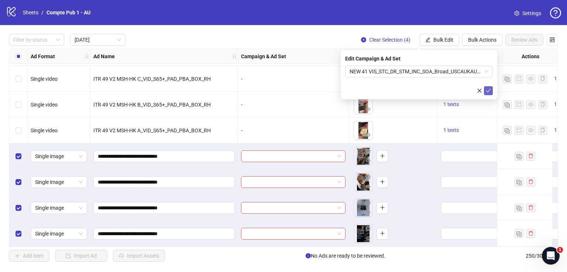
click at [488, 89] on icon "check" at bounding box center [488, 90] width 5 height 5
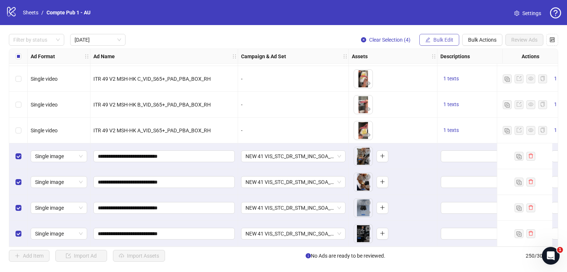
click at [430, 35] on button "Bulk Edit" at bounding box center [439, 40] width 40 height 12
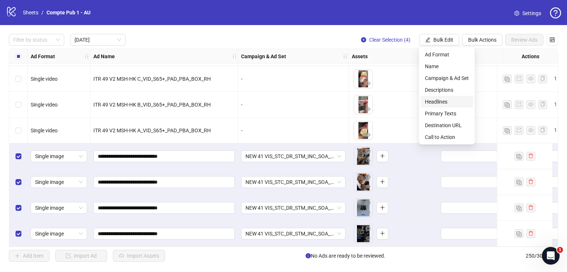
click at [444, 98] on li "Headlines" at bounding box center [446, 102] width 53 height 12
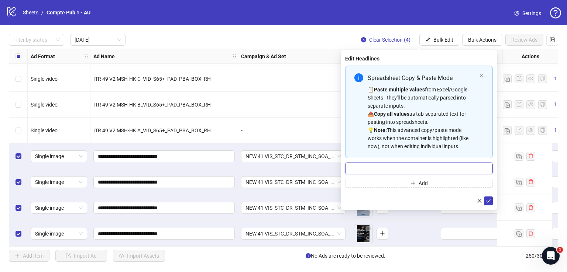
click at [401, 163] on input "Multi-input container - paste or copy values" at bounding box center [419, 169] width 148 height 12
paste input "**********"
type input "**********"
click at [491, 201] on button "submit" at bounding box center [488, 201] width 9 height 9
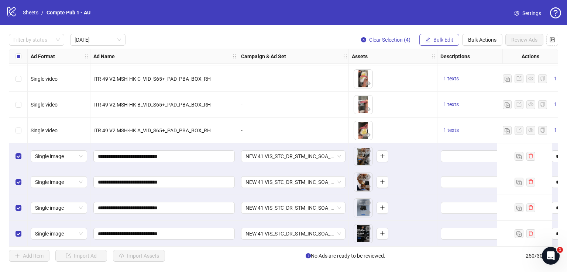
click at [434, 41] on span "Bulk Edit" at bounding box center [443, 40] width 20 height 6
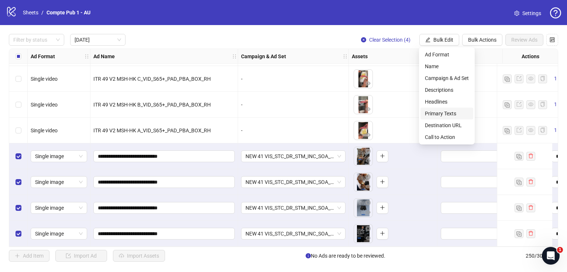
click at [449, 111] on span "Primary Texts" at bounding box center [447, 114] width 44 height 8
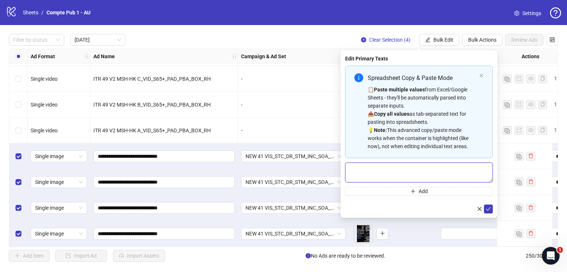
click at [375, 174] on textarea "Multi-text input container - paste or copy values" at bounding box center [419, 173] width 148 height 20
paste textarea "**********"
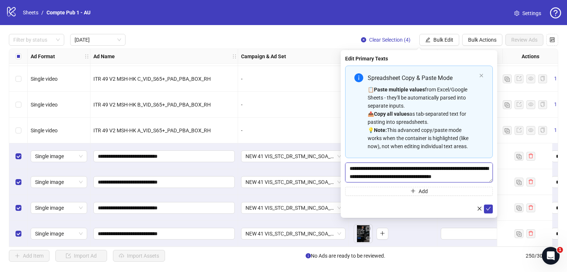
scroll to position [22, 0]
type textarea "**********"
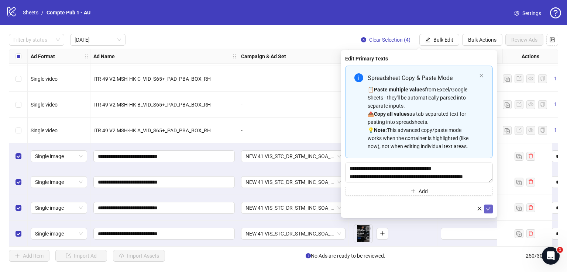
click at [491, 208] on button "submit" at bounding box center [488, 209] width 9 height 9
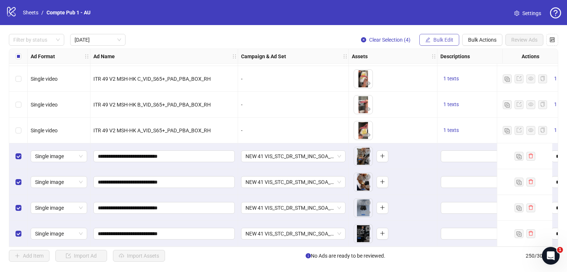
click at [431, 34] on button "Bulk Edit" at bounding box center [439, 40] width 40 height 12
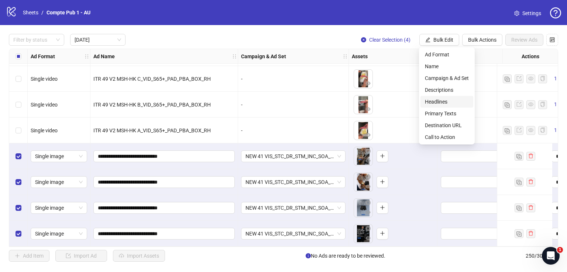
click at [439, 102] on span "Headlines" at bounding box center [447, 102] width 44 height 8
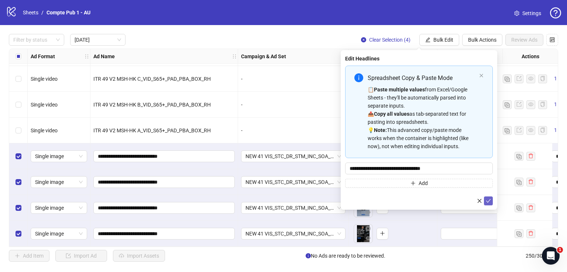
click at [488, 199] on icon "check" at bounding box center [488, 200] width 5 height 5
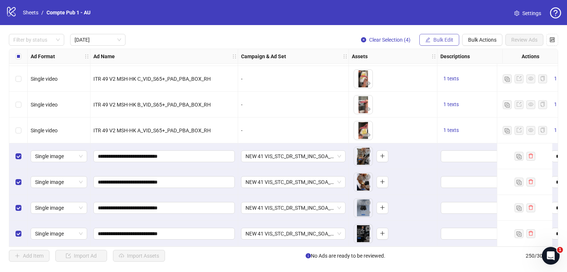
click at [431, 40] on button "Bulk Edit" at bounding box center [439, 40] width 40 height 12
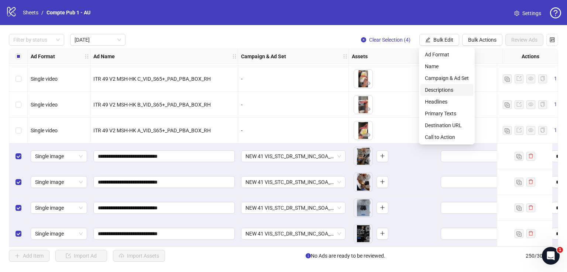
click at [445, 88] on span "Descriptions" at bounding box center [447, 90] width 44 height 8
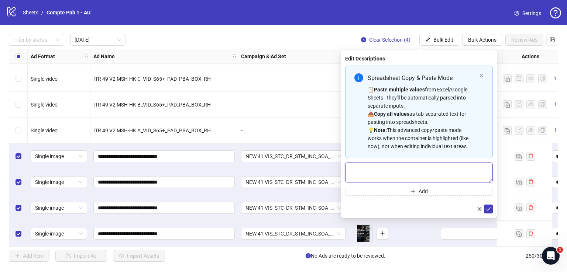
click at [397, 176] on textarea "Multi-text input container - paste or copy values" at bounding box center [419, 173] width 148 height 20
paste textarea "**********"
type textarea "**********"
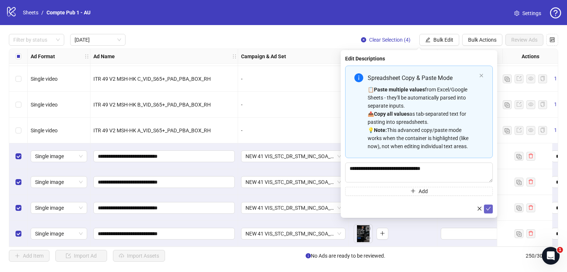
click at [486, 211] on icon "check" at bounding box center [488, 208] width 5 height 5
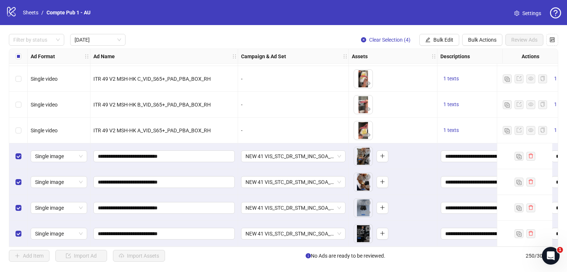
click at [448, 52] on div "Descriptions" at bounding box center [492, 56] width 111 height 15
click at [441, 37] on span "Bulk Edit" at bounding box center [443, 40] width 20 height 6
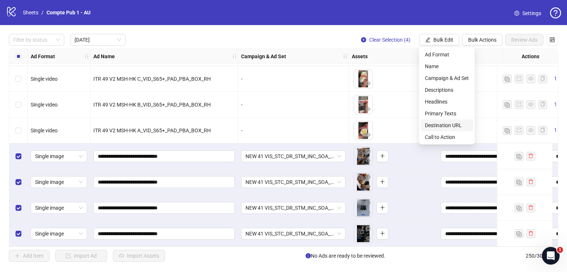
click at [436, 124] on span "Destination URL" at bounding box center [447, 125] width 44 height 8
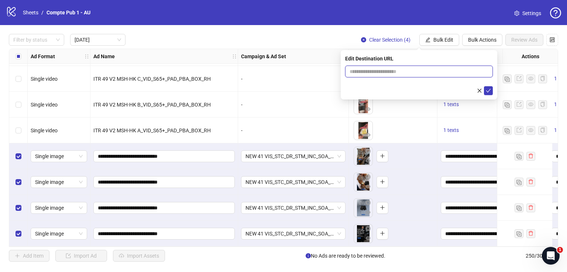
click at [399, 68] on input "text" at bounding box center [415, 72] width 133 height 8
paste input "**********"
type input "**********"
click at [487, 90] on icon "check" at bounding box center [488, 90] width 5 height 5
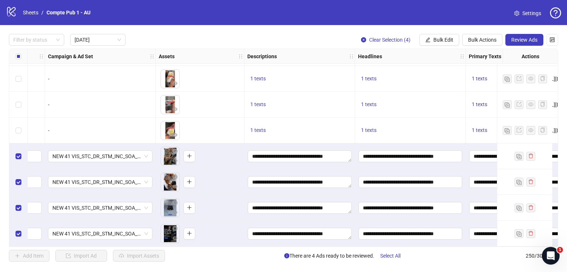
scroll to position [465, 171]
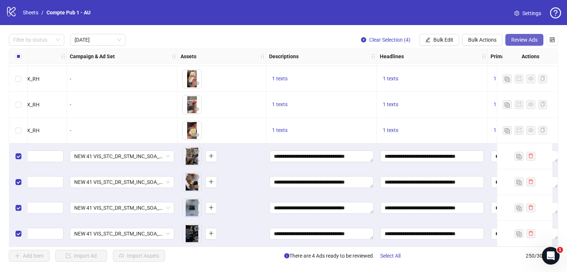
click at [522, 37] on span "Review Ads" at bounding box center [524, 40] width 26 height 6
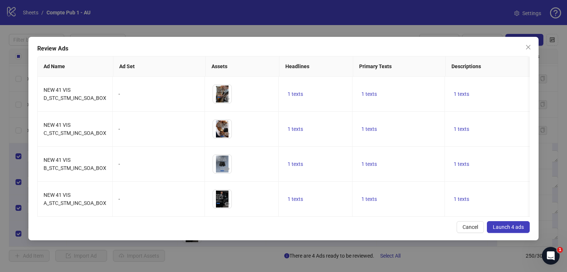
click at [513, 230] on span "Launch 4 ads" at bounding box center [508, 227] width 31 height 6
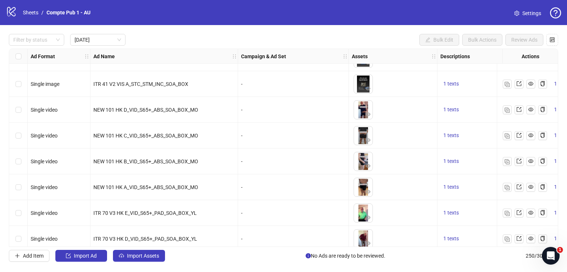
scroll to position [0, 0]
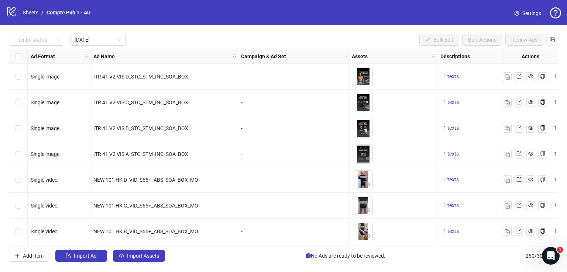
click at [37, 12] on link "Sheets" at bounding box center [30, 12] width 18 height 8
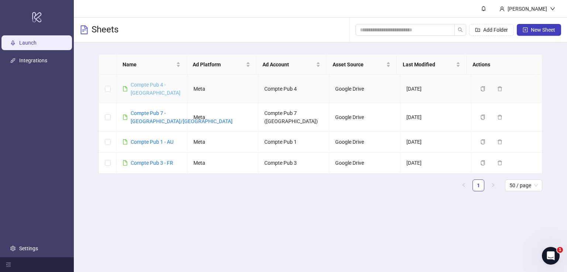
click at [166, 85] on link "Compte Pub 4 - [GEOGRAPHIC_DATA]" at bounding box center [156, 89] width 50 height 14
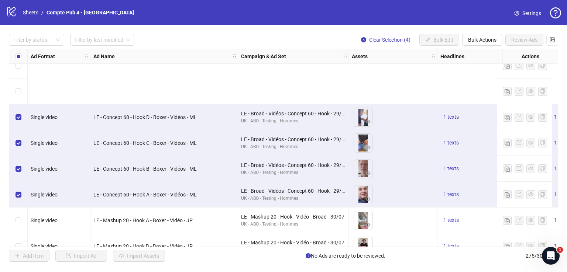
scroll to position [149, 0]
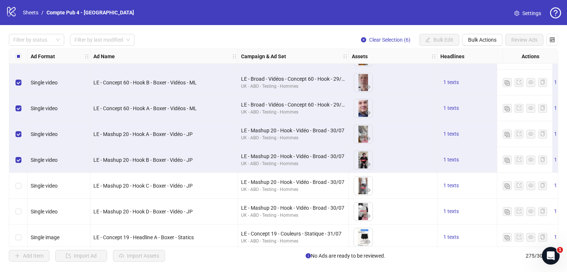
click at [17, 182] on div "Select row 11" at bounding box center [18, 186] width 18 height 26
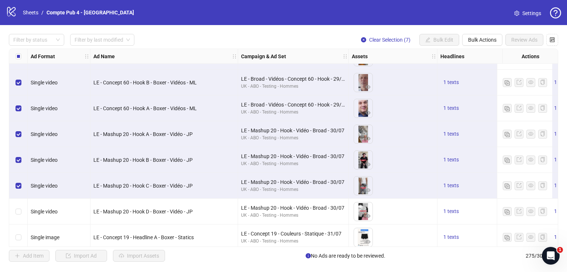
click at [17, 207] on div "Select row 12" at bounding box center [18, 212] width 18 height 26
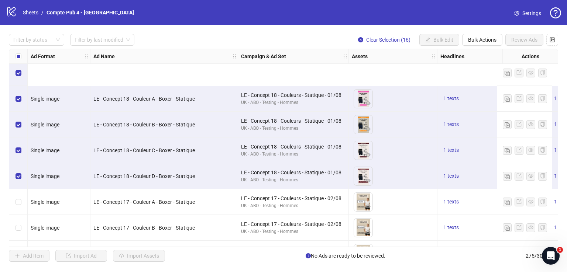
scroll to position [473, 0]
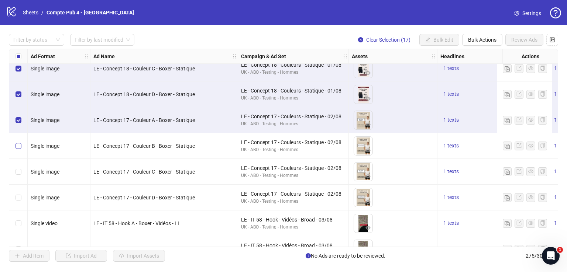
click at [20, 149] on label "Select row 22" at bounding box center [18, 146] width 6 height 8
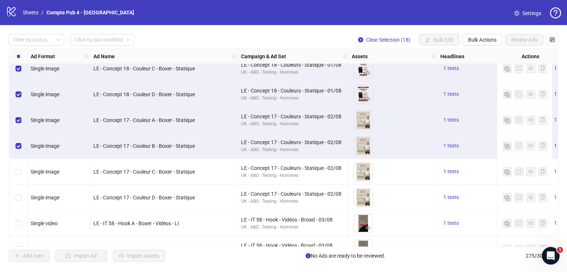
click at [19, 192] on div "Select row 24" at bounding box center [18, 198] width 18 height 26
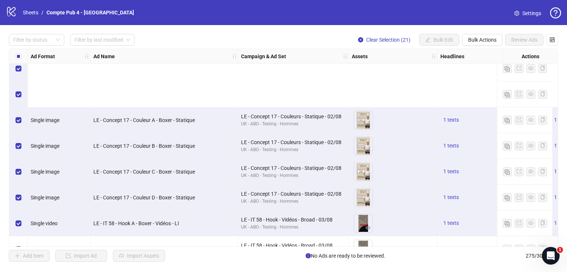
click at [20, 245] on label "Select row 26" at bounding box center [18, 249] width 6 height 8
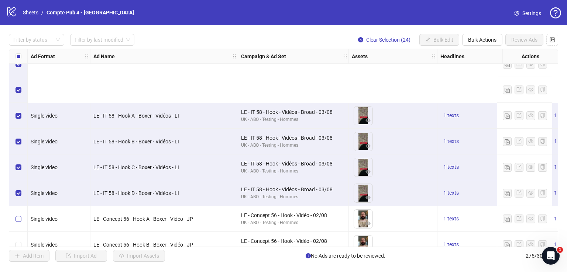
scroll to position [676, 0]
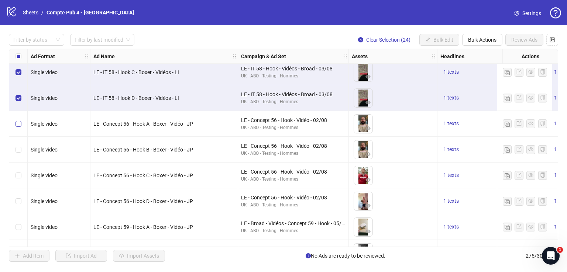
click at [20, 120] on label "Select row 29" at bounding box center [18, 124] width 6 height 8
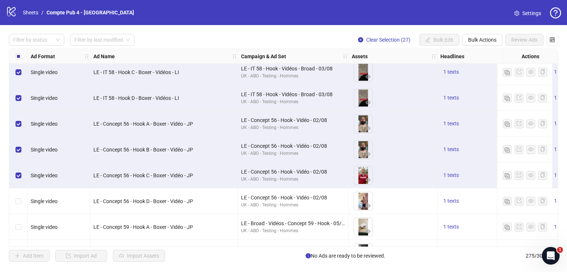
click at [19, 190] on div "Select row 32" at bounding box center [18, 202] width 18 height 26
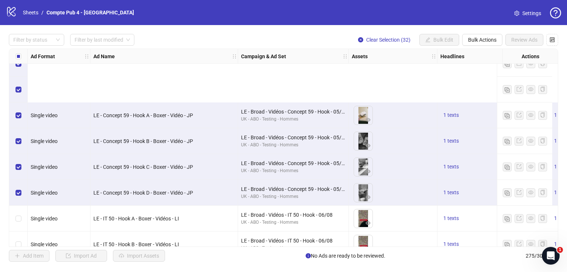
scroll to position [885, 0]
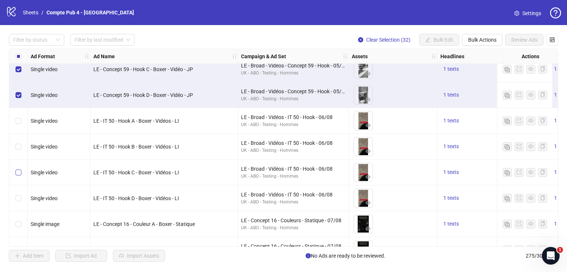
click at [20, 144] on label "Select row 38" at bounding box center [18, 147] width 6 height 8
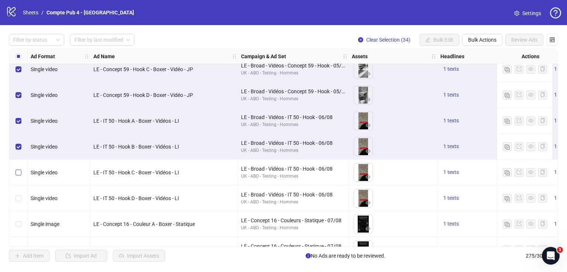
click at [20, 170] on label "Select row 39" at bounding box center [18, 173] width 6 height 8
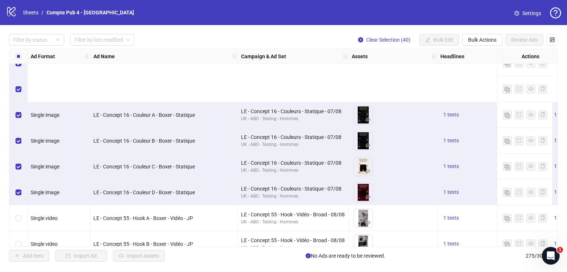
scroll to position [1092, 0]
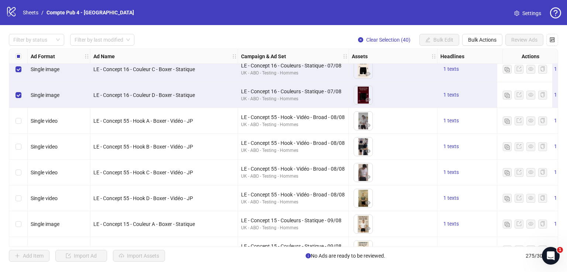
click at [22, 124] on div "Select row 45" at bounding box center [18, 121] width 18 height 26
click at [21, 146] on div "Select row 46" at bounding box center [18, 147] width 18 height 26
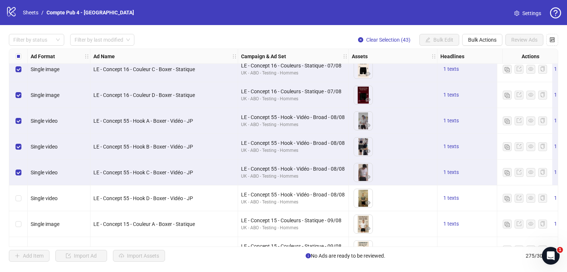
click at [18, 193] on div "Select row 48" at bounding box center [18, 199] width 18 height 26
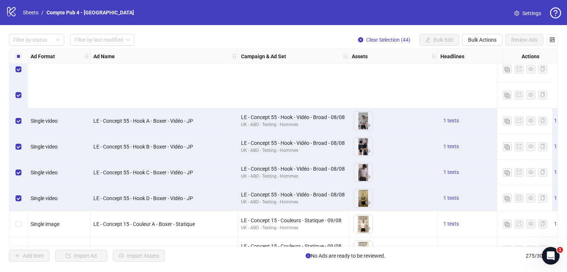
scroll to position [1182, 0]
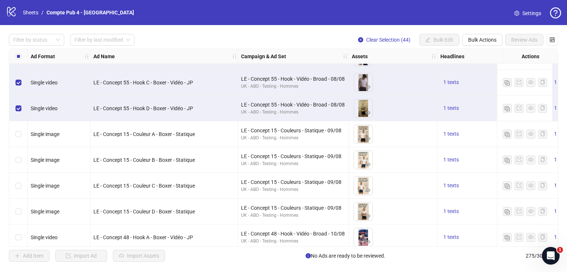
click at [20, 128] on div "Select row 49" at bounding box center [18, 134] width 18 height 26
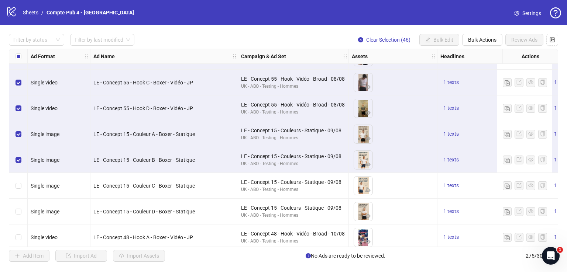
click at [20, 192] on div "Select row 51" at bounding box center [18, 186] width 18 height 26
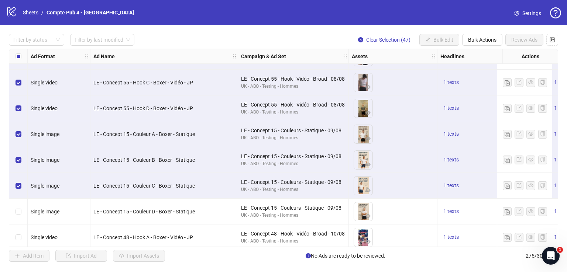
click at [20, 204] on div "Select row 52" at bounding box center [18, 212] width 18 height 26
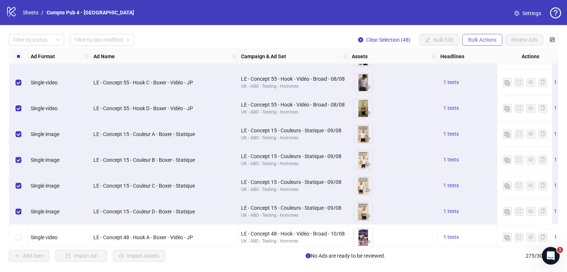
click at [480, 40] on span "Bulk Actions" at bounding box center [482, 40] width 28 height 6
click at [481, 52] on span "Delete" at bounding box center [492, 55] width 51 height 8
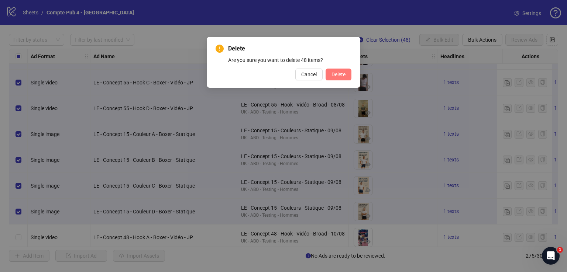
click at [345, 76] on button "Delete" at bounding box center [338, 75] width 26 height 12
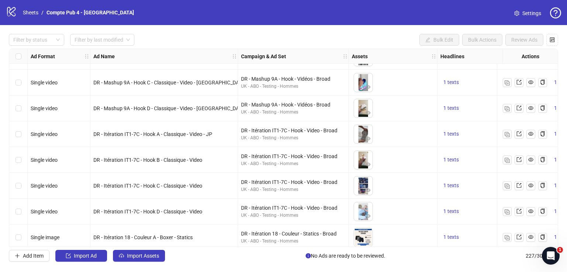
click at [116, 37] on input "search" at bounding box center [99, 39] width 49 height 11
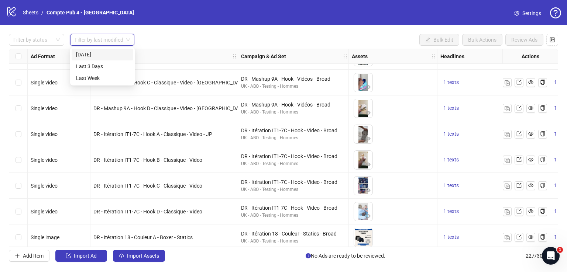
click at [117, 59] on div "[DATE]" at bounding box center [103, 55] width 62 height 12
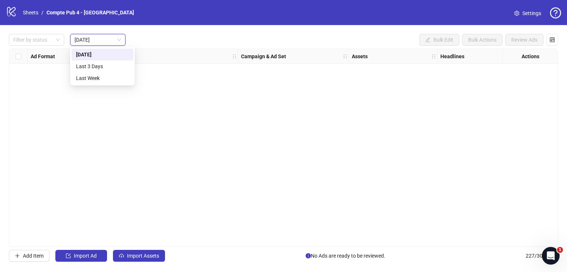
scroll to position [0, 0]
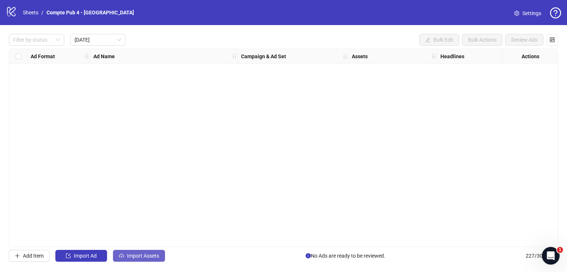
click at [134, 254] on span "Import Assets" at bounding box center [143, 256] width 32 height 6
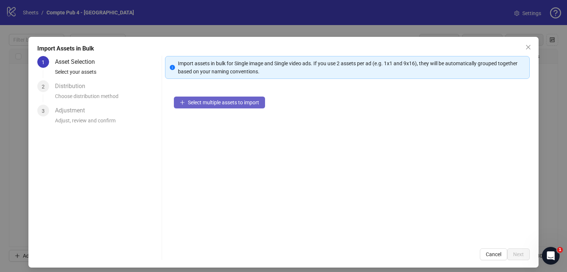
click at [244, 100] on span "Select multiple assets to import" at bounding box center [223, 103] width 71 height 6
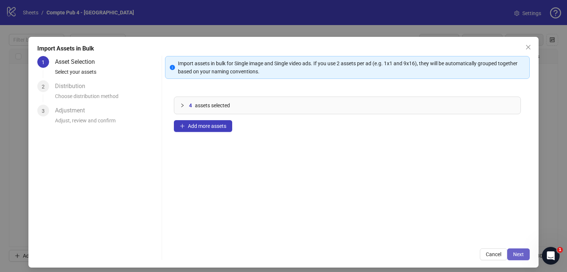
click at [515, 254] on span "Next" at bounding box center [518, 255] width 11 height 6
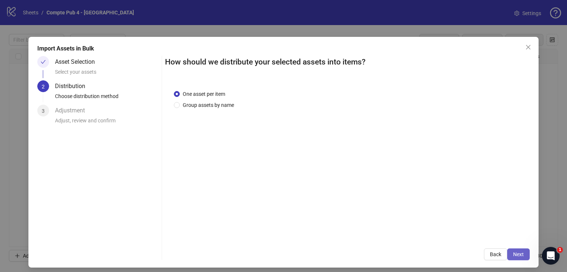
click at [513, 252] on span "Next" at bounding box center [518, 255] width 11 height 6
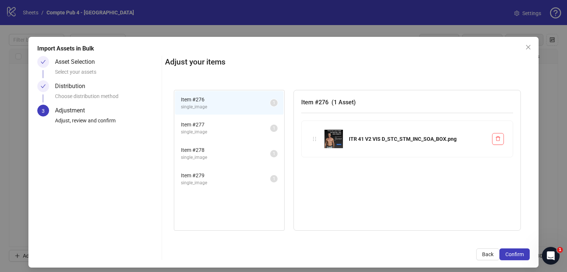
click at [513, 252] on span "Confirm" at bounding box center [514, 255] width 18 height 6
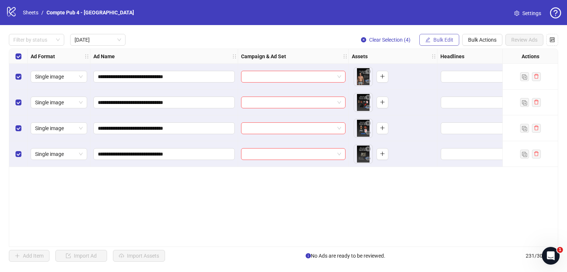
click at [439, 39] on span "Bulk Edit" at bounding box center [443, 40] width 20 height 6
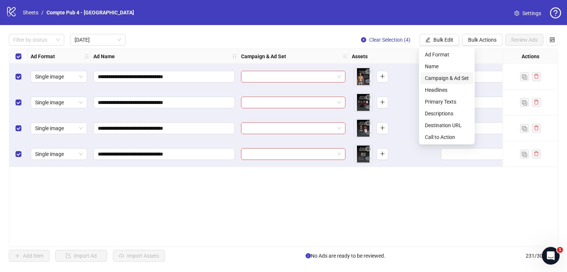
click at [443, 76] on span "Campaign & Ad Set" at bounding box center [447, 78] width 44 height 8
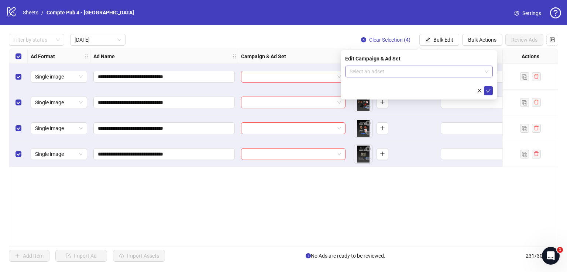
click at [416, 74] on input "search" at bounding box center [415, 71] width 132 height 11
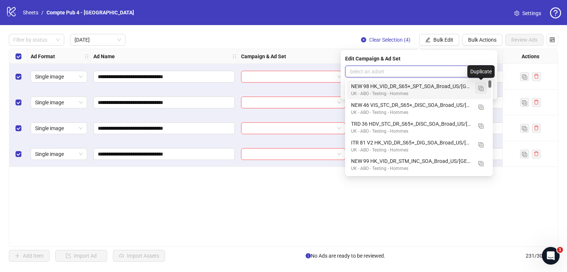
click at [481, 91] on img "button" at bounding box center [480, 88] width 5 height 5
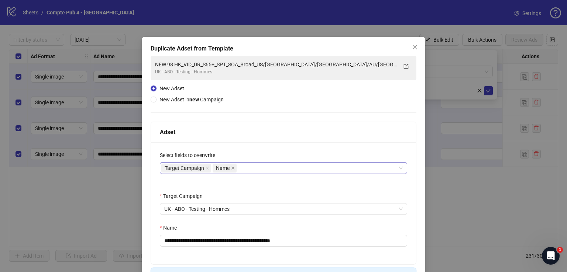
click at [262, 168] on div "Target Campaign Name" at bounding box center [279, 168] width 236 height 10
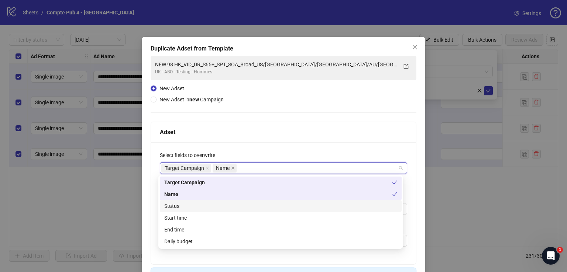
click at [257, 206] on div "Status" at bounding box center [280, 206] width 233 height 8
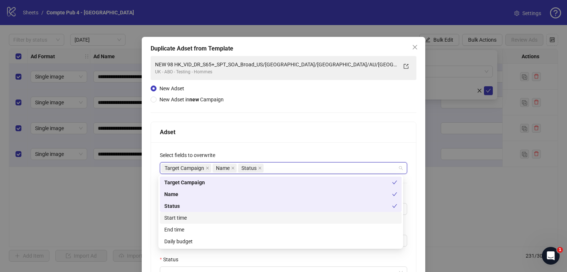
click at [253, 216] on div "Start time" at bounding box center [280, 218] width 233 height 8
click at [245, 245] on div "Daily budget" at bounding box center [280, 242] width 233 height 8
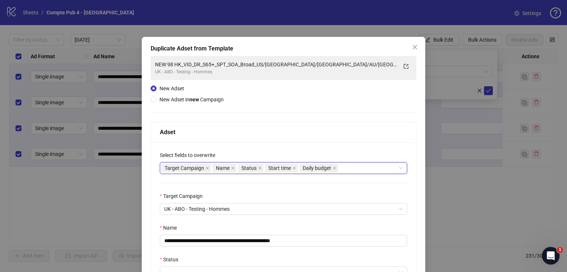
click at [282, 123] on div "Adset" at bounding box center [283, 132] width 265 height 21
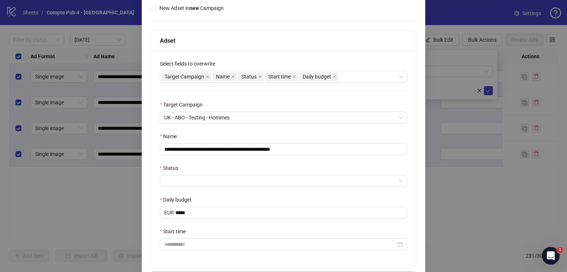
scroll to position [93, 0]
click at [262, 145] on input "**********" at bounding box center [283, 148] width 247 height 12
paste input "**********"
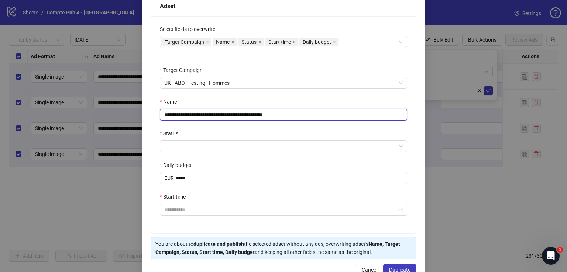
scroll to position [127, 0]
type input "**********"
click at [246, 149] on input "Status" at bounding box center [280, 146] width 232 height 11
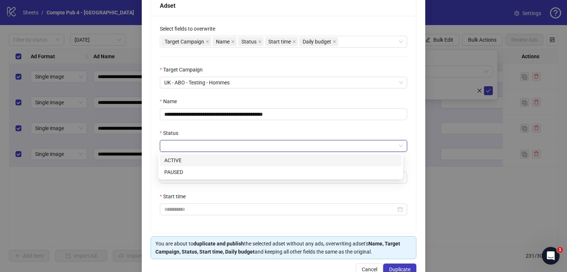
click at [232, 161] on div "ACTIVE" at bounding box center [280, 160] width 233 height 8
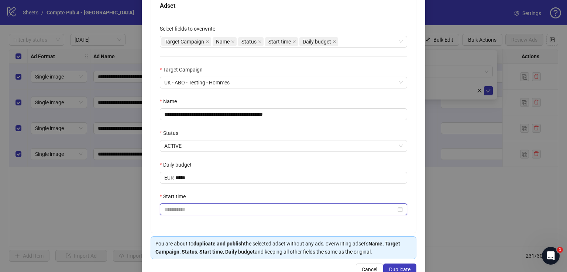
click at [195, 207] on input "Start time" at bounding box center [280, 210] width 232 height 8
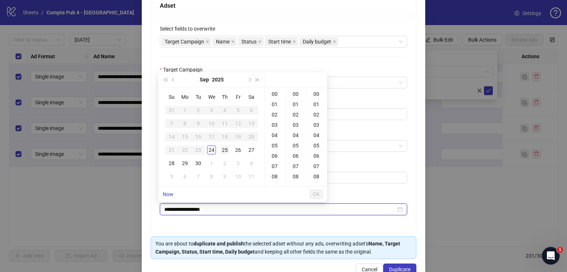
type input "**********"
click at [225, 148] on div "25" at bounding box center [224, 150] width 9 height 9
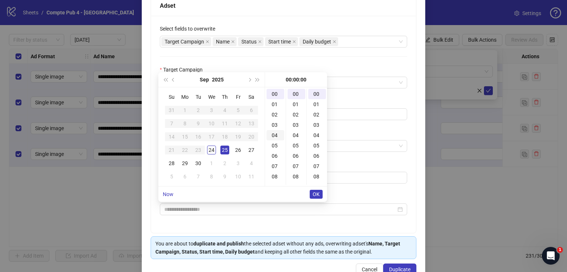
click at [276, 135] on div "04" at bounding box center [275, 135] width 18 height 10
type input "**********"
click at [319, 195] on span "OK" at bounding box center [316, 194] width 7 height 6
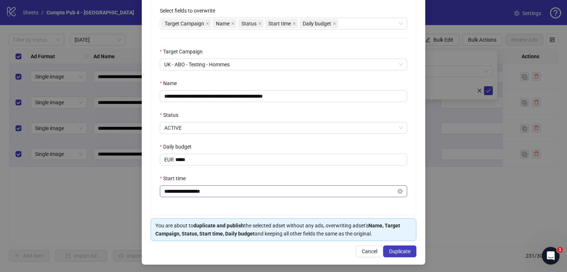
scroll to position [146, 0]
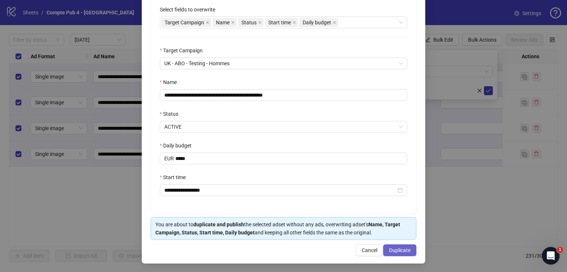
click at [399, 245] on button "Duplicate" at bounding box center [399, 251] width 33 height 12
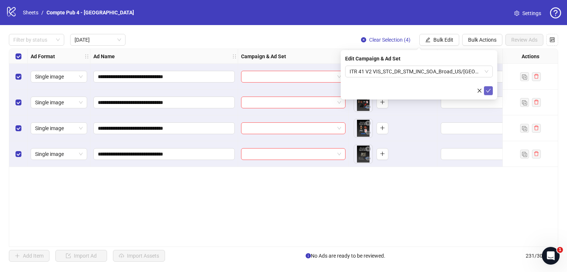
click at [488, 89] on icon "check" at bounding box center [488, 90] width 5 height 5
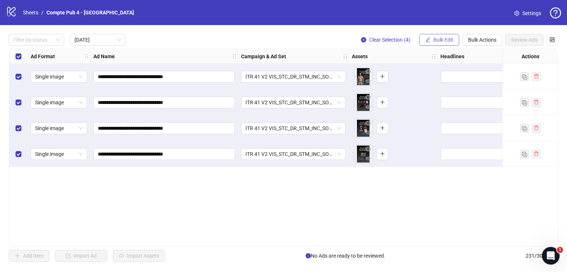
click at [443, 40] on span "Bulk Edit" at bounding box center [443, 40] width 20 height 6
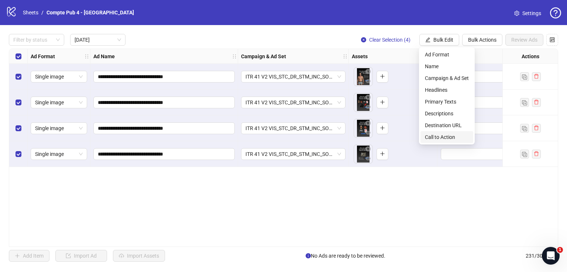
click at [447, 135] on span "Call to Action" at bounding box center [447, 137] width 44 height 8
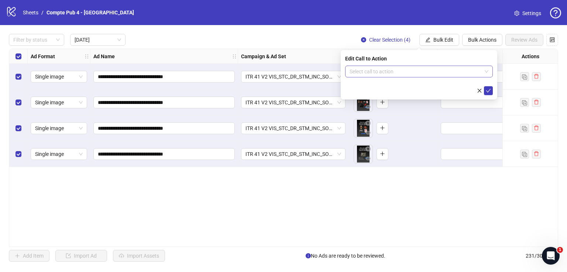
click at [379, 71] on input "search" at bounding box center [415, 71] width 132 height 11
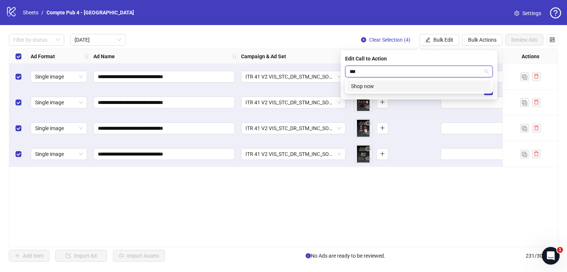
type input "****"
click at [391, 87] on div "Shop now" at bounding box center [419, 86] width 136 height 8
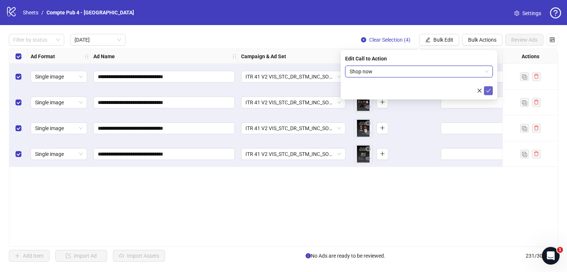
click at [491, 90] on button "submit" at bounding box center [488, 90] width 9 height 9
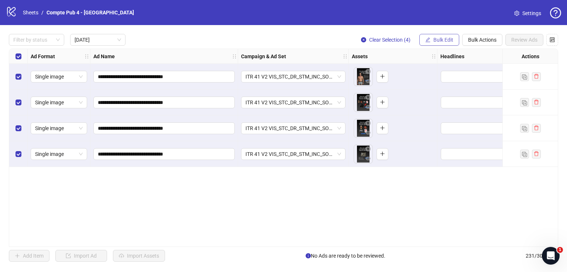
click at [441, 35] on button "Bulk Edit" at bounding box center [439, 40] width 40 height 12
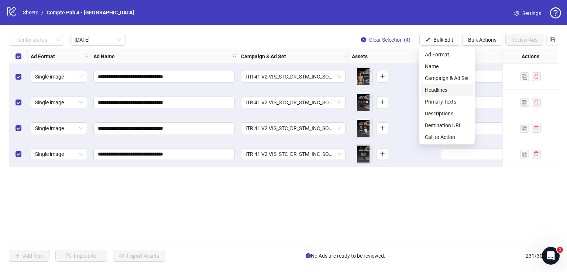
click at [448, 93] on span "Headlines" at bounding box center [447, 90] width 44 height 8
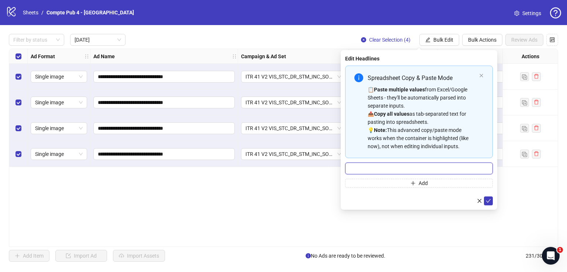
click at [378, 163] on input "Multi-input container - paste or copy values" at bounding box center [419, 169] width 148 height 12
paste input "**********"
type input "**********"
click at [489, 201] on icon "check" at bounding box center [488, 200] width 5 height 5
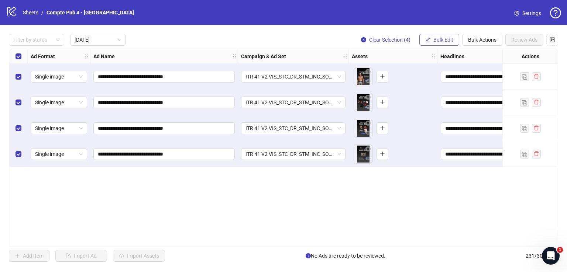
click at [446, 42] on span "Bulk Edit" at bounding box center [443, 40] width 20 height 6
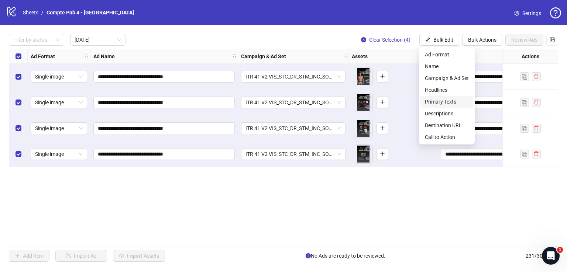
click at [450, 104] on span "Primary Texts" at bounding box center [447, 102] width 44 height 8
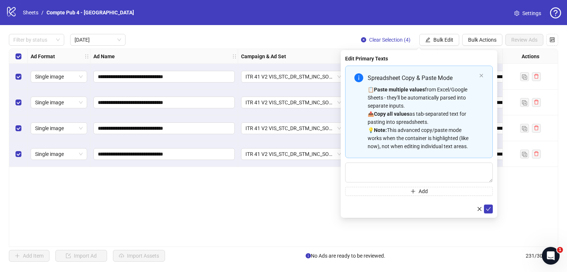
click at [407, 160] on div "Spreadsheet Copy & Paste Mode 📋 Paste multiple values from Excel/Google Sheets …" at bounding box center [419, 131] width 148 height 130
click at [406, 168] on textarea "Multi-text input container - paste or copy values" at bounding box center [419, 173] width 148 height 20
paste textarea "**********"
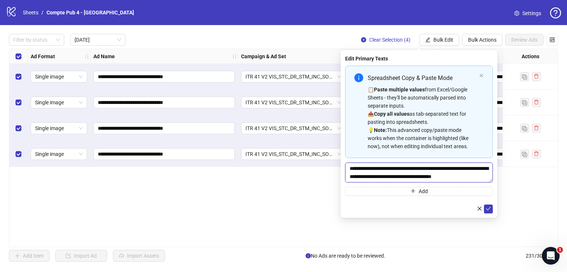
scroll to position [22, 0]
type textarea "**********"
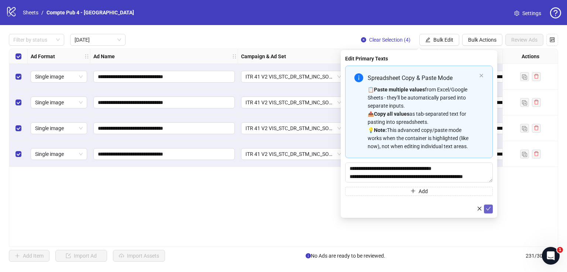
click at [492, 209] on button "submit" at bounding box center [488, 209] width 9 height 9
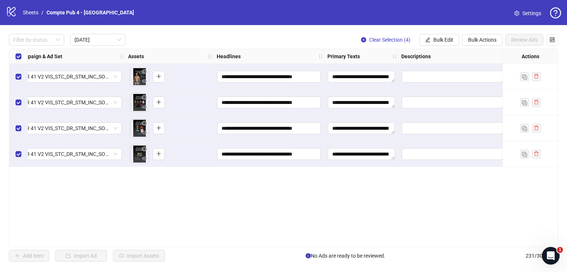
scroll to position [0, 224]
click at [440, 38] on span "Bulk Edit" at bounding box center [443, 40] width 20 height 6
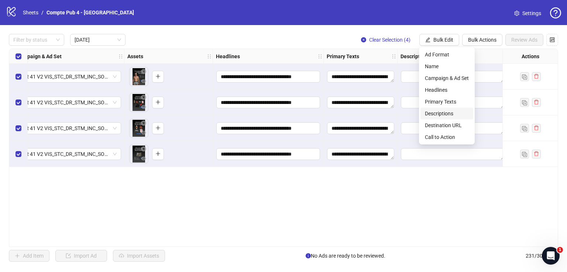
click at [448, 114] on span "Descriptions" at bounding box center [447, 114] width 44 height 8
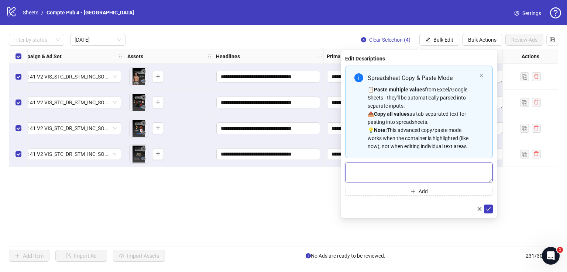
click at [404, 174] on textarea "Multi-text input container - paste or copy values" at bounding box center [419, 173] width 148 height 20
paste textarea "**********"
type textarea "**********"
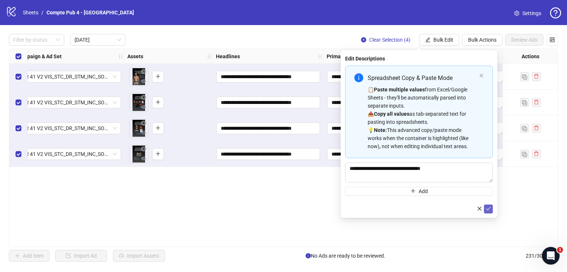
click at [487, 210] on icon "check" at bounding box center [488, 208] width 5 height 5
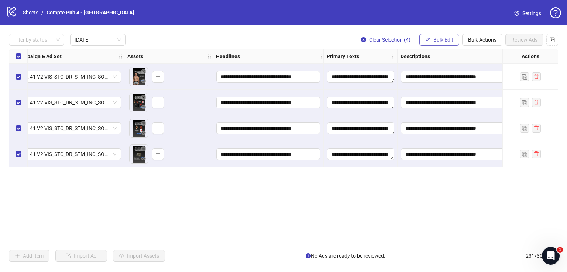
click at [435, 37] on span "Bulk Edit" at bounding box center [443, 40] width 20 height 6
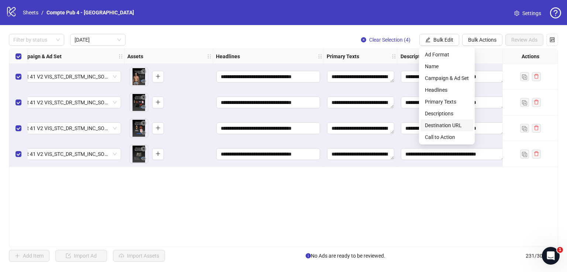
click at [451, 128] on span "Destination URL" at bounding box center [447, 125] width 44 height 8
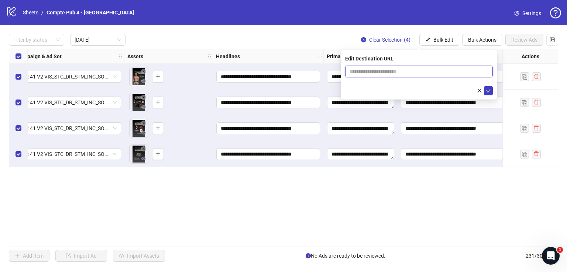
click at [415, 73] on input "text" at bounding box center [415, 72] width 133 height 8
paste input "**********"
type input "**********"
click at [492, 92] on button "submit" at bounding box center [488, 90] width 9 height 9
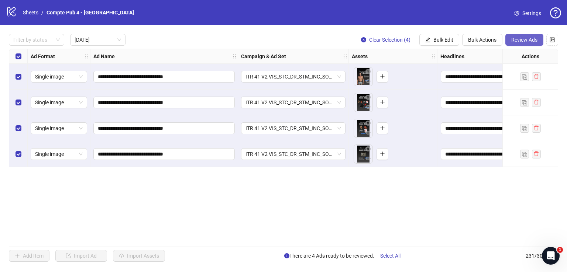
click at [517, 40] on span "Review Ads" at bounding box center [524, 40] width 26 height 6
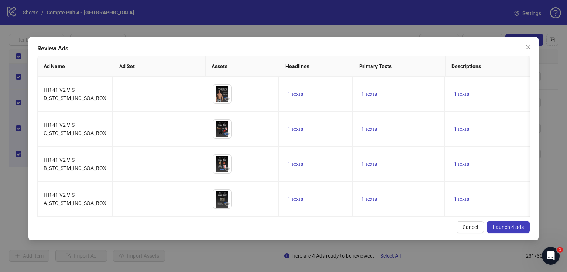
click at [504, 230] on span "Launch 4 ads" at bounding box center [508, 227] width 31 height 6
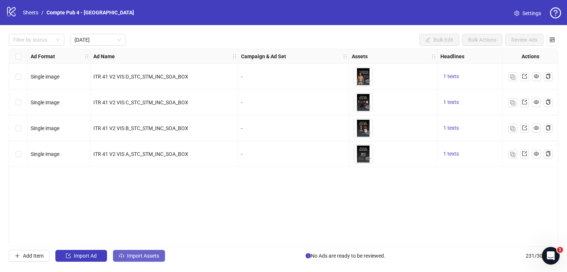
click at [141, 256] on span "Import Assets" at bounding box center [143, 256] width 32 height 6
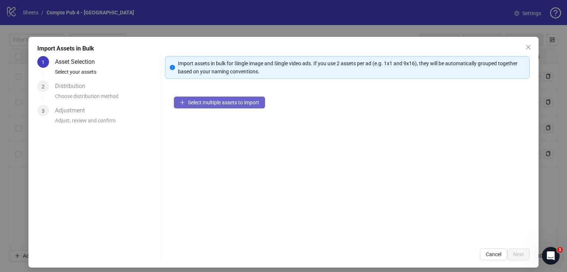
click at [228, 101] on span "Select multiple assets to import" at bounding box center [223, 103] width 71 height 6
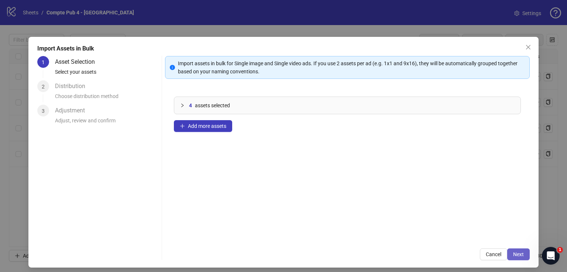
click at [517, 253] on span "Next" at bounding box center [518, 255] width 11 height 6
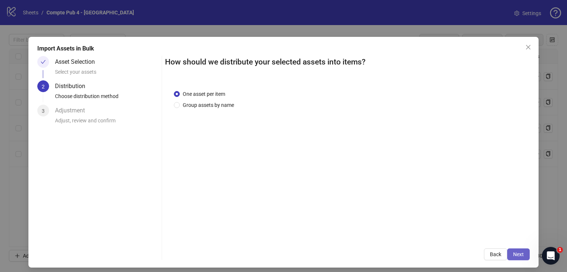
click at [515, 253] on span "Next" at bounding box center [518, 255] width 11 height 6
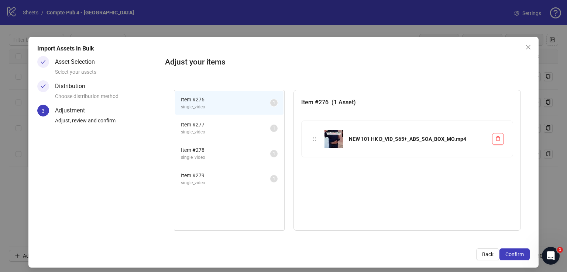
click at [225, 122] on span "Item # 277" at bounding box center [225, 125] width 89 height 8
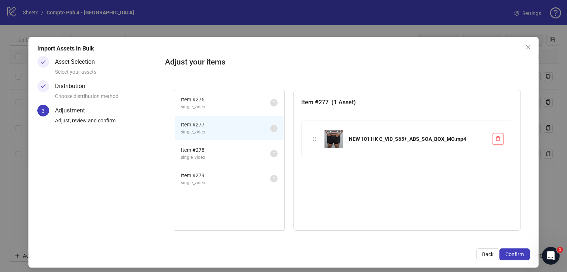
click at [224, 146] on span "Item # 278" at bounding box center [225, 150] width 89 height 8
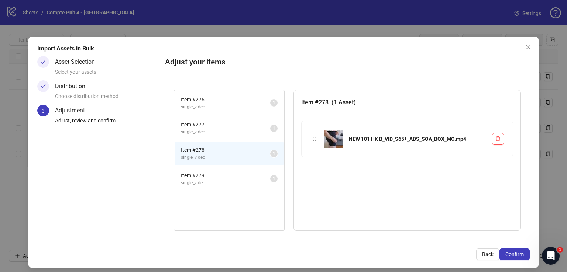
click at [222, 166] on div "Item # 279 single_video 1" at bounding box center [229, 178] width 110 height 25
click at [222, 174] on span "Item # 279" at bounding box center [225, 176] width 89 height 8
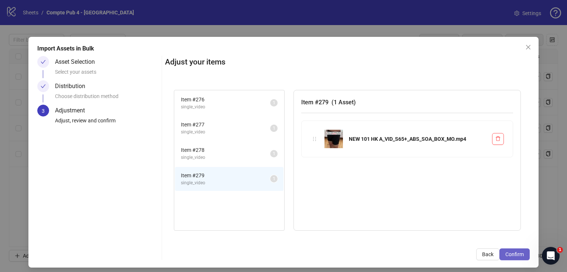
click at [505, 252] on span "Confirm" at bounding box center [514, 255] width 18 height 6
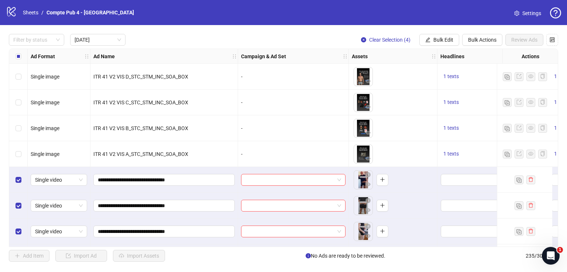
scroll to position [26, 0]
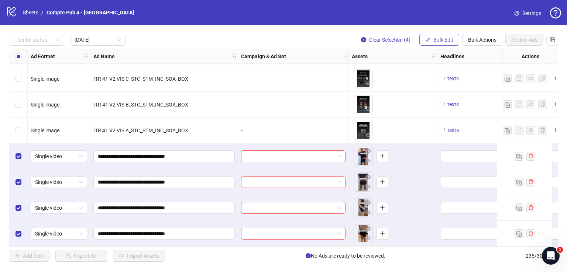
click at [443, 39] on span "Bulk Edit" at bounding box center [443, 40] width 20 height 6
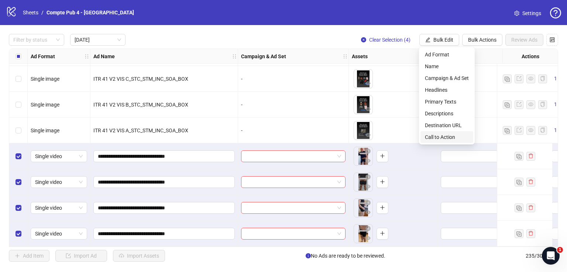
click at [446, 136] on span "Call to Action" at bounding box center [447, 137] width 44 height 8
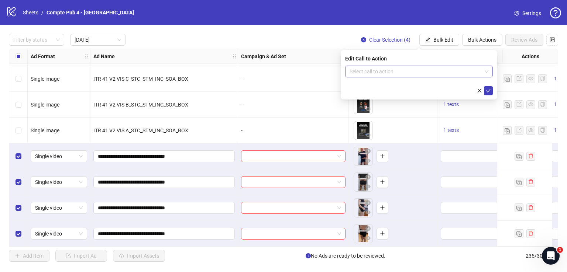
click at [415, 73] on input "search" at bounding box center [415, 71] width 132 height 11
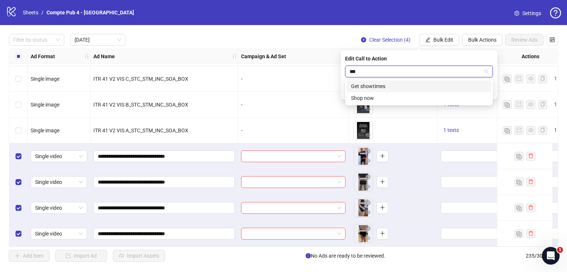
type input "****"
click at [424, 85] on div "Shop now" at bounding box center [419, 86] width 136 height 8
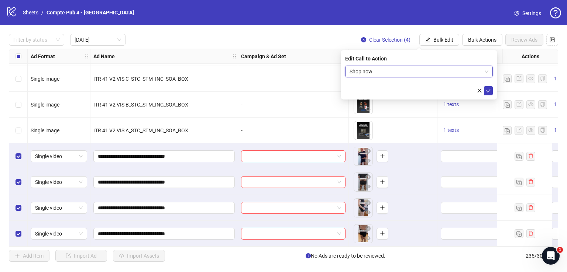
click at [490, 90] on icon "check" at bounding box center [488, 90] width 5 height 5
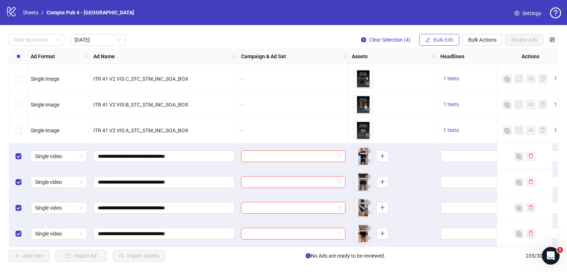
click at [444, 40] on span "Bulk Edit" at bounding box center [443, 40] width 20 height 6
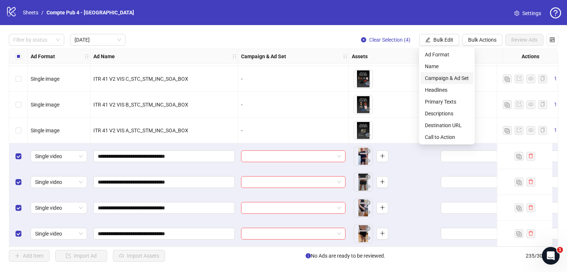
click at [450, 79] on span "Campaign & Ad Set" at bounding box center [447, 78] width 44 height 8
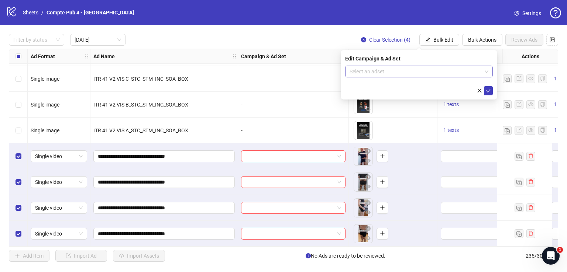
click at [429, 73] on input "search" at bounding box center [415, 71] width 132 height 11
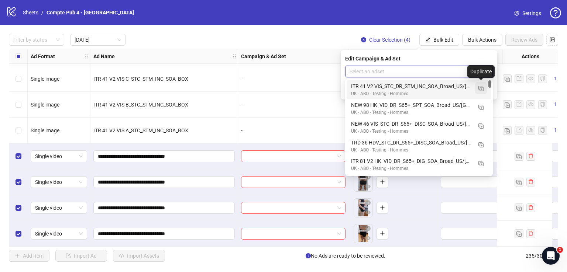
click at [485, 87] on button "button" at bounding box center [481, 88] width 12 height 12
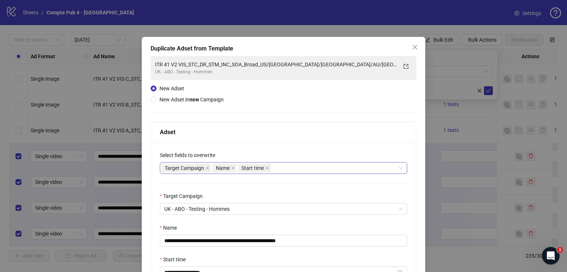
click at [314, 165] on div "Target Campaign Name Start time" at bounding box center [279, 168] width 236 height 10
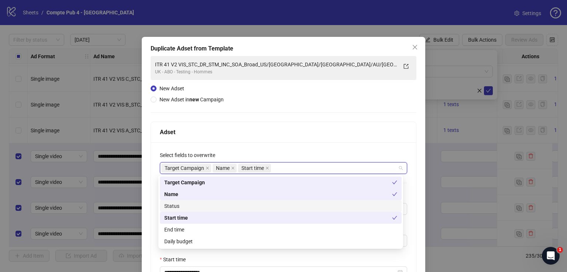
click at [289, 206] on div "Status" at bounding box center [280, 206] width 233 height 8
click at [280, 241] on div "Daily budget" at bounding box center [280, 242] width 233 height 8
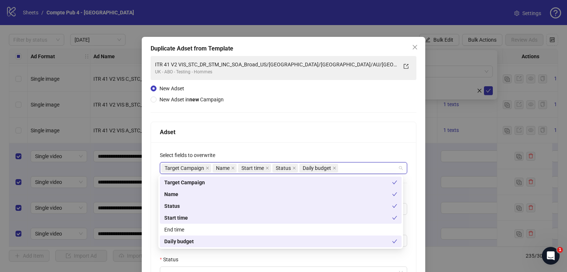
click at [291, 137] on div "Adset" at bounding box center [283, 132] width 265 height 21
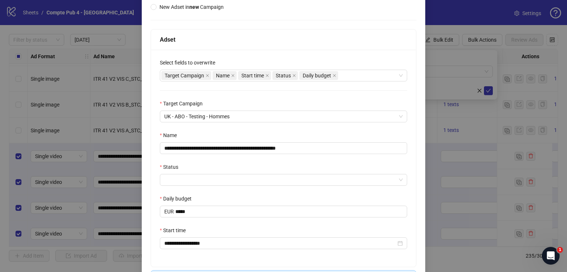
scroll to position [94, 0]
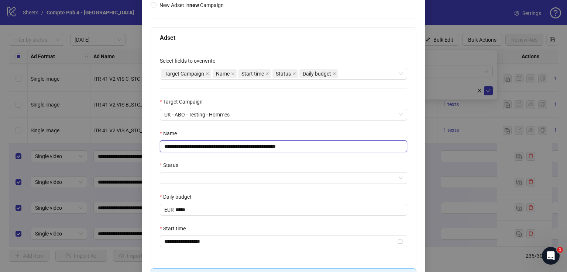
click at [291, 142] on input "**********" at bounding box center [283, 147] width 247 height 12
paste input "text"
type input "**********"
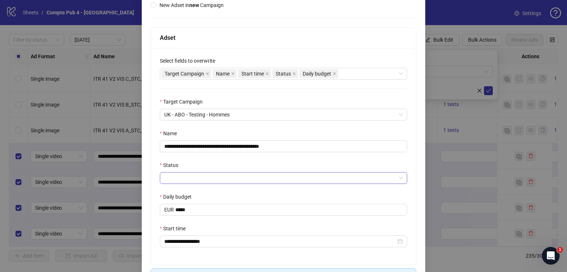
click at [272, 180] on input "Status" at bounding box center [280, 178] width 232 height 11
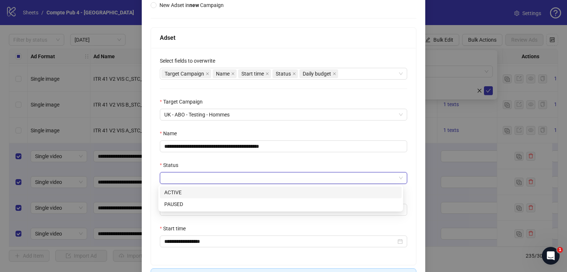
click at [266, 195] on div "ACTIVE" at bounding box center [280, 193] width 233 height 8
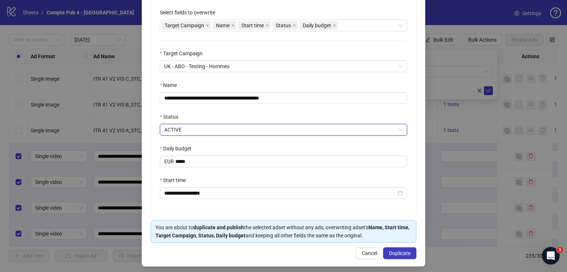
scroll to position [145, 0]
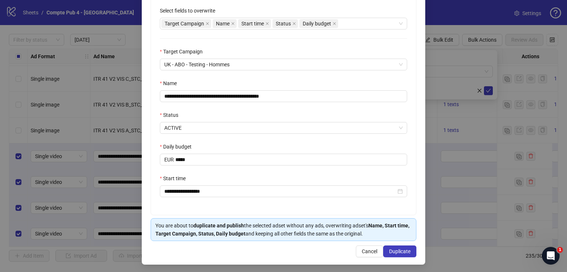
click at [287, 197] on div "**********" at bounding box center [283, 106] width 265 height 217
click at [399, 249] on span "Duplicate" at bounding box center [399, 252] width 21 height 6
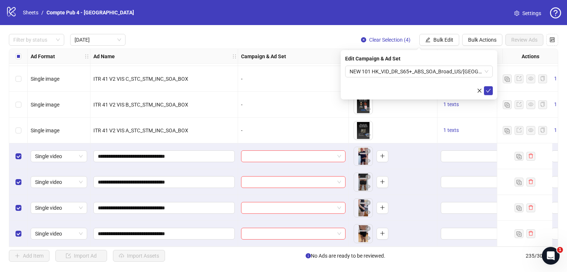
click at [487, 92] on icon "check" at bounding box center [488, 91] width 5 height 4
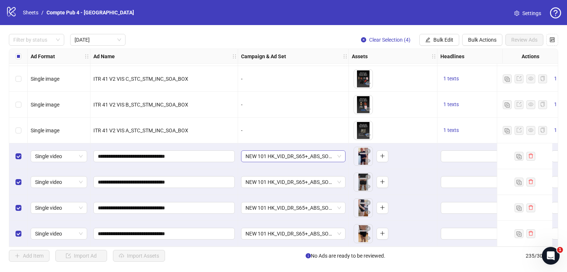
click at [291, 151] on span "NEW 101 HK_VID_DR_S65+_ABS_SOA_Broad_US/[GEOGRAPHIC_DATA]/[GEOGRAPHIC_DATA]/AU/…" at bounding box center [293, 156] width 96 height 11
click at [445, 42] on span "Bulk Edit" at bounding box center [443, 40] width 20 height 6
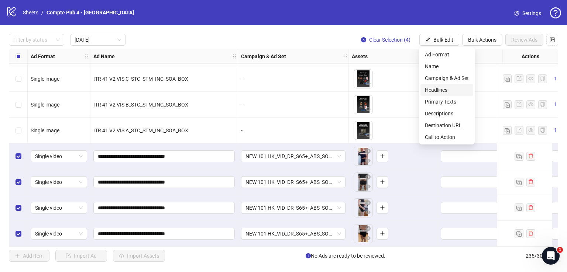
click at [449, 86] on span "Headlines" at bounding box center [447, 90] width 44 height 8
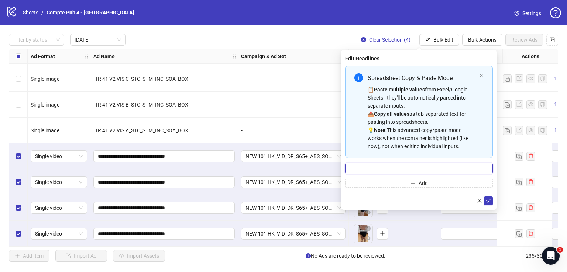
click at [404, 166] on input "Multi-input container - paste or copy values" at bounding box center [419, 169] width 148 height 12
paste input "**********"
type input "**********"
click at [490, 201] on icon "check" at bounding box center [488, 200] width 5 height 5
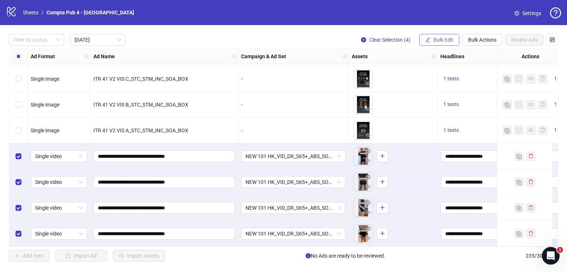
click at [443, 39] on span "Bulk Edit" at bounding box center [443, 40] width 20 height 6
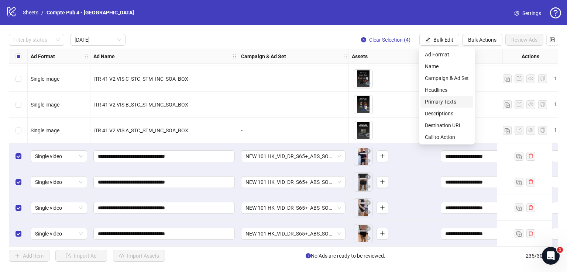
click at [448, 100] on span "Primary Texts" at bounding box center [447, 102] width 44 height 8
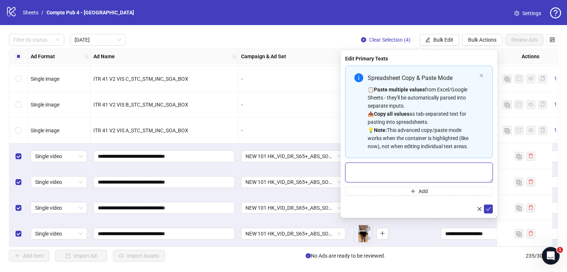
click at [389, 167] on textarea "Multi-text input container - paste or copy values" at bounding box center [419, 173] width 148 height 20
paste textarea "**********"
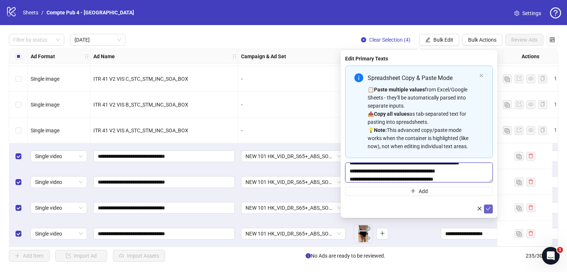
type textarea "**********"
click at [489, 209] on icon "check" at bounding box center [488, 208] width 5 height 5
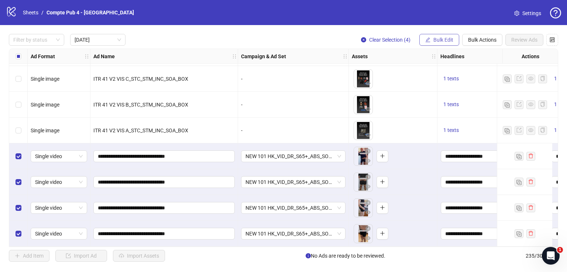
click at [445, 37] on button "Bulk Edit" at bounding box center [439, 40] width 40 height 12
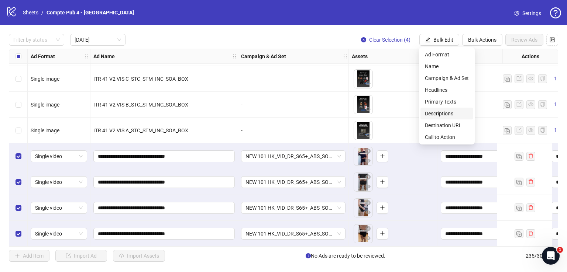
click at [443, 117] on span "Descriptions" at bounding box center [447, 114] width 44 height 8
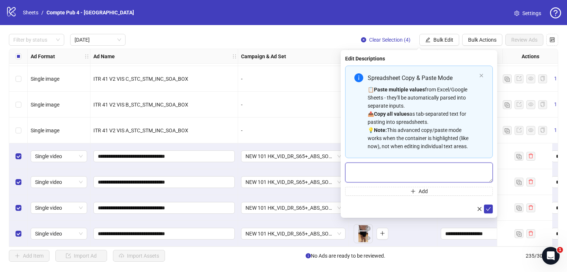
click at [403, 171] on textarea "Multi-text input container - paste or copy values" at bounding box center [419, 173] width 148 height 20
paste textarea "**********"
type textarea "**********"
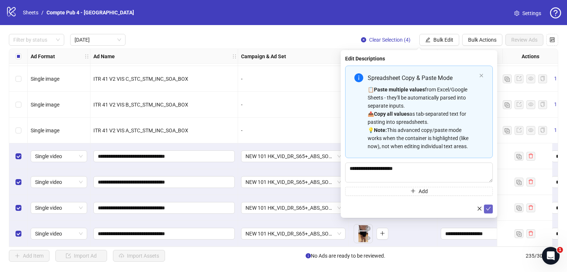
click at [491, 208] on button "submit" at bounding box center [488, 209] width 9 height 9
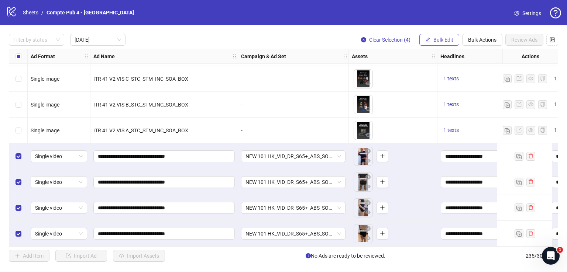
click at [439, 34] on button "Bulk Edit" at bounding box center [439, 40] width 40 height 12
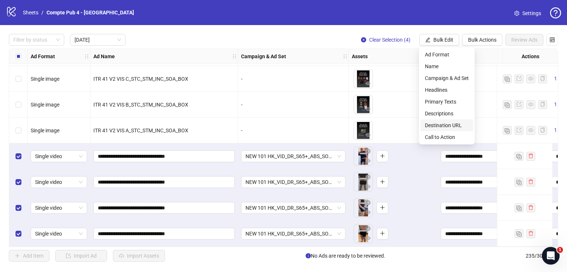
click at [452, 124] on span "Destination URL" at bounding box center [447, 125] width 44 height 8
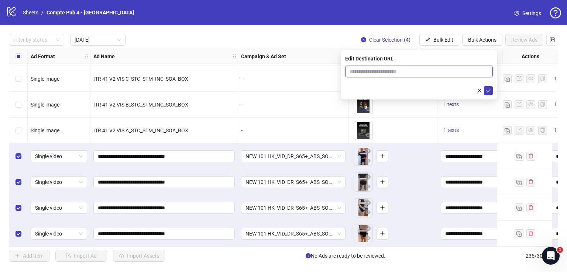
click at [430, 72] on input "text" at bounding box center [415, 72] width 133 height 8
paste input "**********"
type input "**********"
click at [489, 91] on icon "check" at bounding box center [488, 90] width 5 height 5
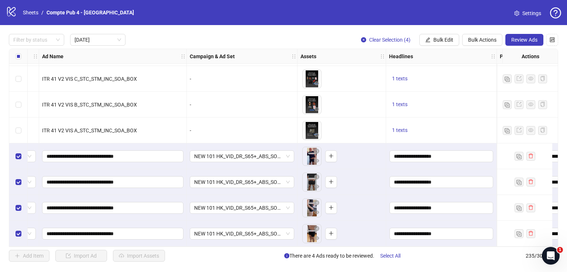
scroll to position [26, 0]
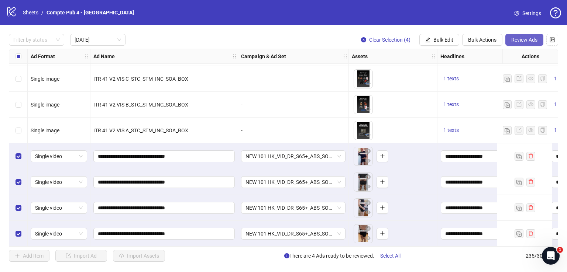
click at [524, 42] on span "Review Ads" at bounding box center [524, 40] width 26 height 6
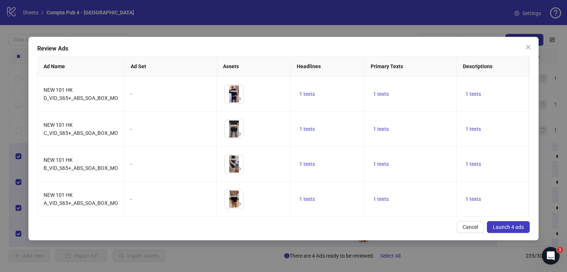
click at [503, 230] on span "Launch 4 ads" at bounding box center [508, 227] width 31 height 6
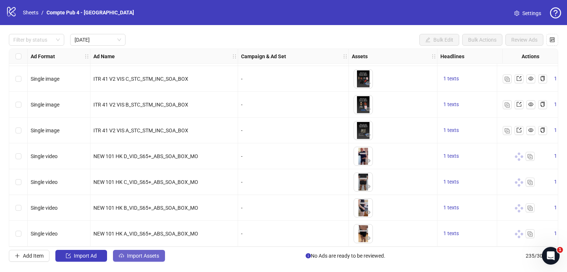
click at [132, 252] on button "Import Assets" at bounding box center [139, 256] width 52 height 12
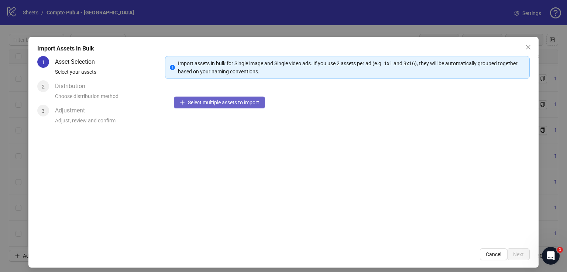
click at [244, 103] on span "Select multiple assets to import" at bounding box center [223, 103] width 71 height 6
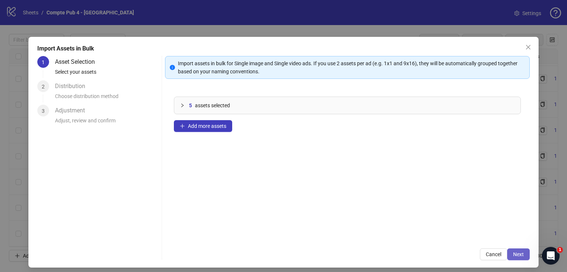
click at [517, 254] on span "Next" at bounding box center [518, 255] width 11 height 6
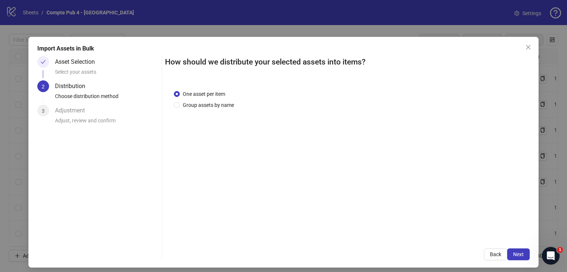
click at [517, 254] on span "Next" at bounding box center [518, 255] width 11 height 6
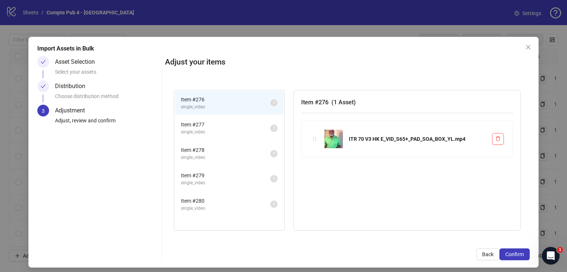
click at [235, 126] on span "Item # 277" at bounding box center [225, 125] width 89 height 8
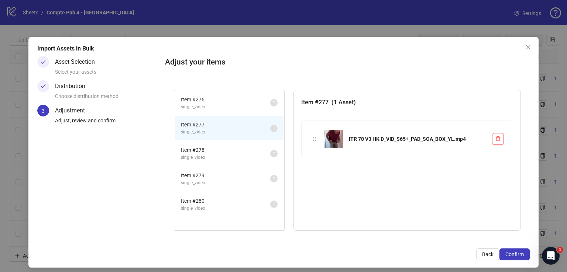
click at [228, 145] on li "Item # 278 single_video 1" at bounding box center [229, 154] width 108 height 24
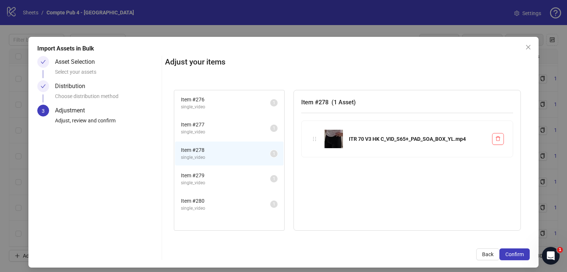
click at [226, 167] on li "Item # 279 single_video 1" at bounding box center [229, 179] width 108 height 24
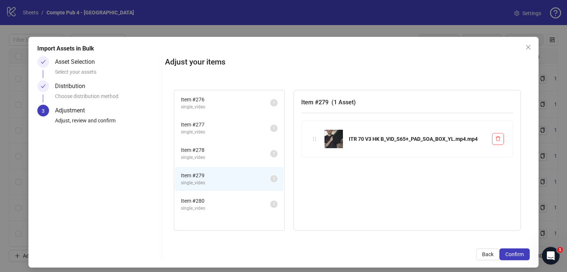
click at [225, 194] on li "Item # 280 single_video 1" at bounding box center [229, 205] width 108 height 24
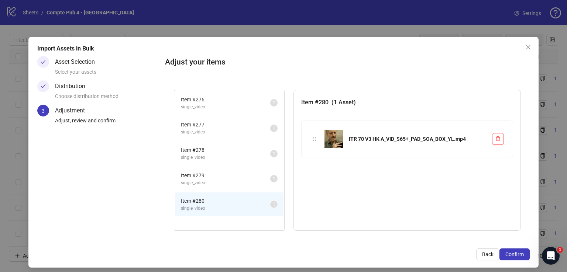
click at [221, 166] on div "Item # 279 single_video 1" at bounding box center [229, 178] width 110 height 25
click at [515, 255] on span "Confirm" at bounding box center [514, 255] width 18 height 6
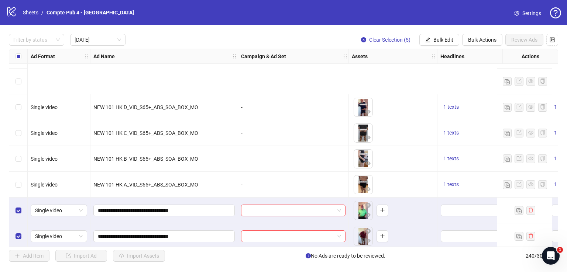
scroll to position [155, 0]
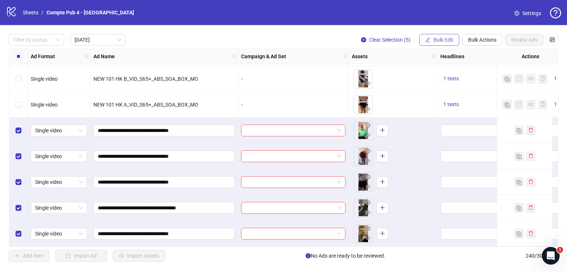
click at [440, 40] on span "Bulk Edit" at bounding box center [443, 40] width 20 height 6
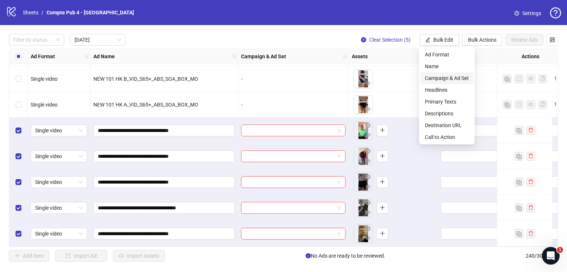
click at [448, 78] on span "Campaign & Ad Set" at bounding box center [447, 78] width 44 height 8
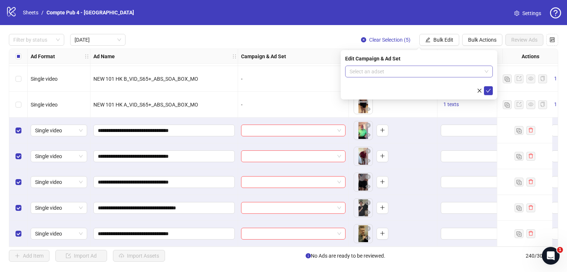
click at [413, 77] on div "Select an adset" at bounding box center [419, 72] width 148 height 12
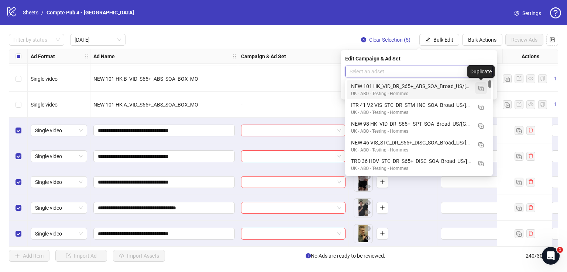
click at [481, 87] on img "button" at bounding box center [480, 88] width 5 height 5
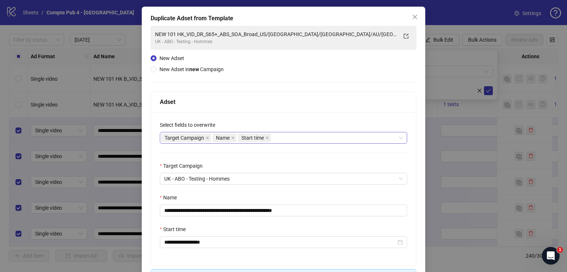
scroll to position [34, 0]
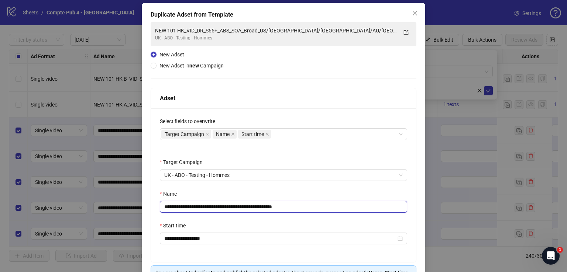
click at [278, 205] on input "**********" at bounding box center [283, 207] width 247 height 12
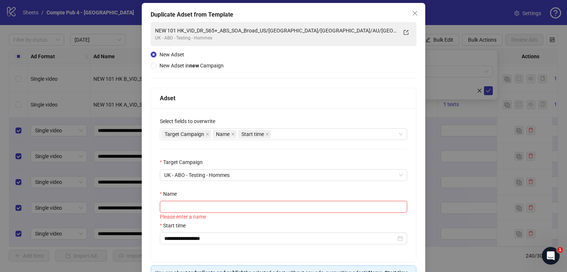
paste input "**********"
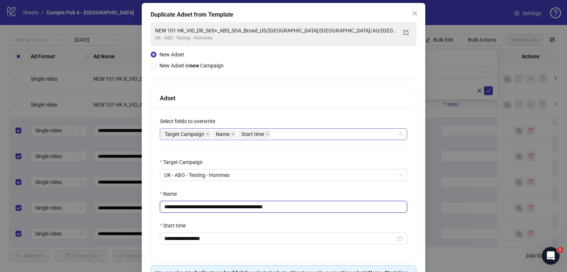
click at [281, 132] on div "Target Campaign Name Start time" at bounding box center [279, 134] width 236 height 10
type input "**********"
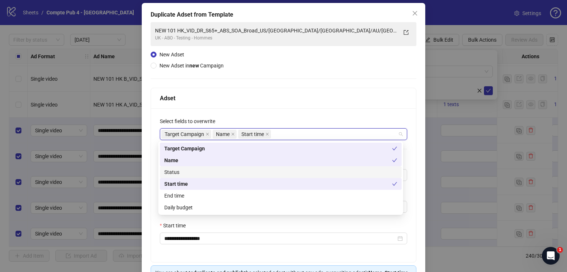
click at [276, 173] on div "Status" at bounding box center [280, 172] width 233 height 8
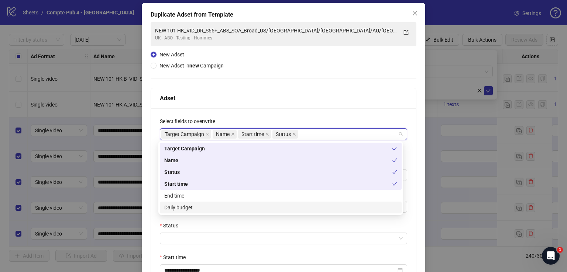
click at [271, 211] on div "Daily budget" at bounding box center [280, 208] width 233 height 8
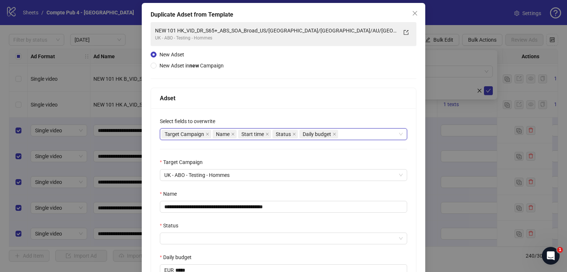
click at [301, 100] on div "Adset" at bounding box center [283, 98] width 247 height 9
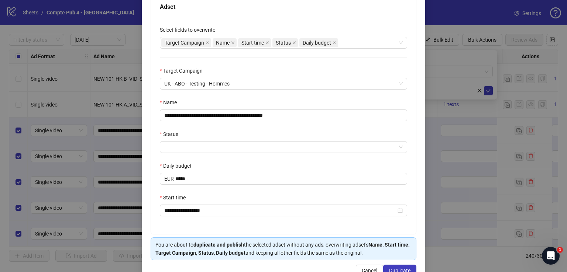
scroll to position [130, 0]
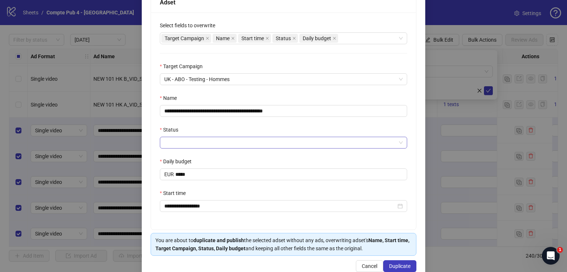
click at [255, 141] on input "Status" at bounding box center [280, 142] width 232 height 11
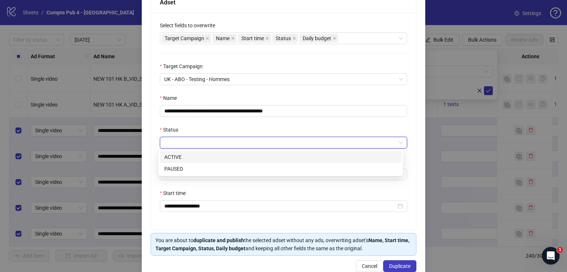
click at [255, 158] on div "ACTIVE" at bounding box center [280, 157] width 233 height 8
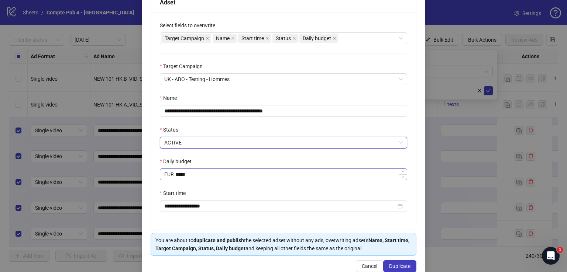
scroll to position [146, 0]
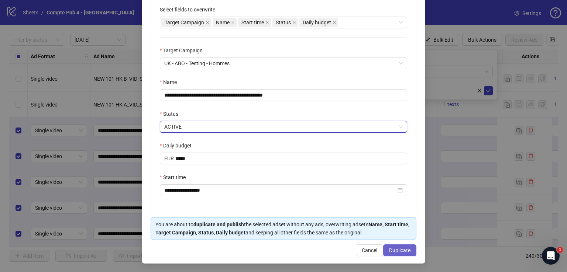
click at [391, 245] on button "Duplicate" at bounding box center [399, 251] width 33 height 12
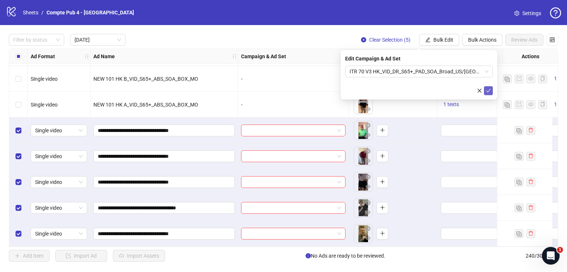
click at [488, 90] on icon "check" at bounding box center [488, 90] width 5 height 5
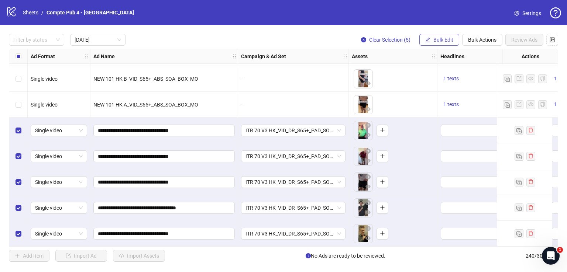
click at [441, 39] on span "Bulk Edit" at bounding box center [443, 40] width 20 height 6
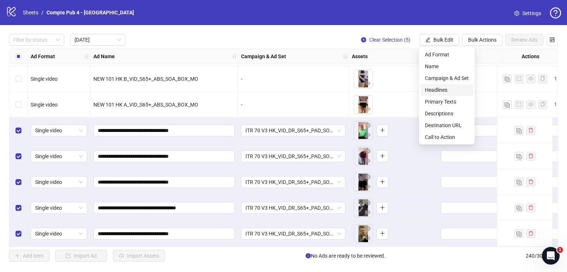
click at [446, 94] on li "Headlines" at bounding box center [446, 90] width 53 height 12
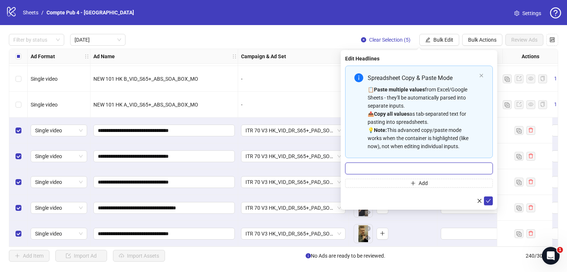
click at [394, 170] on input "Multi-input container - paste or copy values" at bounding box center [419, 169] width 148 height 12
paste input "**********"
type input "**********"
drag, startPoint x: 488, startPoint y: 200, endPoint x: 480, endPoint y: 198, distance: 9.0
click at [489, 200] on icon "check" at bounding box center [488, 200] width 5 height 5
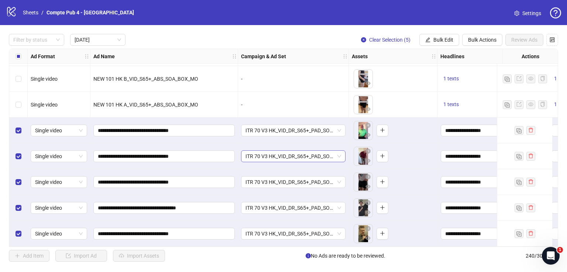
click at [304, 151] on span "ITR 70 V3 HK_VID_DR_S65+_PAD_SOA_Broad_US/[GEOGRAPHIC_DATA]/[GEOGRAPHIC_DATA]/A…" at bounding box center [293, 156] width 96 height 11
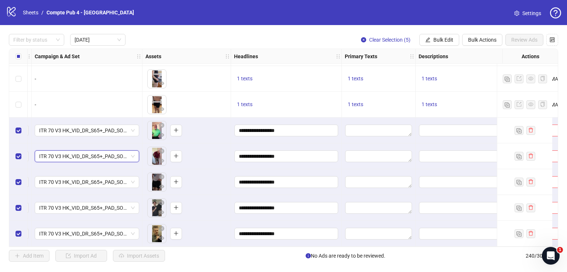
scroll to position [155, 207]
click at [441, 37] on span "Bulk Edit" at bounding box center [443, 40] width 20 height 6
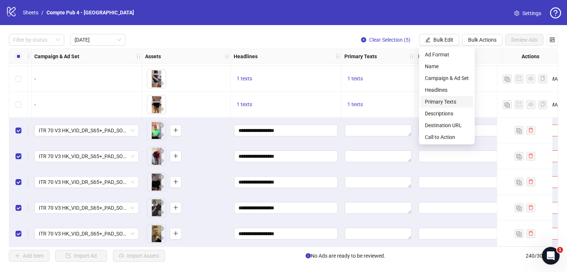
click at [446, 102] on span "Primary Texts" at bounding box center [447, 102] width 44 height 8
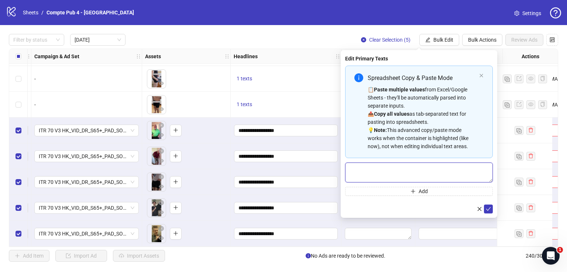
click at [396, 170] on textarea "Multi-text input container - paste or copy values" at bounding box center [419, 173] width 148 height 20
paste textarea "**********"
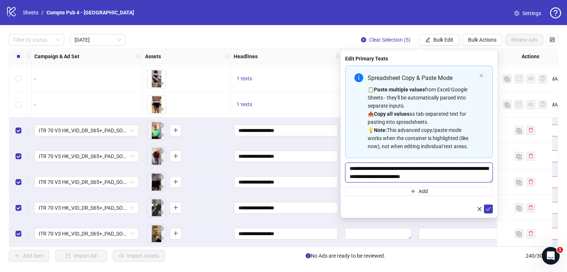
scroll to position [6, 0]
type textarea "**********"
click at [485, 207] on button "submit" at bounding box center [488, 209] width 9 height 9
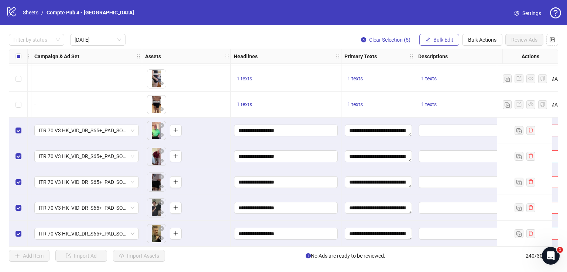
click at [439, 39] on span "Bulk Edit" at bounding box center [443, 40] width 20 height 6
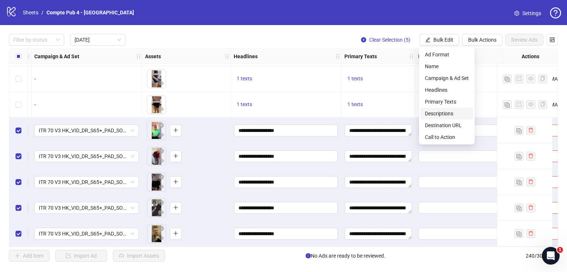
click at [448, 114] on span "Descriptions" at bounding box center [447, 114] width 44 height 8
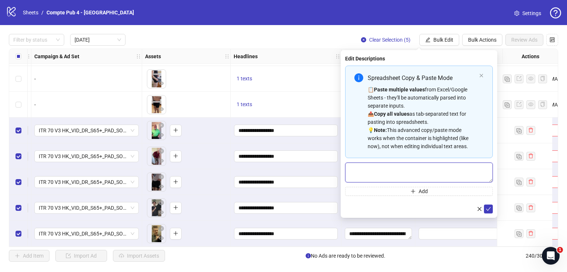
click at [410, 176] on textarea "Multi-text input container - paste or copy values" at bounding box center [419, 173] width 148 height 20
paste textarea "**********"
type textarea "**********"
click at [488, 211] on span "submit" at bounding box center [488, 209] width 5 height 6
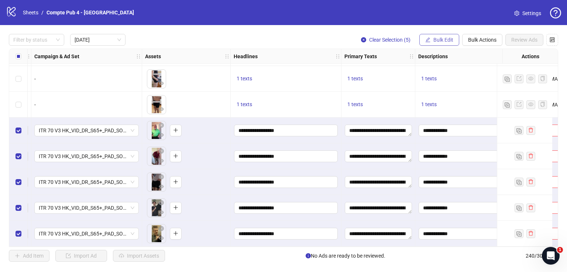
click at [429, 39] on icon "edit" at bounding box center [427, 39] width 5 height 5
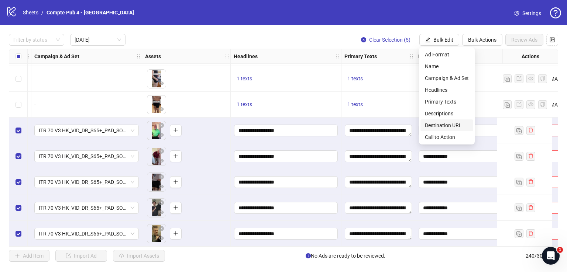
click at [458, 124] on span "Destination URL" at bounding box center [447, 125] width 44 height 8
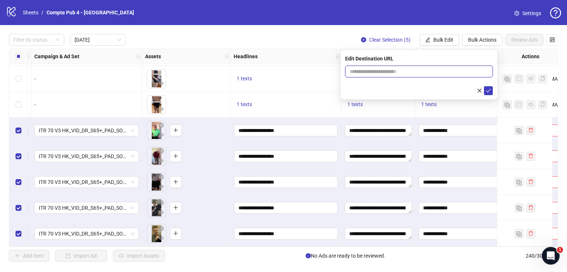
click at [410, 70] on input "text" at bounding box center [415, 72] width 133 height 8
paste input "**********"
type input "**********"
click at [488, 90] on icon "check" at bounding box center [488, 90] width 5 height 5
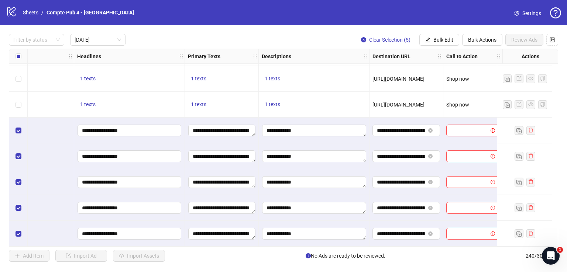
scroll to position [155, 369]
click at [452, 42] on button "Bulk Edit" at bounding box center [439, 40] width 40 height 12
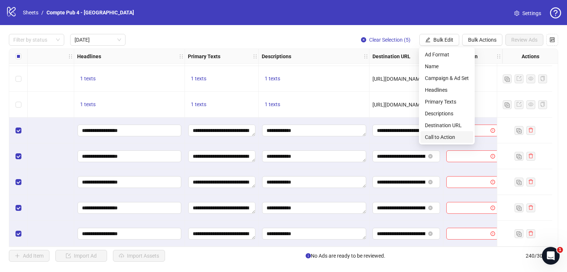
click at [444, 135] on span "Call to Action" at bounding box center [447, 137] width 44 height 8
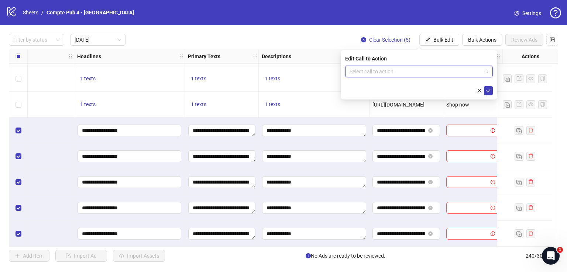
click at [409, 76] on input "search" at bounding box center [415, 71] width 132 height 11
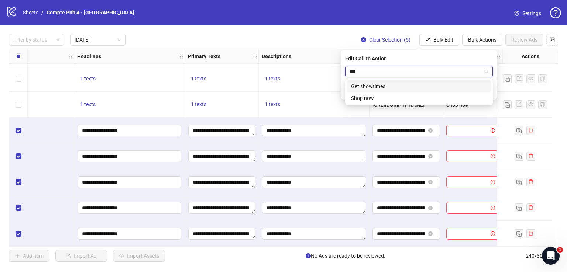
type input "****"
click at [415, 86] on div "Shop now" at bounding box center [419, 86] width 136 height 8
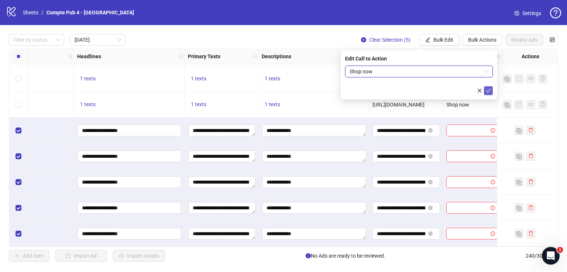
click at [488, 90] on icon "check" at bounding box center [488, 90] width 5 height 5
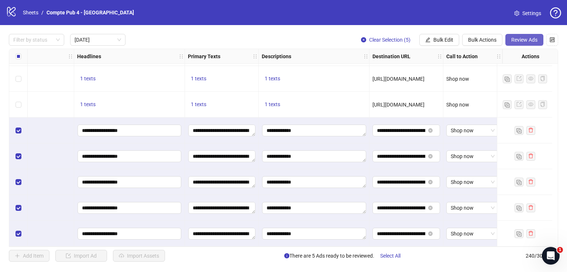
click at [521, 42] on span "Review Ads" at bounding box center [524, 40] width 26 height 6
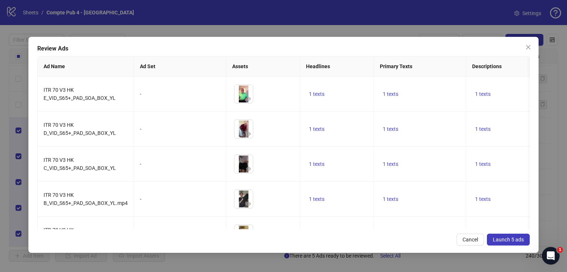
click at [507, 242] on button "Launch 5 ads" at bounding box center [508, 240] width 43 height 12
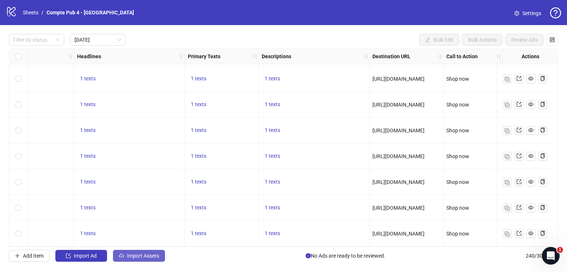
click at [155, 254] on span "Import Assets" at bounding box center [143, 256] width 32 height 6
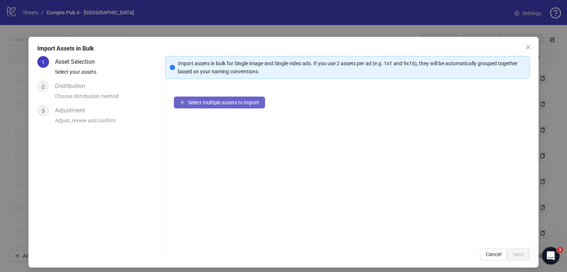
click at [234, 97] on button "Select multiple assets to import" at bounding box center [219, 103] width 91 height 12
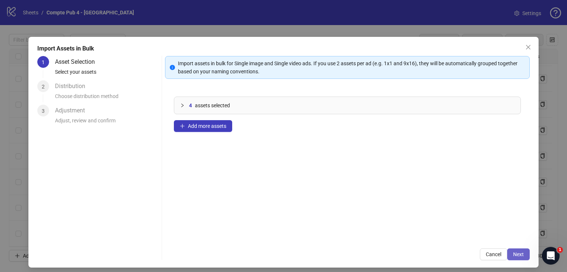
click at [516, 252] on span "Next" at bounding box center [518, 255] width 11 height 6
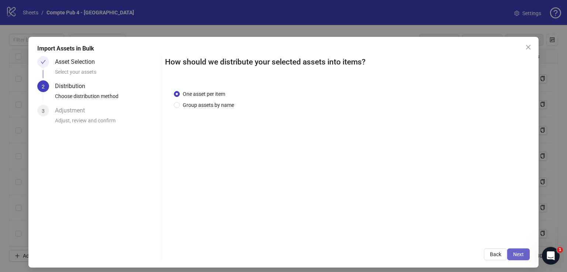
click at [518, 250] on button "Next" at bounding box center [518, 255] width 23 height 12
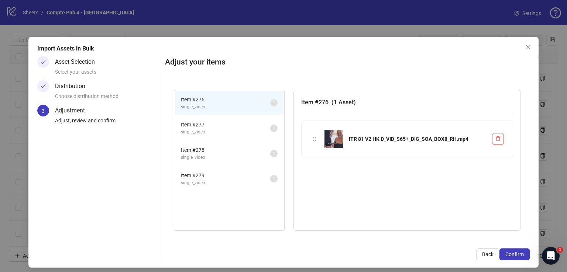
click at [518, 250] on button "Confirm" at bounding box center [514, 255] width 30 height 12
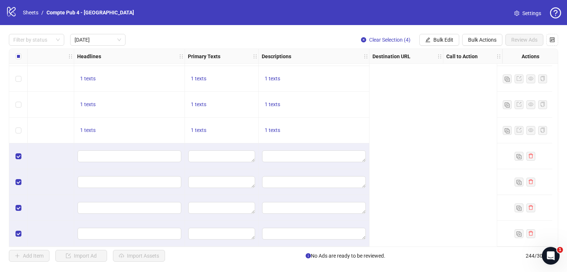
scroll to position [259, 0]
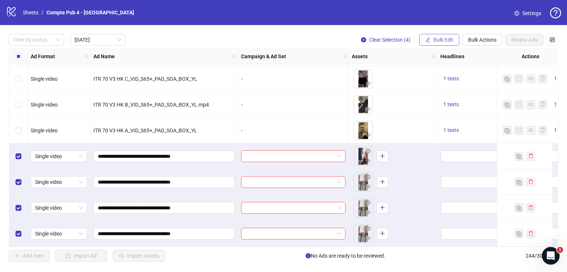
click at [444, 41] on span "Bulk Edit" at bounding box center [443, 40] width 20 height 6
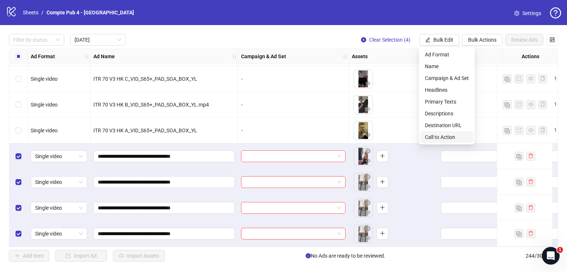
click at [443, 136] on span "Call to Action" at bounding box center [447, 137] width 44 height 8
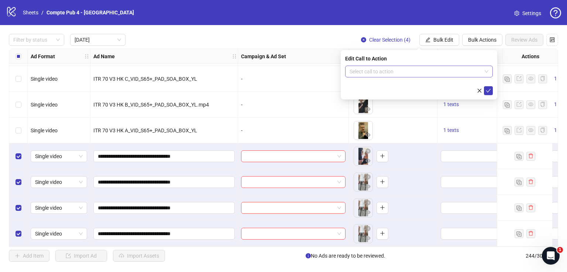
click at [413, 76] on input "search" at bounding box center [415, 71] width 132 height 11
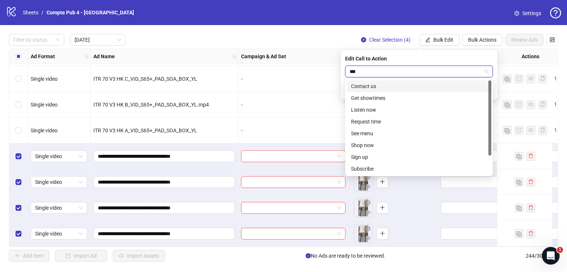
type input "****"
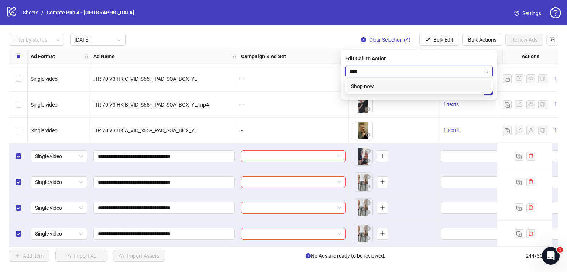
click at [422, 86] on div "Shop now" at bounding box center [419, 86] width 136 height 8
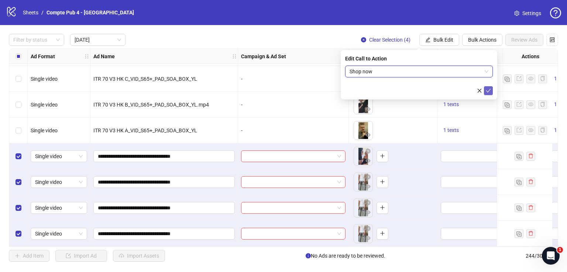
click at [486, 89] on icon "check" at bounding box center [488, 90] width 5 height 5
click at [448, 39] on span "Bulk Edit" at bounding box center [443, 40] width 20 height 6
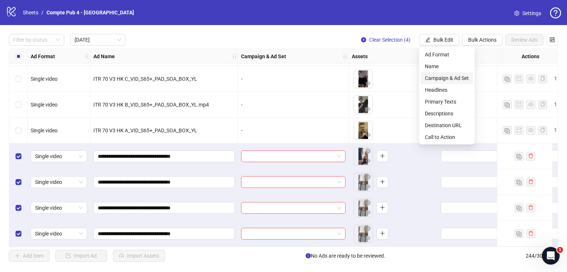
click at [448, 77] on span "Campaign & Ad Set" at bounding box center [447, 78] width 44 height 8
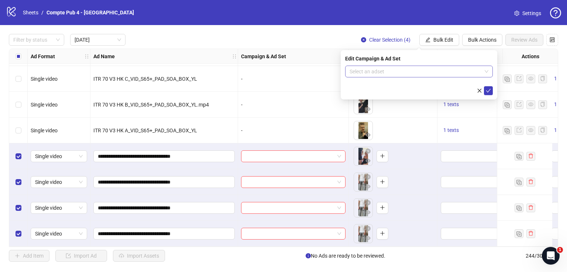
click at [404, 76] on input "search" at bounding box center [415, 71] width 132 height 11
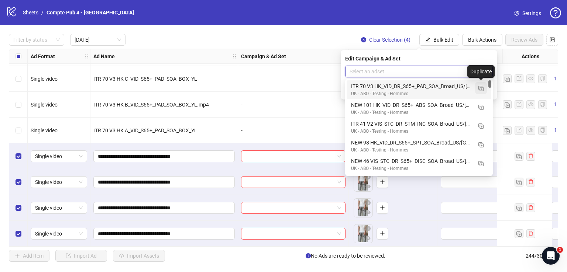
click at [482, 87] on img "button" at bounding box center [480, 88] width 5 height 5
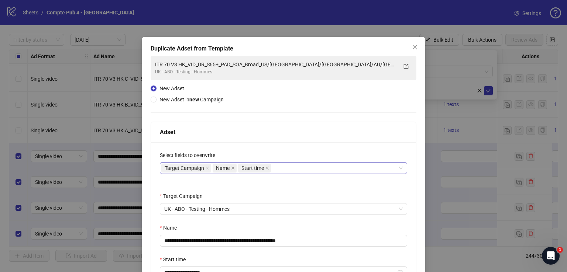
click at [313, 168] on div "Target Campaign Name Start time" at bounding box center [279, 168] width 236 height 10
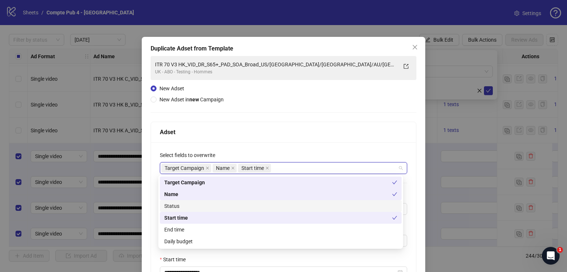
click at [279, 204] on div "Status" at bounding box center [280, 206] width 233 height 8
click at [279, 243] on div "Daily budget" at bounding box center [280, 242] width 233 height 8
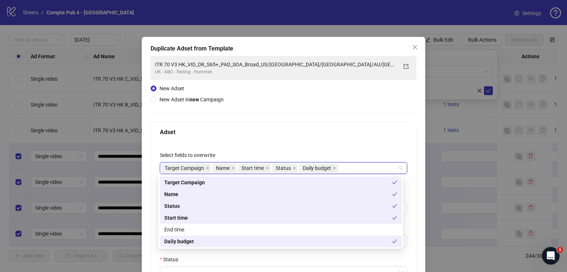
click at [292, 132] on div "Adset" at bounding box center [283, 132] width 247 height 9
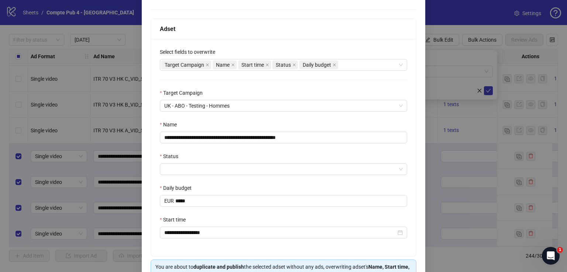
scroll to position [103, 0]
click at [292, 134] on input "**********" at bounding box center [283, 138] width 247 height 12
click at [293, 134] on input "**********" at bounding box center [283, 138] width 247 height 12
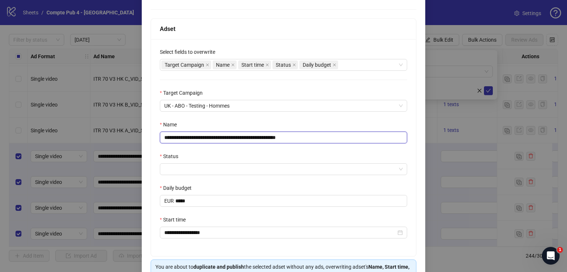
click at [293, 134] on input "**********" at bounding box center [283, 138] width 247 height 12
paste input "text"
type input "**********"
click at [252, 165] on input "Status" at bounding box center [280, 169] width 232 height 11
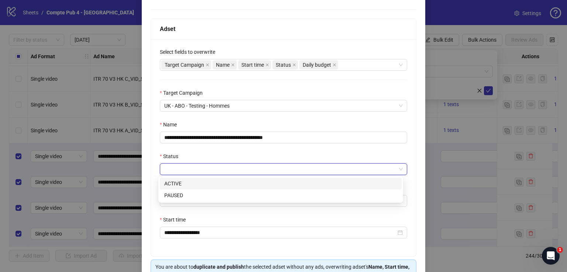
click at [248, 186] on div "ACTIVE" at bounding box center [280, 184] width 233 height 8
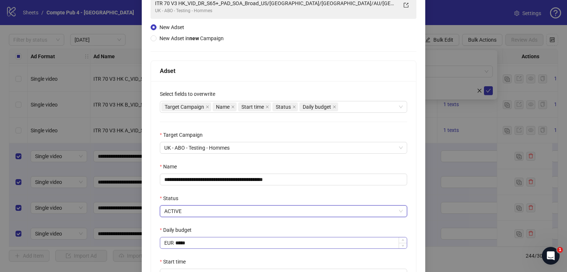
scroll to position [146, 0]
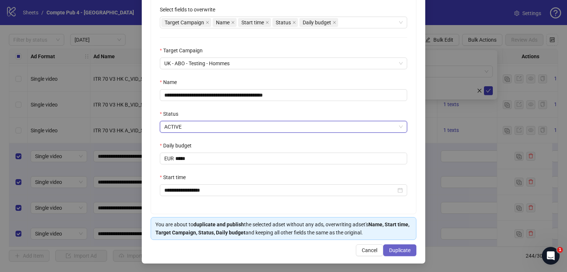
click at [393, 249] on span "Duplicate" at bounding box center [399, 251] width 21 height 6
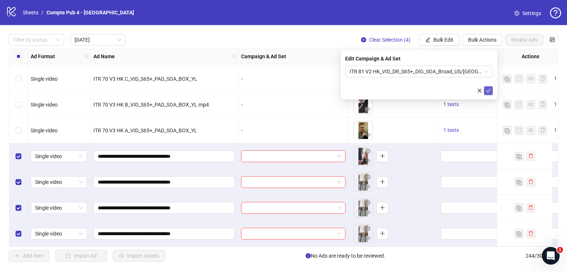
click at [488, 91] on icon "check" at bounding box center [488, 90] width 5 height 5
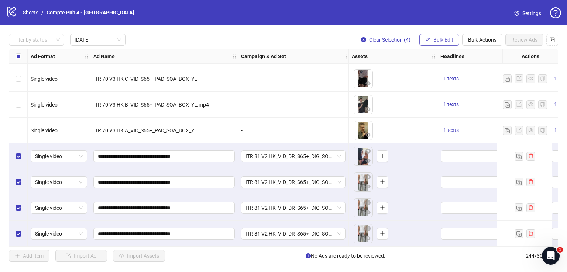
click at [438, 39] on span "Bulk Edit" at bounding box center [443, 40] width 20 height 6
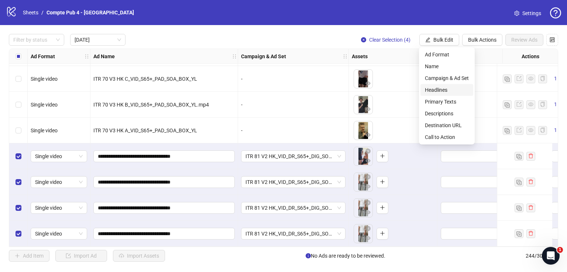
click at [445, 90] on span "Headlines" at bounding box center [447, 90] width 44 height 8
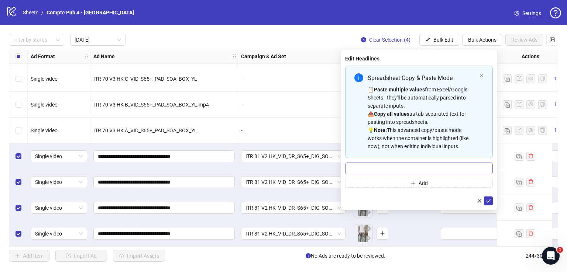
drag, startPoint x: 383, startPoint y: 175, endPoint x: 383, endPoint y: 170, distance: 4.4
click at [383, 174] on div "Spreadsheet Copy & Paste Mode 📋 Paste multiple values from Excel/Google Sheets …" at bounding box center [419, 127] width 148 height 122
click at [383, 169] on input "Multi-input container - paste or copy values" at bounding box center [419, 169] width 148 height 12
paste input "**********"
type input "**********"
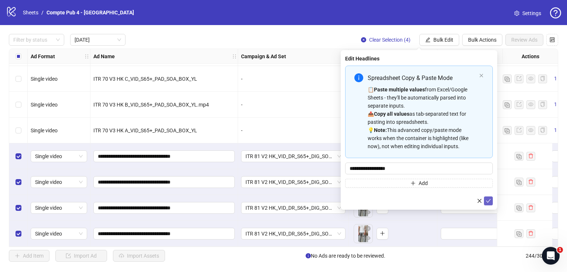
click at [487, 198] on icon "check" at bounding box center [488, 200] width 5 height 5
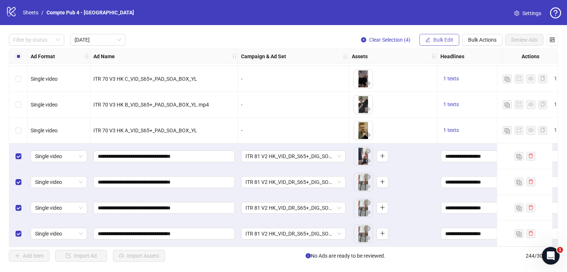
click at [449, 41] on span "Bulk Edit" at bounding box center [443, 40] width 20 height 6
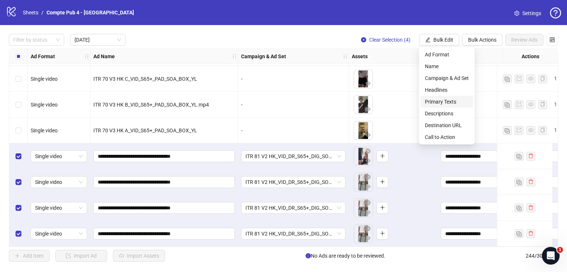
click at [449, 103] on span "Primary Texts" at bounding box center [447, 102] width 44 height 8
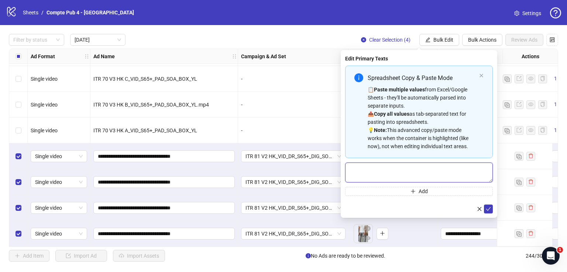
click at [391, 168] on textarea "Multi-text input container - paste or copy values" at bounding box center [419, 173] width 148 height 20
paste textarea "**********"
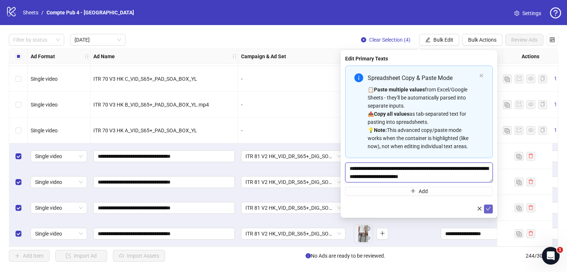
type textarea "**********"
click at [486, 208] on button "submit" at bounding box center [488, 209] width 9 height 9
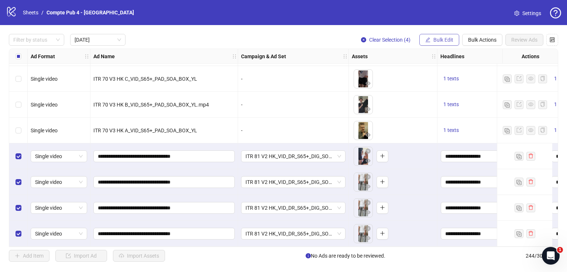
click at [444, 41] on span "Bulk Edit" at bounding box center [443, 40] width 20 height 6
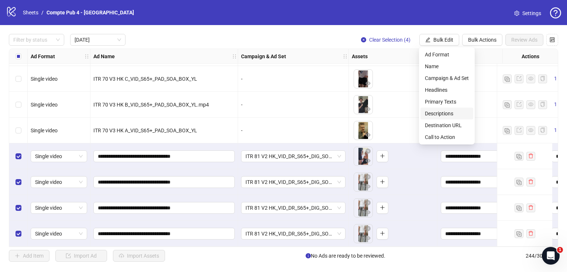
click at [445, 115] on span "Descriptions" at bounding box center [447, 114] width 44 height 8
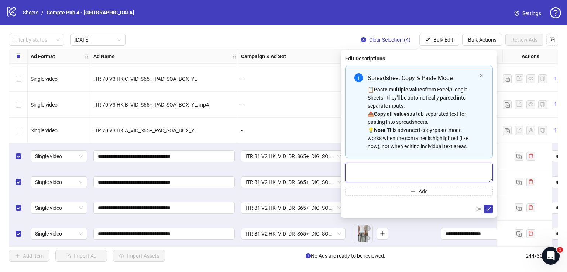
click at [429, 164] on textarea "Multi-text input container - paste or copy values" at bounding box center [419, 173] width 148 height 20
paste textarea "**********"
type textarea "**********"
click at [490, 210] on icon "check" at bounding box center [488, 208] width 5 height 5
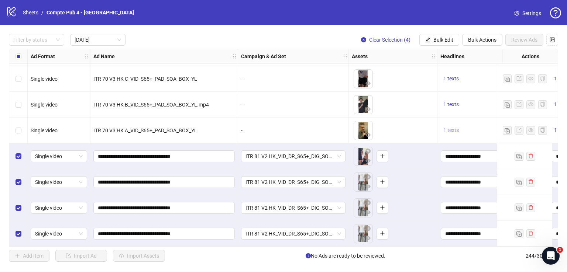
click at [454, 128] on span "1 texts" at bounding box center [450, 130] width 15 height 6
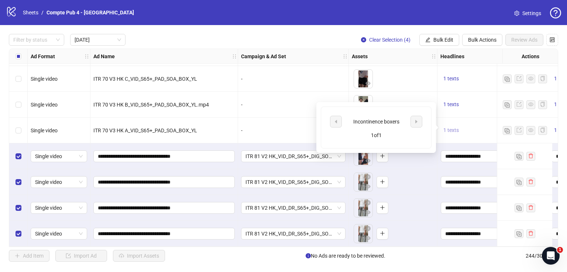
click at [454, 128] on span "1 texts" at bounding box center [450, 130] width 15 height 6
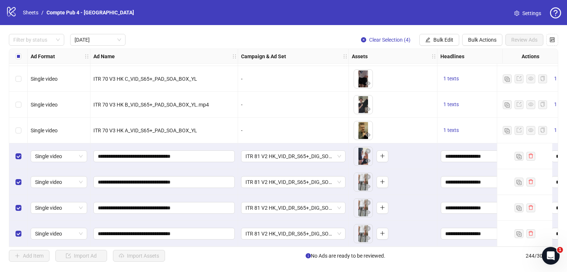
scroll to position [259, 251]
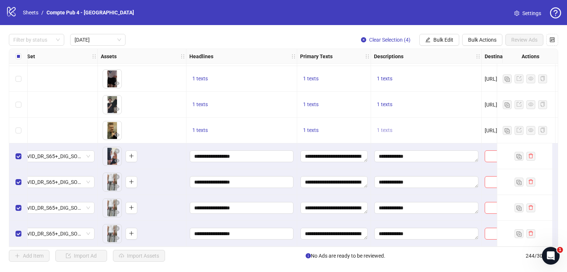
click at [387, 129] on span "1 texts" at bounding box center [384, 130] width 15 height 6
click at [393, 156] on textarea "**********" at bounding box center [426, 157] width 104 height 12
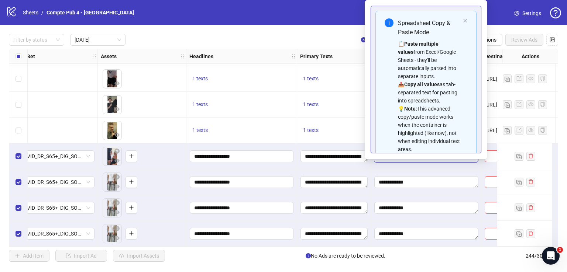
scroll to position [66, 0]
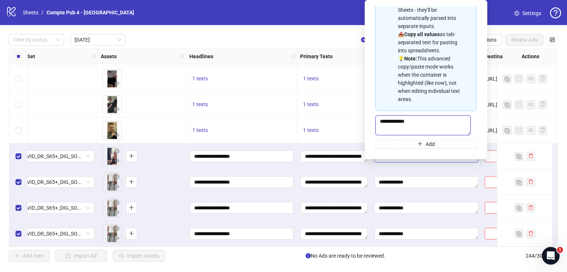
click at [393, 121] on textarea "**********" at bounding box center [422, 125] width 95 height 20
type textarea "**********"
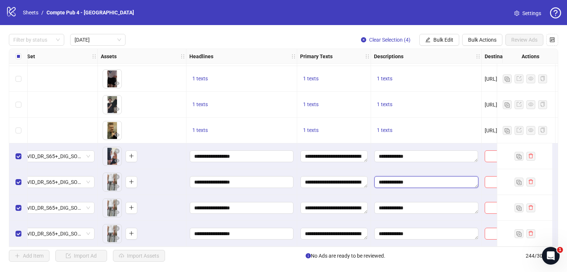
click at [393, 182] on textarea "**********" at bounding box center [426, 182] width 104 height 12
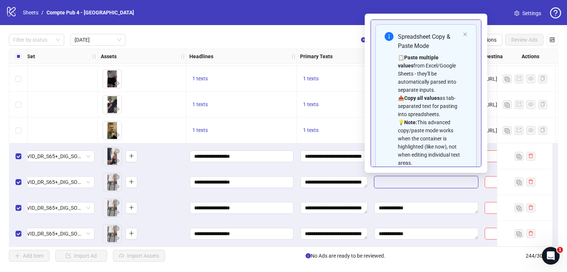
scroll to position [66, 0]
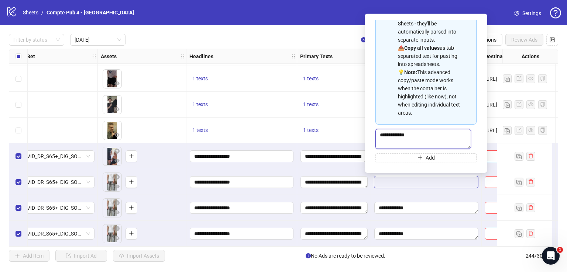
click at [393, 137] on textarea "**********" at bounding box center [423, 139] width 96 height 20
type textarea "**********"
click at [393, 203] on textarea "**********" at bounding box center [426, 208] width 104 height 12
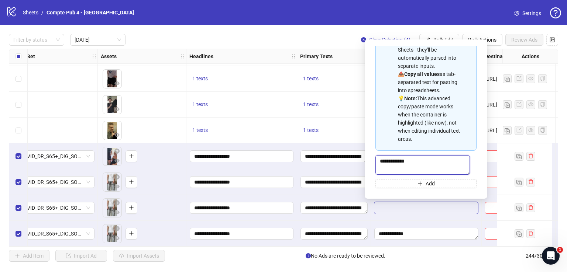
click at [395, 161] on textarea "**********" at bounding box center [422, 165] width 94 height 20
type textarea "**********"
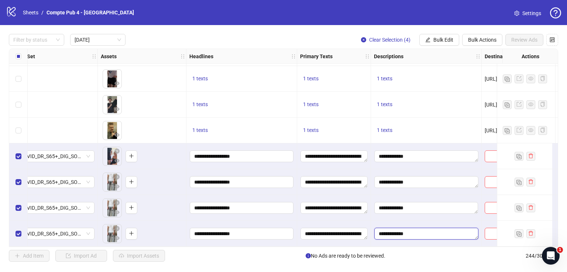
click at [408, 230] on textarea "**********" at bounding box center [426, 234] width 104 height 12
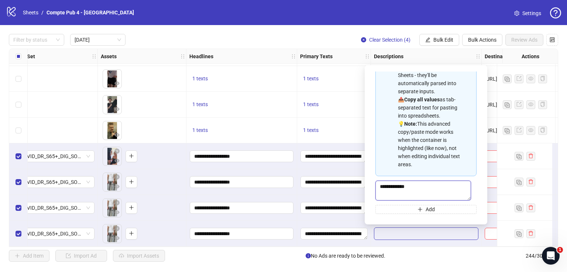
click at [397, 186] on textarea "**********" at bounding box center [423, 191] width 96 height 20
type textarea "**********"
click at [342, 139] on div "1 texts" at bounding box center [334, 131] width 74 height 26
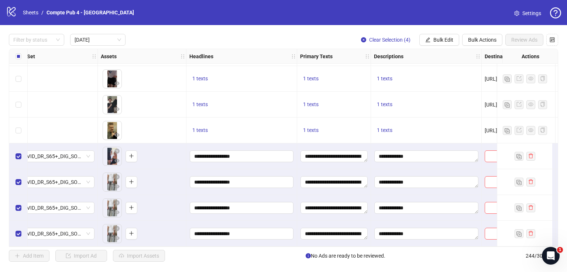
scroll to position [259, 369]
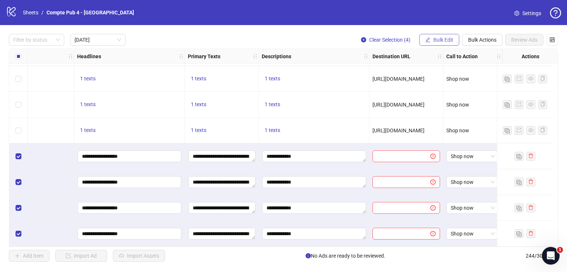
click at [441, 41] on span "Bulk Edit" at bounding box center [443, 40] width 20 height 6
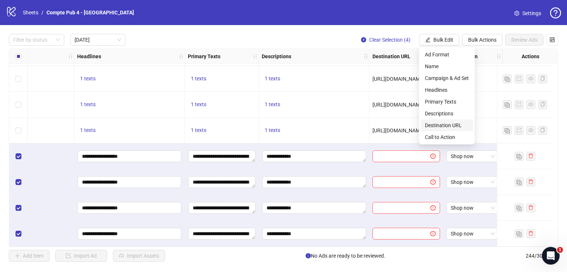
click at [446, 124] on span "Destination URL" at bounding box center [447, 125] width 44 height 8
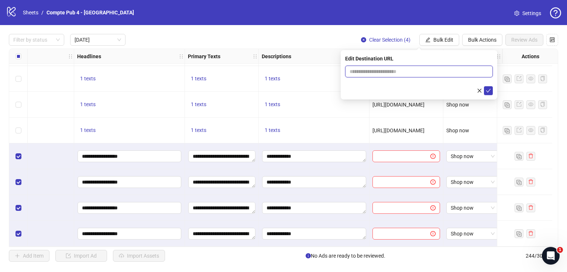
click at [407, 71] on input "text" at bounding box center [415, 72] width 133 height 8
paste input "**********"
type input "**********"
click at [488, 92] on icon "check" at bounding box center [488, 90] width 5 height 5
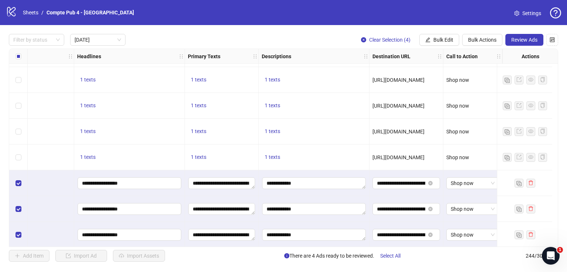
scroll to position [259, 369]
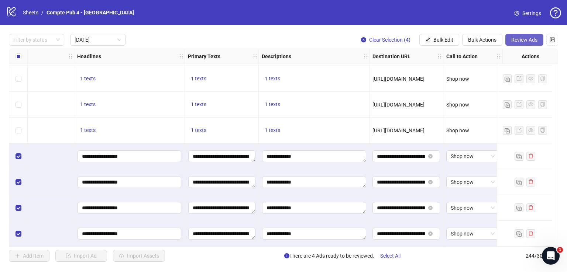
click at [519, 41] on span "Review Ads" at bounding box center [524, 40] width 26 height 6
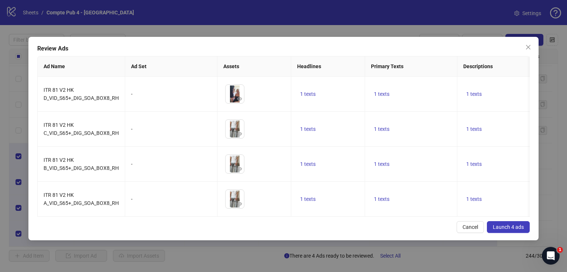
click at [500, 230] on span "Launch 4 ads" at bounding box center [508, 227] width 31 height 6
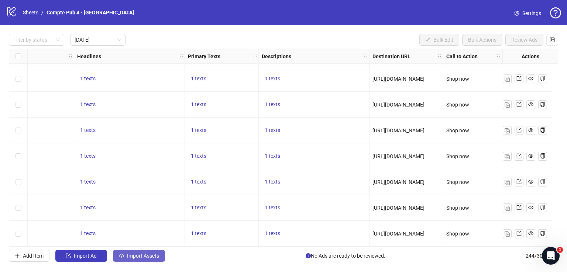
click at [159, 253] on button "Import Assets" at bounding box center [139, 256] width 52 height 12
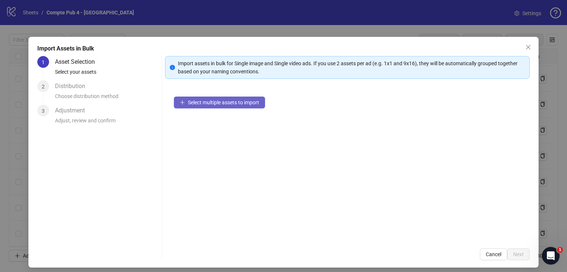
click at [242, 101] on span "Select multiple assets to import" at bounding box center [223, 103] width 71 height 6
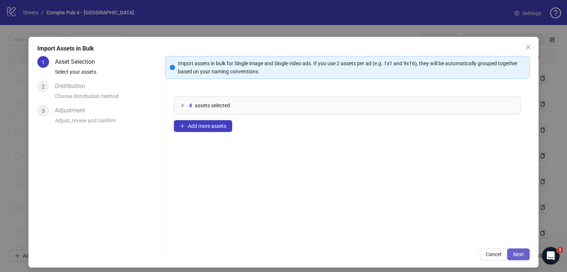
click at [520, 251] on button "Next" at bounding box center [518, 255] width 23 height 12
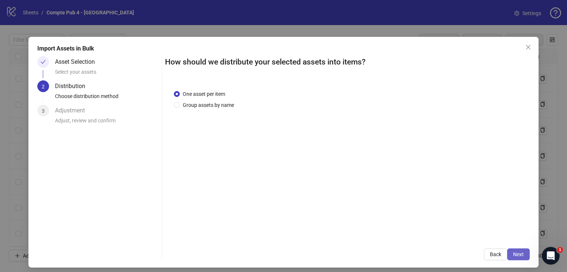
click at [516, 252] on span "Next" at bounding box center [518, 255] width 11 height 6
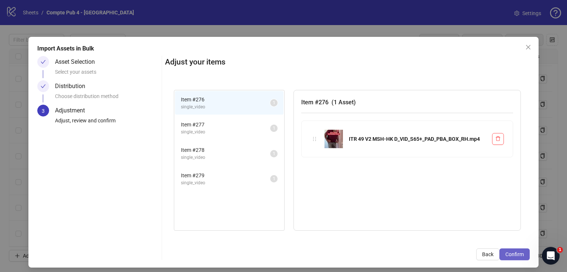
click at [516, 252] on span "Confirm" at bounding box center [514, 255] width 18 height 6
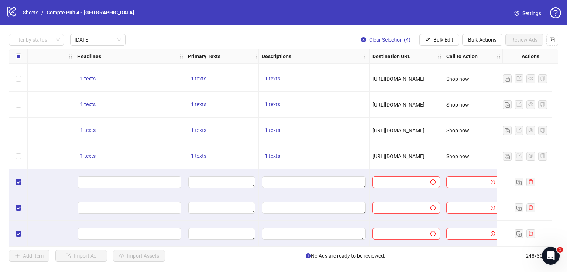
scroll to position [362, 369]
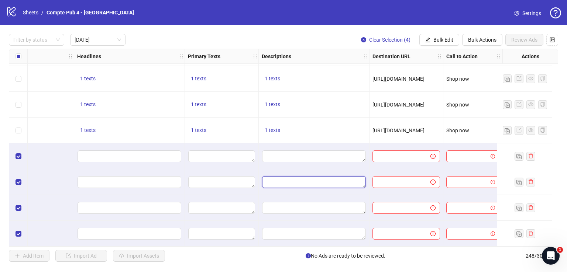
drag, startPoint x: 257, startPoint y: 176, endPoint x: 251, endPoint y: 168, distance: 9.7
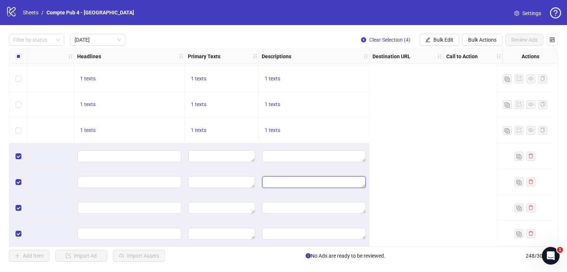
scroll to position [362, 0]
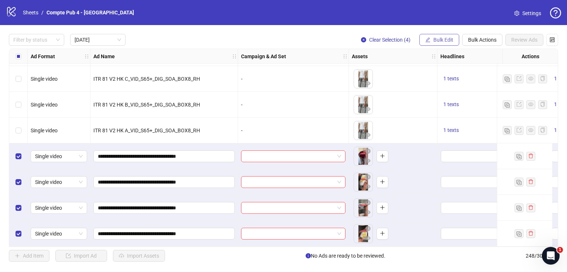
click at [444, 43] on button "Bulk Edit" at bounding box center [439, 40] width 40 height 12
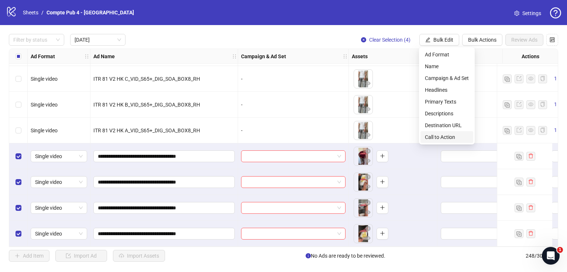
click at [436, 135] on span "Call to Action" at bounding box center [447, 137] width 44 height 8
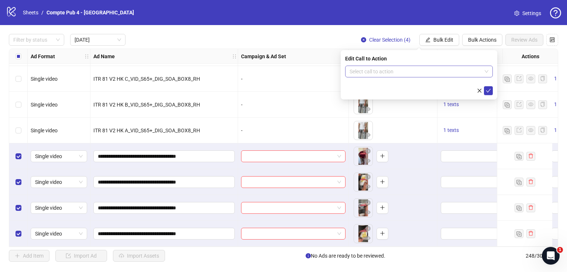
click at [418, 70] on input "search" at bounding box center [415, 71] width 132 height 11
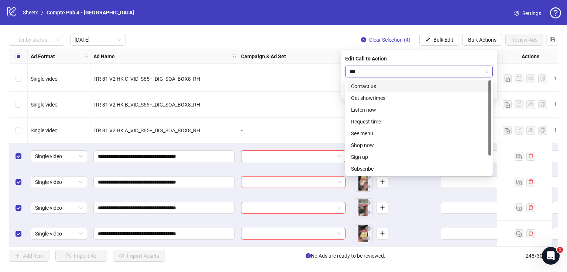
type input "****"
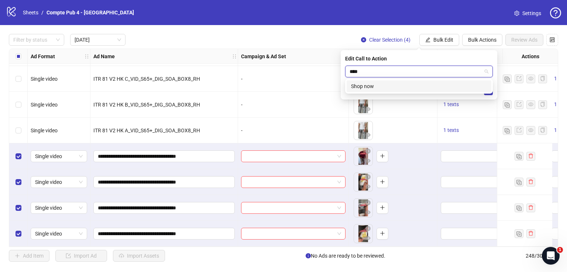
click at [429, 87] on div "Shop now" at bounding box center [419, 86] width 136 height 8
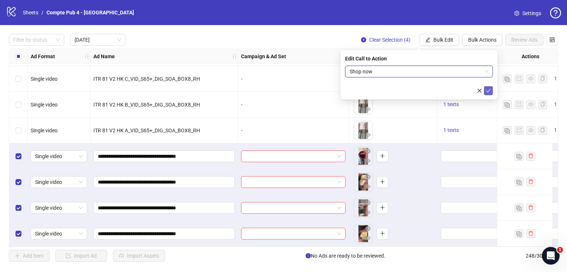
click at [488, 90] on icon "check" at bounding box center [488, 90] width 5 height 5
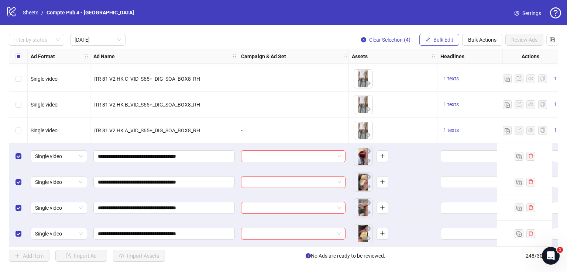
click at [435, 34] on button "Bulk Edit" at bounding box center [439, 40] width 40 height 12
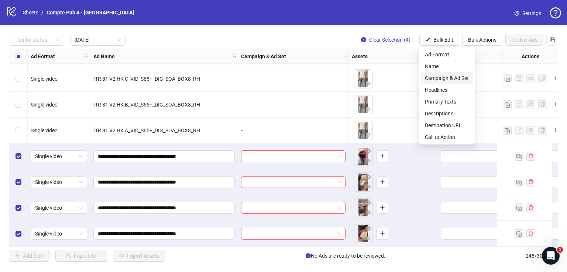
click at [454, 80] on span "Campaign & Ad Set" at bounding box center [447, 78] width 44 height 8
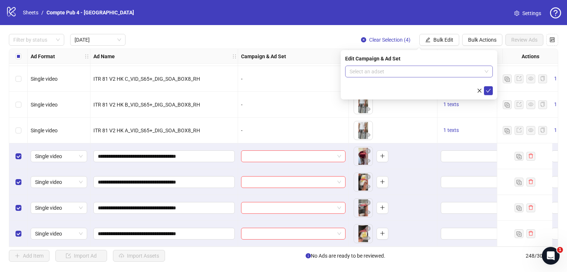
click at [481, 73] on input "search" at bounding box center [415, 71] width 132 height 11
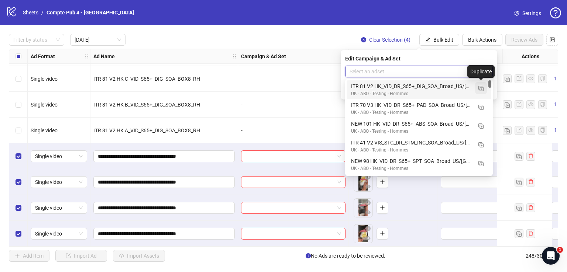
click at [481, 89] on img "button" at bounding box center [480, 88] width 5 height 5
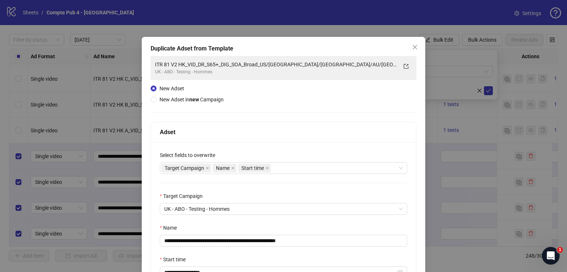
scroll to position [61, 0]
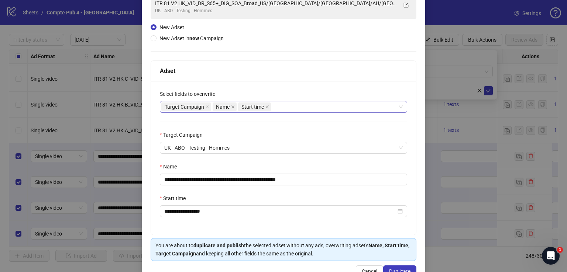
click at [302, 105] on div "Target Campaign Name Start time" at bounding box center [279, 107] width 236 height 10
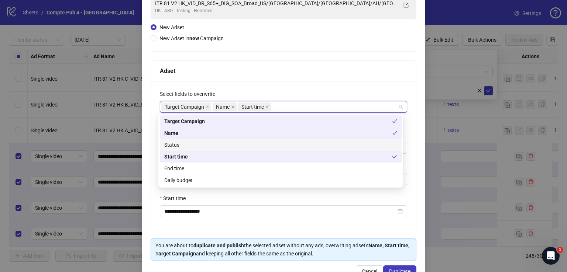
click at [287, 145] on div "Status" at bounding box center [280, 145] width 233 height 8
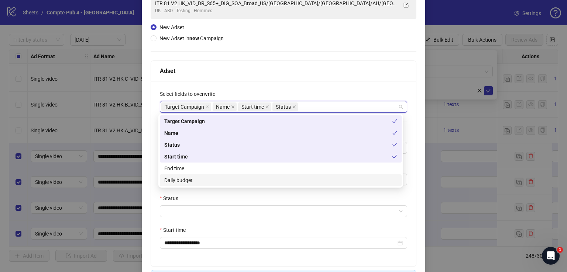
click at [276, 182] on div "Daily budget" at bounding box center [280, 180] width 233 height 8
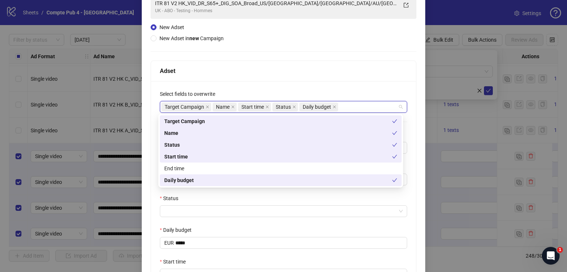
click at [307, 50] on div "**********" at bounding box center [284, 160] width 266 height 330
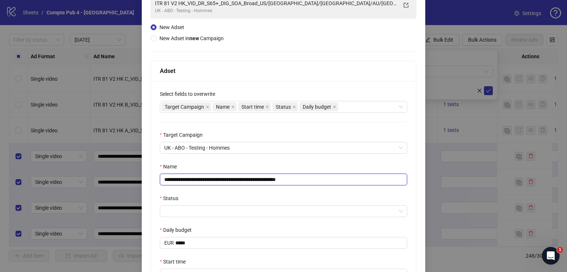
click at [287, 178] on input "**********" at bounding box center [283, 180] width 247 height 12
paste input "text"
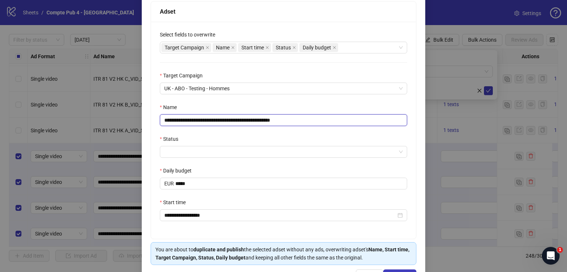
scroll to position [121, 0]
type input "**********"
click at [273, 148] on input "Status" at bounding box center [280, 151] width 232 height 11
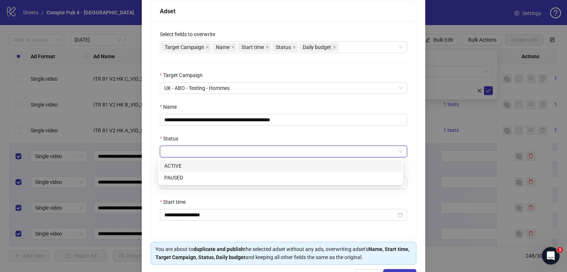
click at [270, 162] on div "ACTIVE" at bounding box center [280, 166] width 233 height 8
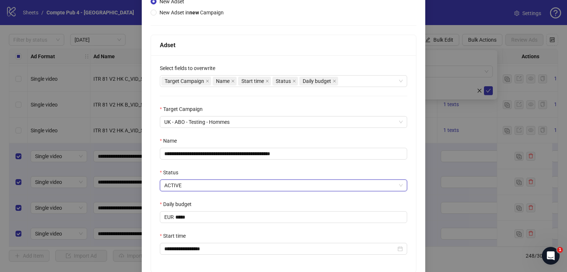
scroll to position [146, 0]
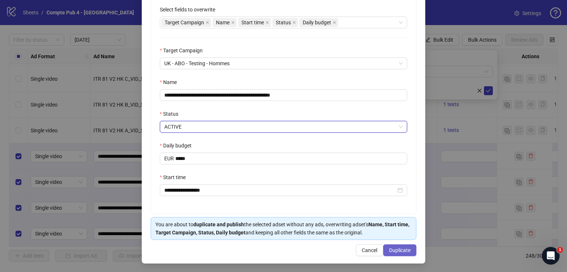
click at [401, 251] on span "Duplicate" at bounding box center [399, 251] width 21 height 6
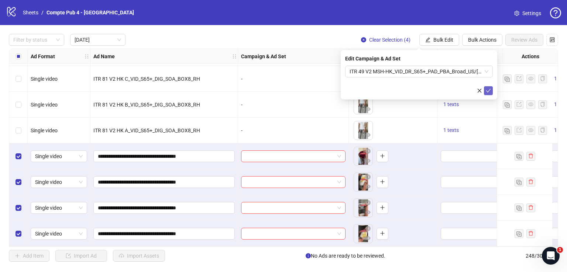
click at [488, 89] on icon "check" at bounding box center [488, 90] width 5 height 5
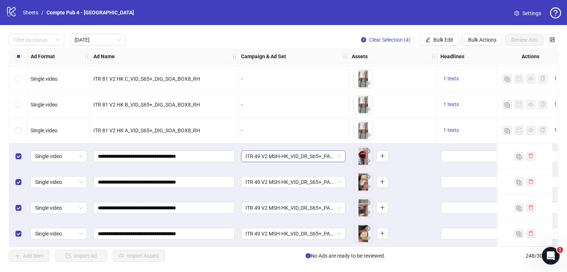
click at [305, 153] on span "ITR 49 V2 MSH-HK_VID_DR_S65+_PAD_PBA_Broad_US/[GEOGRAPHIC_DATA]/[GEOGRAPHIC_DAT…" at bounding box center [293, 156] width 96 height 11
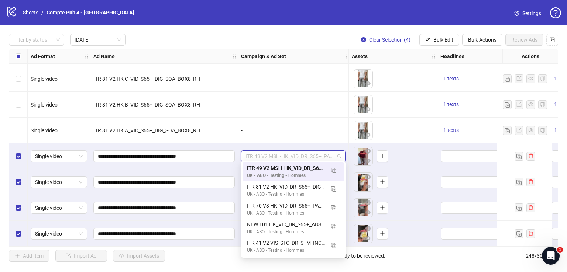
click at [305, 155] on span "ITR 49 V2 MSH-HK_VID_DR_S65+_PAD_PBA_Broad_US/[GEOGRAPHIC_DATA]/[GEOGRAPHIC_DAT…" at bounding box center [293, 156] width 96 height 11
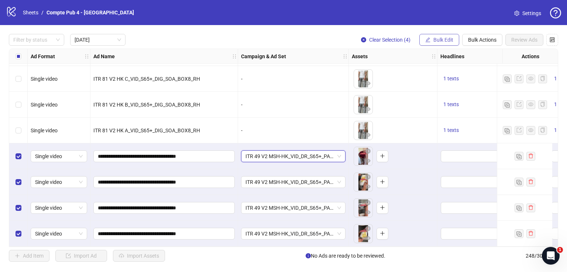
click at [442, 37] on span "Bulk Edit" at bounding box center [443, 40] width 20 height 6
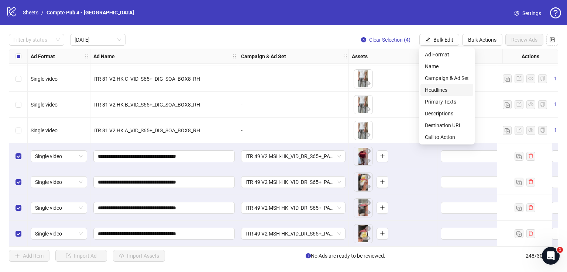
click at [447, 88] on span "Headlines" at bounding box center [447, 90] width 44 height 8
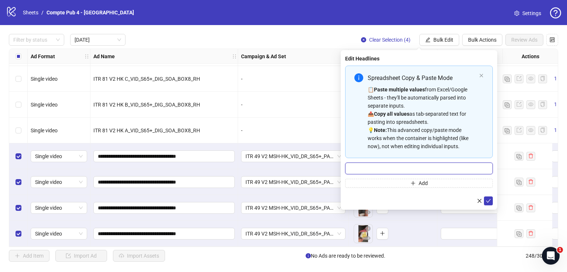
click at [403, 163] on input "Multi-input container - paste or copy values" at bounding box center [419, 169] width 148 height 12
paste input "**********"
type input "**********"
click at [485, 200] on button "submit" at bounding box center [488, 201] width 9 height 9
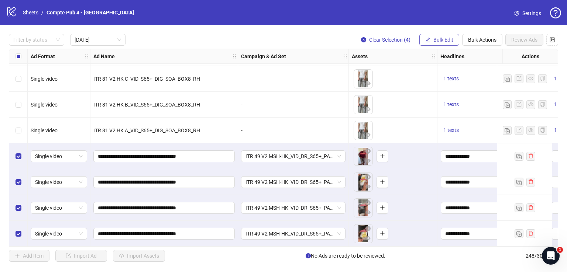
click at [436, 39] on span "Bulk Edit" at bounding box center [443, 40] width 20 height 6
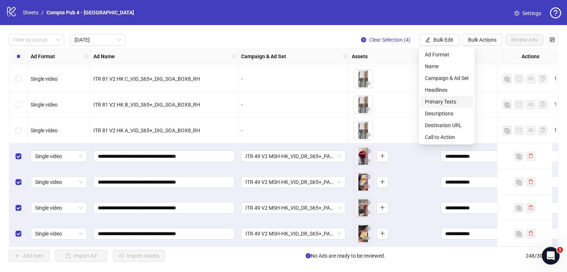
click at [453, 102] on span "Primary Texts" at bounding box center [447, 102] width 44 height 8
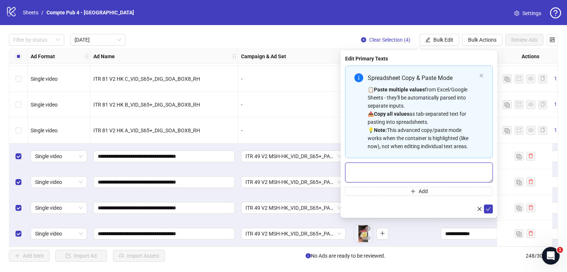
click at [419, 165] on textarea "Multi-text input container - paste or copy values" at bounding box center [419, 173] width 148 height 20
paste textarea "**********"
type textarea "**********"
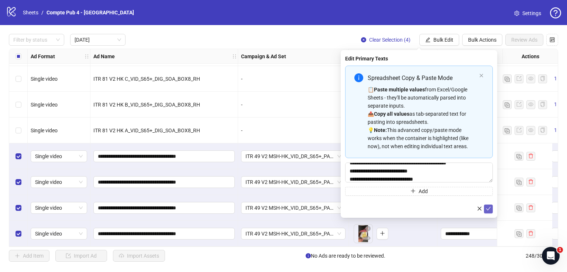
click at [488, 206] on button "submit" at bounding box center [488, 209] width 9 height 9
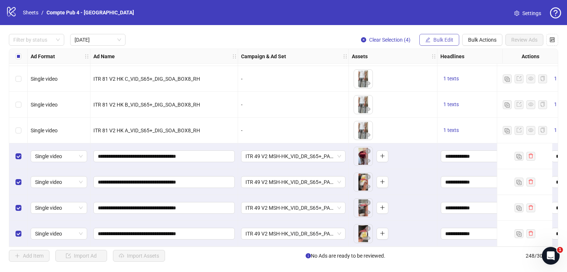
click at [434, 38] on span "Bulk Edit" at bounding box center [443, 40] width 20 height 6
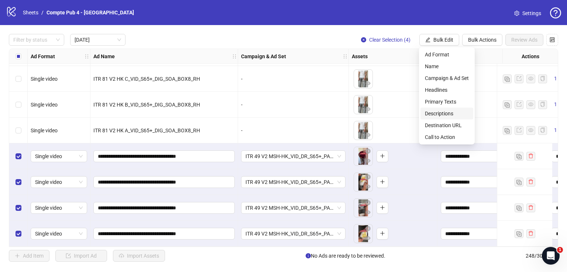
click at [441, 114] on span "Descriptions" at bounding box center [447, 114] width 44 height 8
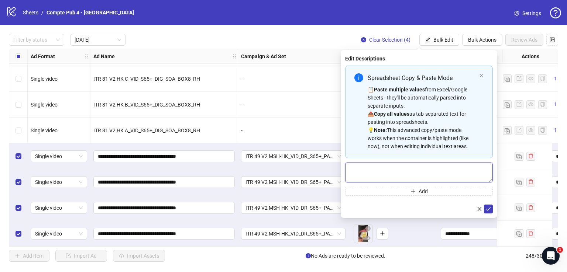
click at [404, 165] on textarea "Multi-text input container - paste or copy values" at bounding box center [419, 173] width 148 height 20
paste textarea "**********"
type textarea "**********"
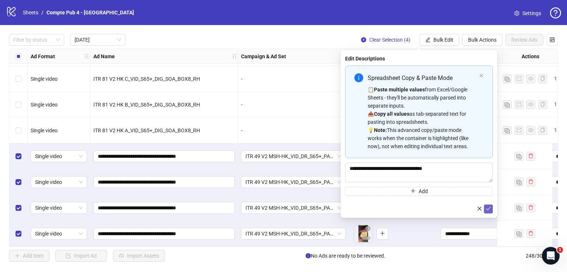
click at [490, 208] on icon "check" at bounding box center [488, 208] width 5 height 5
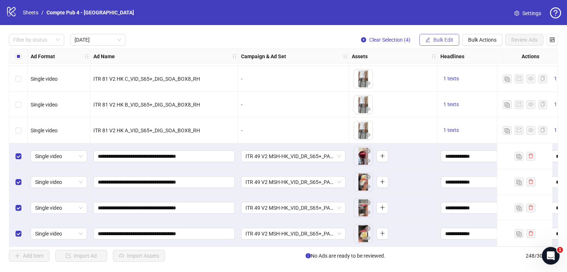
click at [443, 41] on span "Bulk Edit" at bounding box center [443, 40] width 20 height 6
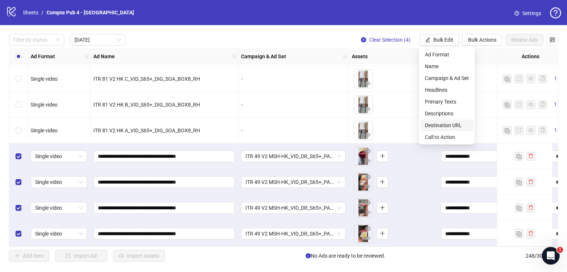
click at [452, 123] on span "Destination URL" at bounding box center [447, 125] width 44 height 8
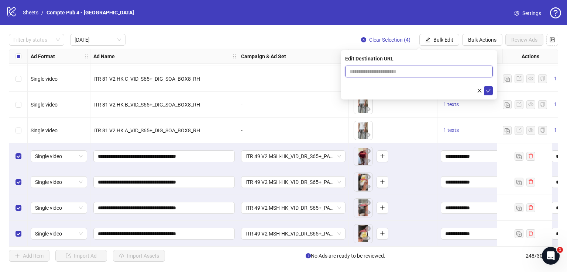
click at [394, 74] on input "text" at bounding box center [415, 72] width 133 height 8
paste input "**********"
type input "**********"
click at [490, 92] on icon "check" at bounding box center [488, 90] width 5 height 5
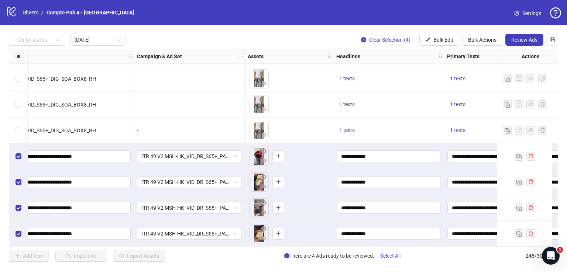
scroll to position [362, 0]
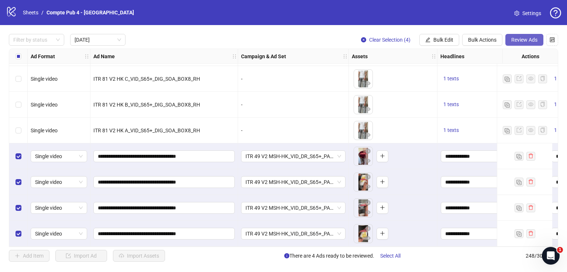
click at [524, 41] on span "Review Ads" at bounding box center [524, 40] width 26 height 6
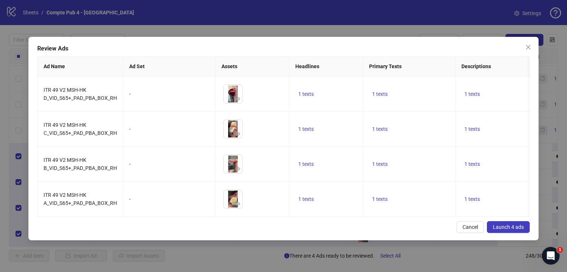
click at [499, 230] on span "Launch 4 ads" at bounding box center [508, 227] width 31 height 6
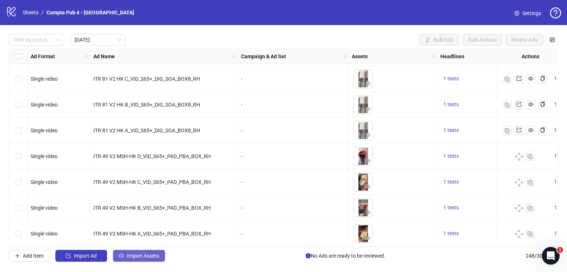
click at [149, 253] on span "Import Assets" at bounding box center [143, 256] width 32 height 6
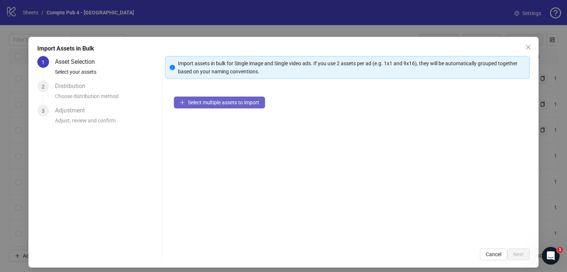
click at [255, 107] on button "Select multiple assets to import" at bounding box center [219, 103] width 91 height 12
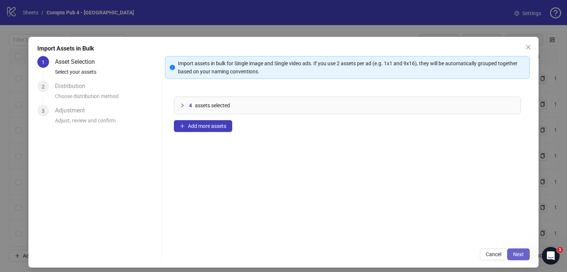
click at [518, 253] on span "Next" at bounding box center [518, 255] width 11 height 6
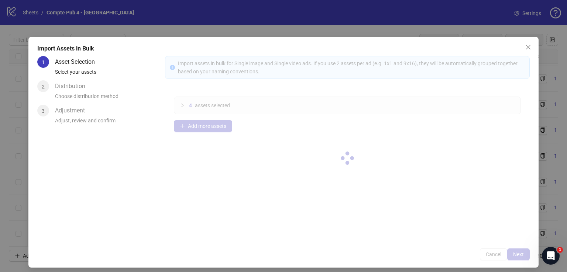
click at [515, 253] on div at bounding box center [347, 158] width 365 height 204
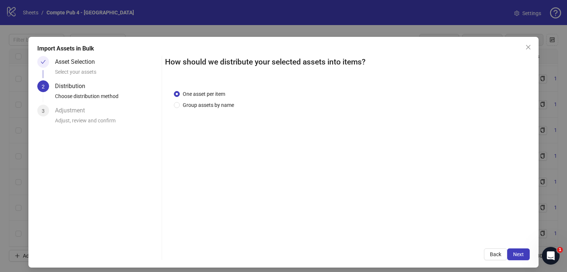
click at [515, 253] on span "Next" at bounding box center [518, 255] width 11 height 6
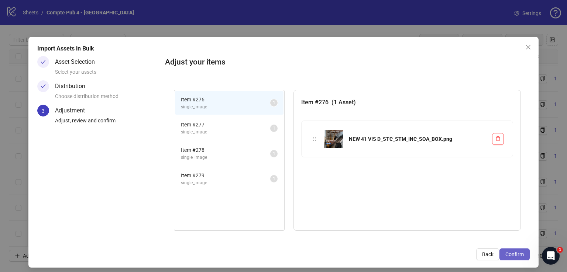
click at [515, 254] on span "Confirm" at bounding box center [514, 255] width 18 height 6
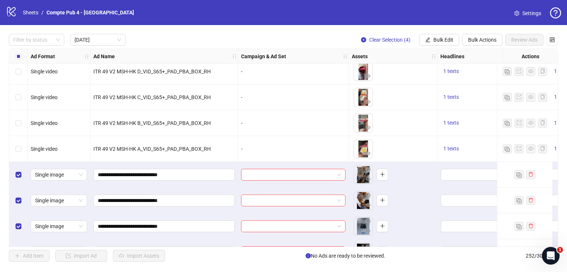
scroll to position [465, 0]
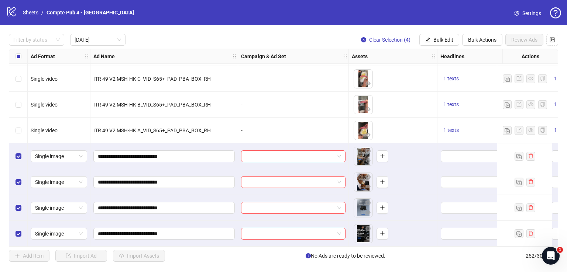
click at [297, 221] on div at bounding box center [293, 234] width 111 height 26
click at [438, 34] on div "Filter by status [DATE] Clear Selection (4) Bulk Edit Bulk Actions Review Ads A…" at bounding box center [283, 148] width 567 height 246
click at [438, 40] on span "Bulk Edit" at bounding box center [443, 40] width 20 height 6
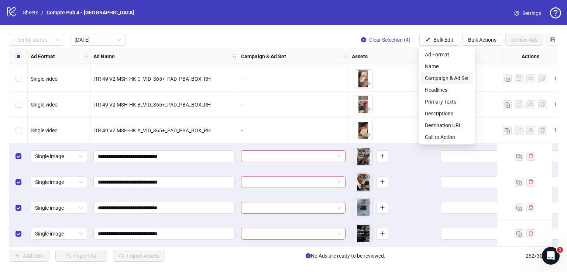
click at [439, 78] on span "Campaign & Ad Set" at bounding box center [447, 78] width 44 height 8
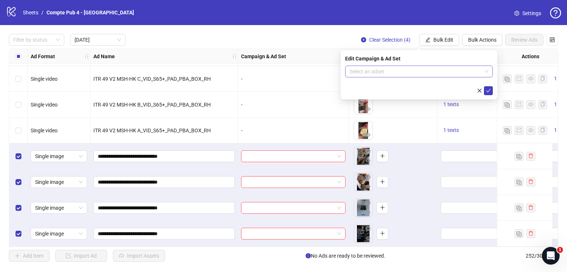
click at [389, 71] on input "search" at bounding box center [415, 71] width 132 height 11
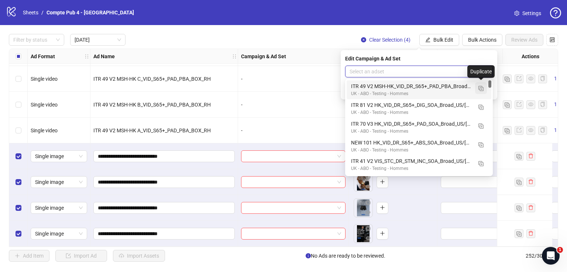
click at [480, 87] on img "button" at bounding box center [480, 88] width 5 height 5
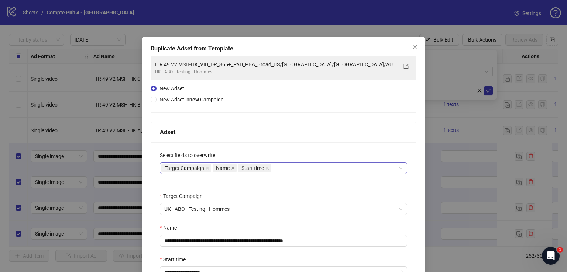
click at [303, 168] on div "Target Campaign Name Start time" at bounding box center [279, 168] width 236 height 10
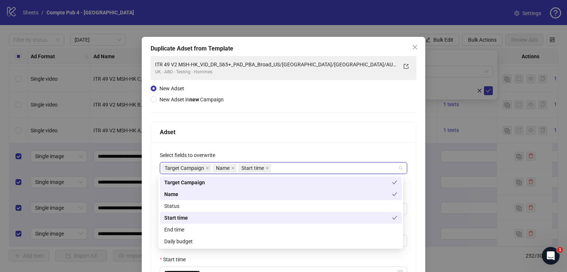
click at [273, 199] on div "Name" at bounding box center [281, 195] width 242 height 12
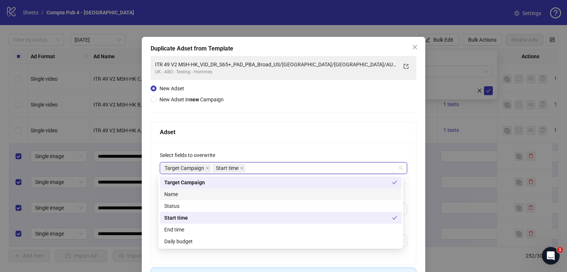
click at [273, 196] on div "Name" at bounding box center [280, 194] width 233 height 8
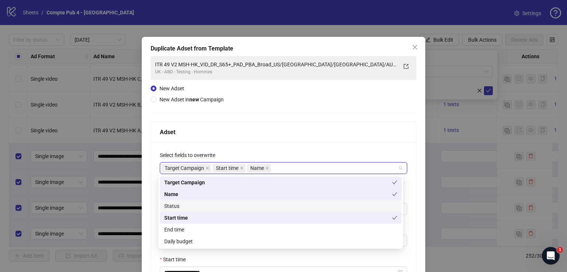
click at [273, 204] on div "Status" at bounding box center [280, 206] width 233 height 8
click at [268, 239] on div "Daily budget" at bounding box center [280, 242] width 233 height 8
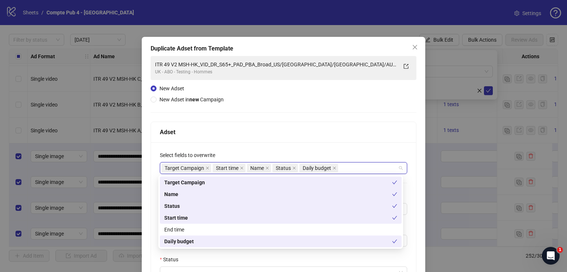
click at [303, 110] on div "**********" at bounding box center [284, 221] width 266 height 330
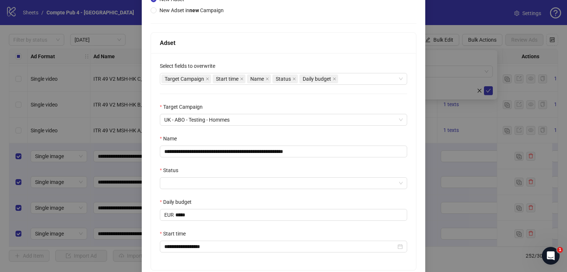
scroll to position [91, 0]
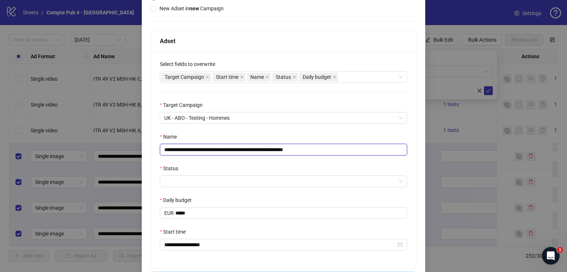
click at [285, 151] on input "**********" at bounding box center [283, 150] width 247 height 12
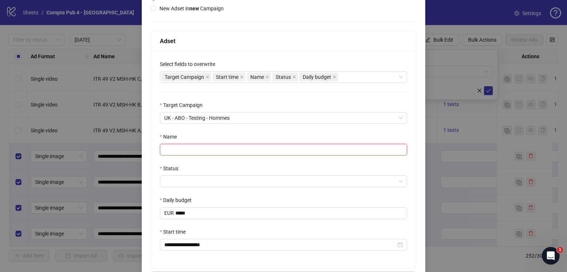
paste input "**********"
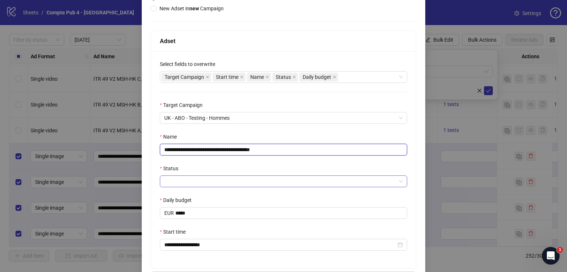
type input "**********"
click at [323, 183] on input "Status" at bounding box center [280, 181] width 232 height 11
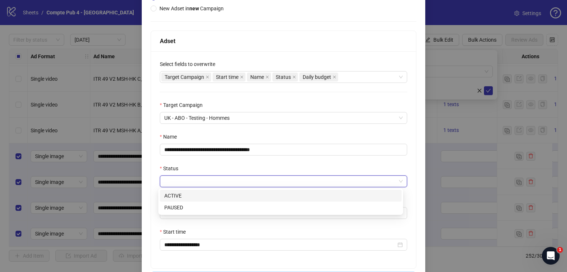
click at [310, 194] on div "ACTIVE" at bounding box center [280, 196] width 233 height 8
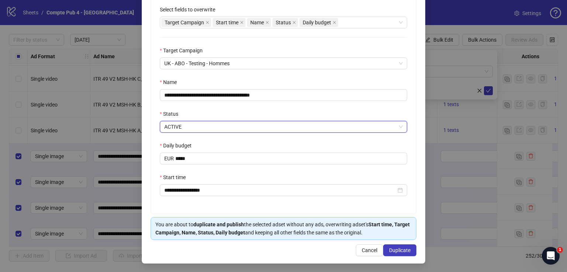
scroll to position [146, 0]
click at [402, 248] on span "Duplicate" at bounding box center [399, 251] width 21 height 6
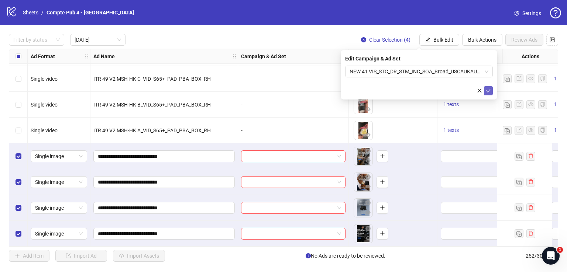
click at [488, 89] on icon "check" at bounding box center [488, 90] width 5 height 5
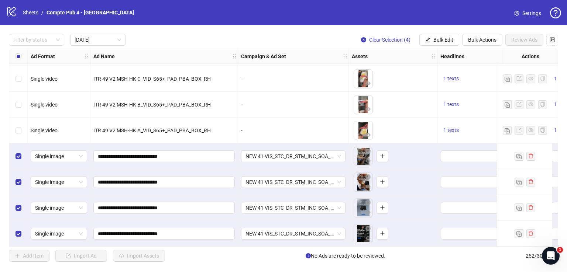
click at [305, 155] on span "NEW 41 VIS_STC_DR_STM_INC_SOA_Broad_USCAUKAUNZ" at bounding box center [293, 156] width 96 height 11
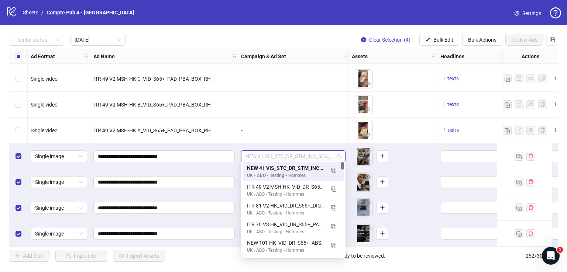
click at [305, 155] on span "NEW 41 VIS_STC_DR_STM_INC_SOA_Broad_USCAUKAUNZ" at bounding box center [293, 156] width 96 height 11
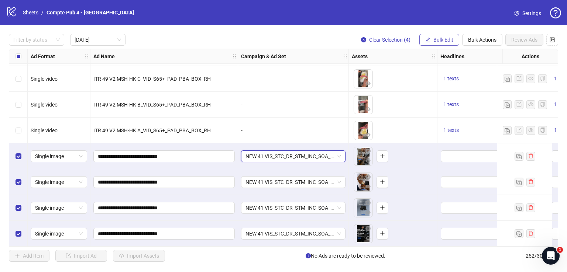
click at [438, 44] on button "Bulk Edit" at bounding box center [439, 40] width 40 height 12
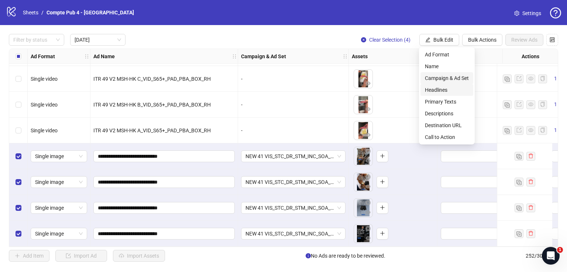
click at [445, 87] on span "Headlines" at bounding box center [447, 90] width 44 height 8
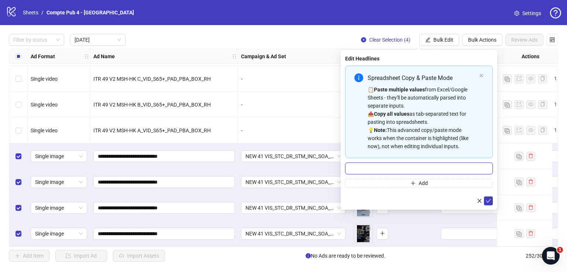
click at [421, 167] on input "Multi-input container - paste or copy values" at bounding box center [419, 169] width 148 height 12
type input "*"
paste input "**********"
type input "**********"
click at [492, 201] on button "submit" at bounding box center [488, 201] width 9 height 9
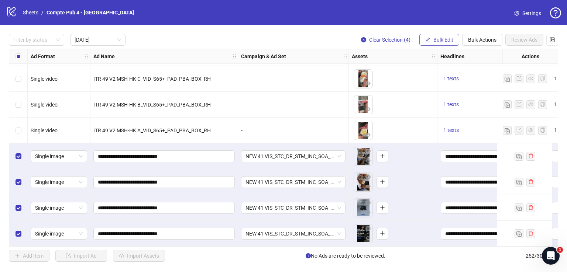
click at [434, 40] on span "Bulk Edit" at bounding box center [443, 40] width 20 height 6
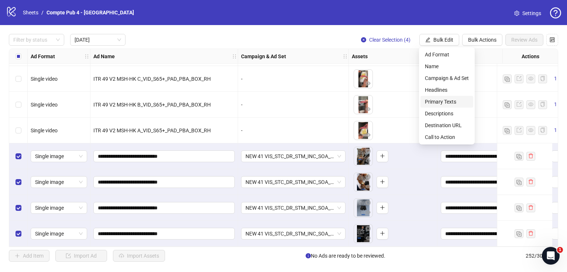
click at [442, 104] on span "Primary Texts" at bounding box center [447, 102] width 44 height 8
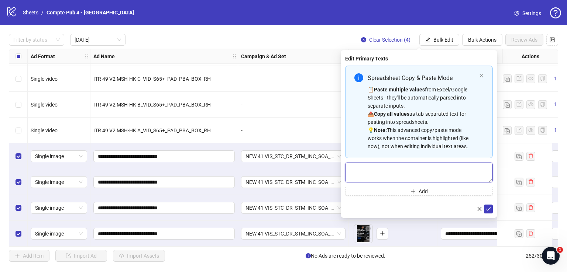
click at [409, 168] on textarea "Multi-text input container - paste or copy values" at bounding box center [419, 173] width 148 height 20
paste textarea "**********"
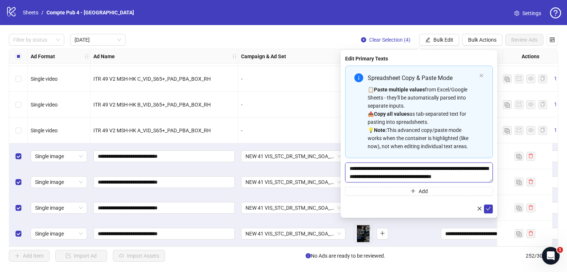
scroll to position [22, 0]
type textarea "**********"
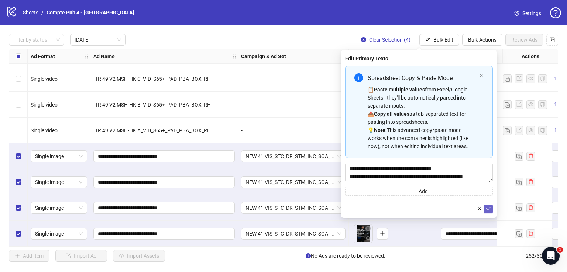
click at [490, 210] on icon "check" at bounding box center [488, 208] width 5 height 5
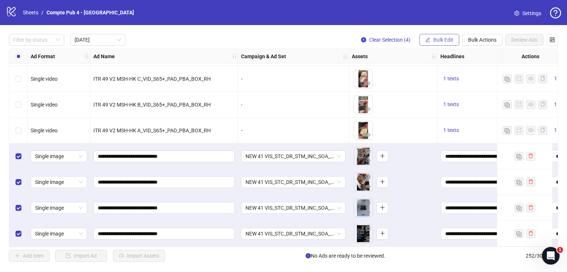
click at [452, 42] on span "Bulk Edit" at bounding box center [443, 40] width 20 height 6
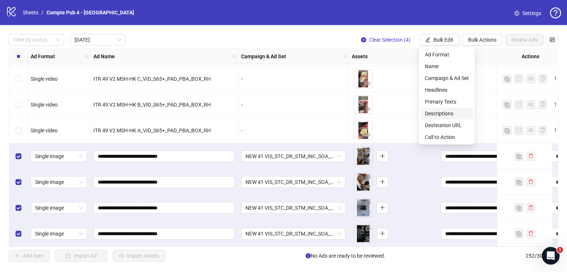
click at [446, 111] on span "Descriptions" at bounding box center [447, 114] width 44 height 8
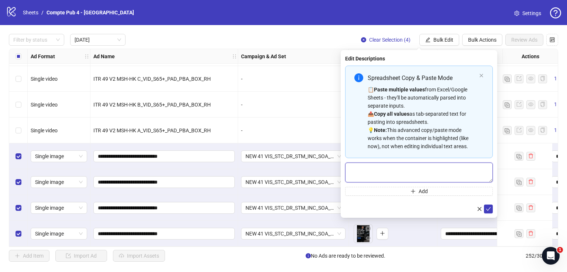
click at [396, 167] on textarea "Multi-text input container - paste or copy values" at bounding box center [419, 173] width 148 height 20
paste textarea "**********"
type textarea "**********"
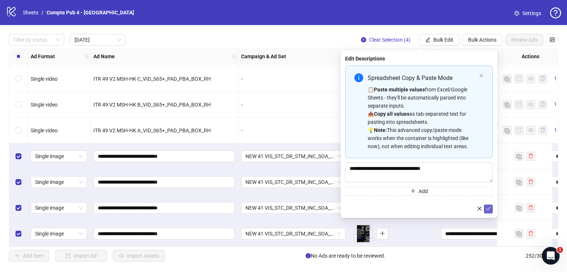
click at [487, 208] on icon "check" at bounding box center [488, 208] width 5 height 5
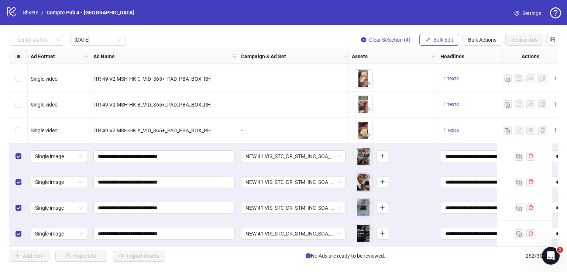
click at [443, 39] on span "Bulk Edit" at bounding box center [443, 40] width 20 height 6
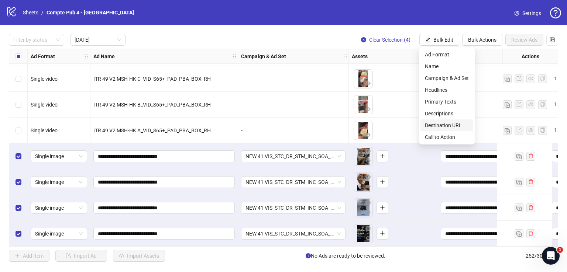
click at [445, 126] on span "Destination URL" at bounding box center [447, 125] width 44 height 8
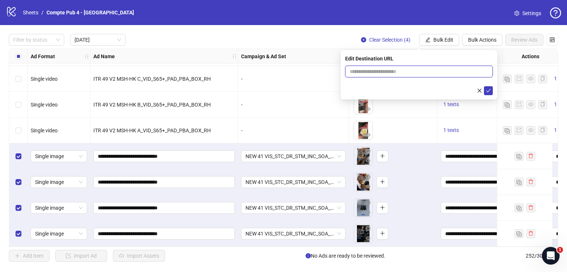
click at [408, 73] on input "text" at bounding box center [415, 72] width 133 height 8
paste input "**********"
type input "**********"
click at [489, 92] on icon "check" at bounding box center [488, 90] width 5 height 5
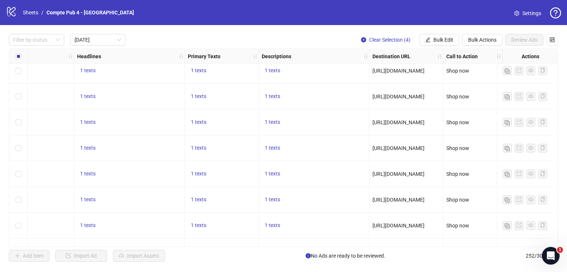
scroll to position [465, 369]
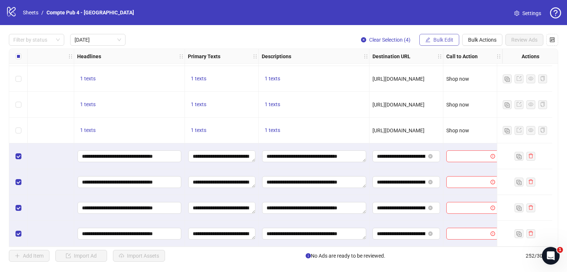
click at [431, 42] on button "Bulk Edit" at bounding box center [439, 40] width 40 height 12
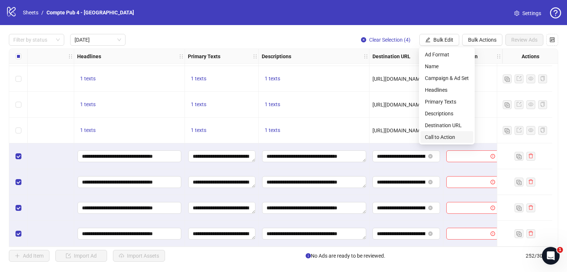
click at [447, 136] on span "Call to Action" at bounding box center [447, 137] width 44 height 8
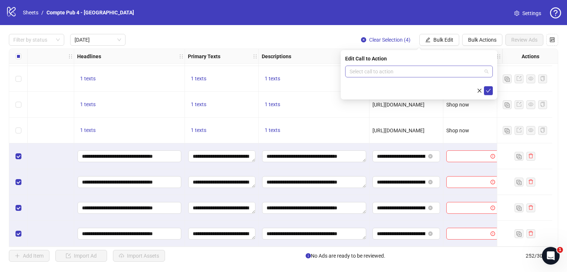
click at [423, 70] on input "search" at bounding box center [415, 71] width 132 height 11
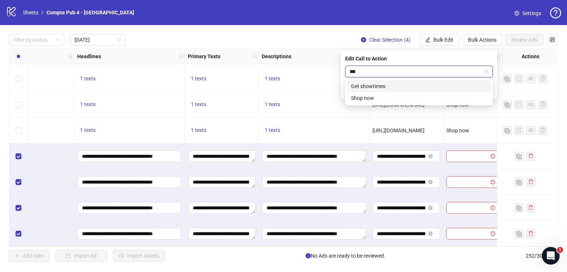
type input "****"
click at [429, 86] on div "Shop now" at bounding box center [419, 86] width 136 height 8
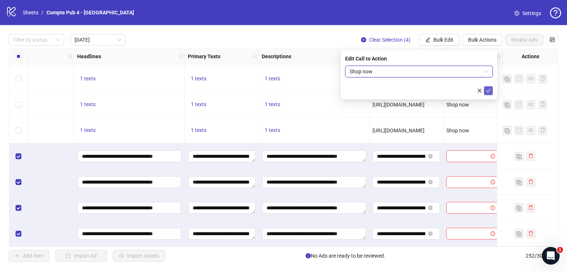
click at [488, 90] on icon "check" at bounding box center [488, 90] width 5 height 5
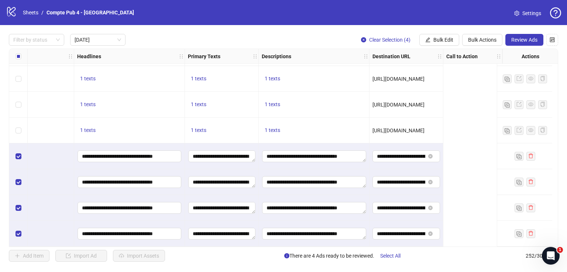
scroll to position [465, 0]
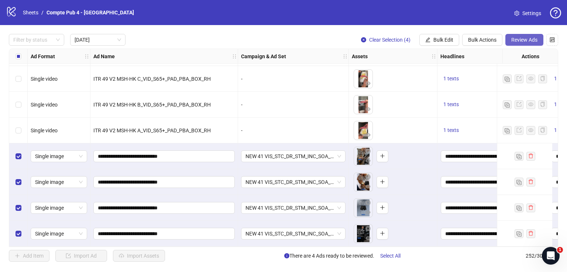
click at [519, 40] on span "Review Ads" at bounding box center [524, 40] width 26 height 6
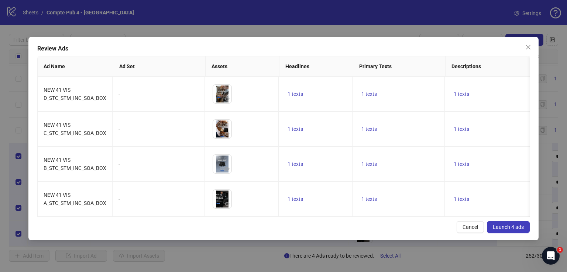
click at [505, 228] on span "Launch 4 ads" at bounding box center [508, 227] width 31 height 6
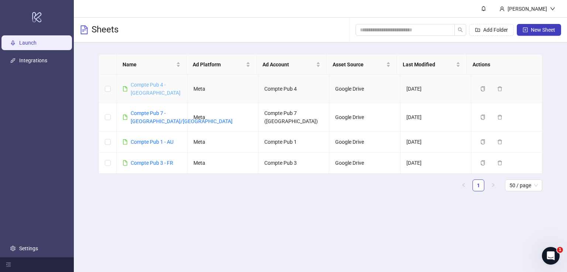
click at [151, 84] on link "Compte Pub 4 - [GEOGRAPHIC_DATA]" at bounding box center [156, 89] width 50 height 14
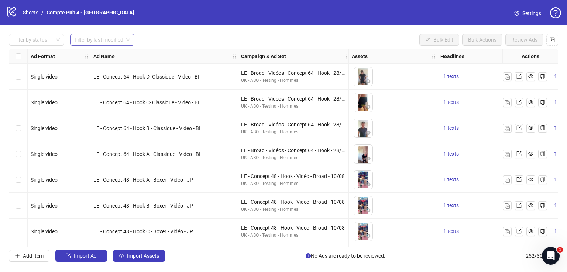
click at [114, 41] on input "search" at bounding box center [99, 39] width 49 height 11
click at [111, 42] on input "search" at bounding box center [99, 39] width 49 height 11
click at [106, 55] on div "[DATE]" at bounding box center [102, 55] width 53 height 8
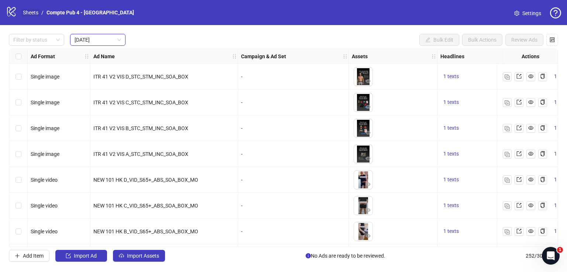
click at [35, 10] on link "Sheets" at bounding box center [30, 12] width 18 height 8
